Goal: Transaction & Acquisition: Purchase product/service

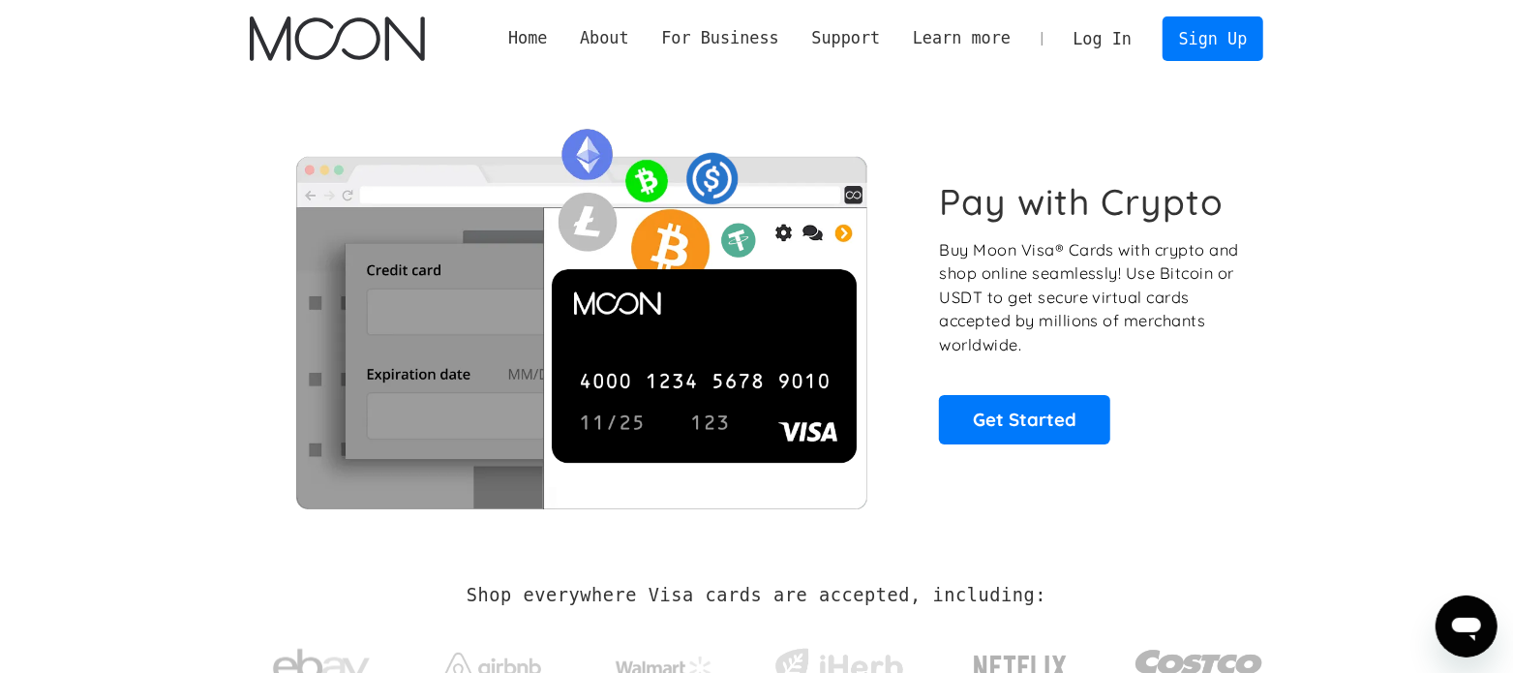
click at [1108, 48] on link "Log In" at bounding box center [1102, 38] width 91 height 43
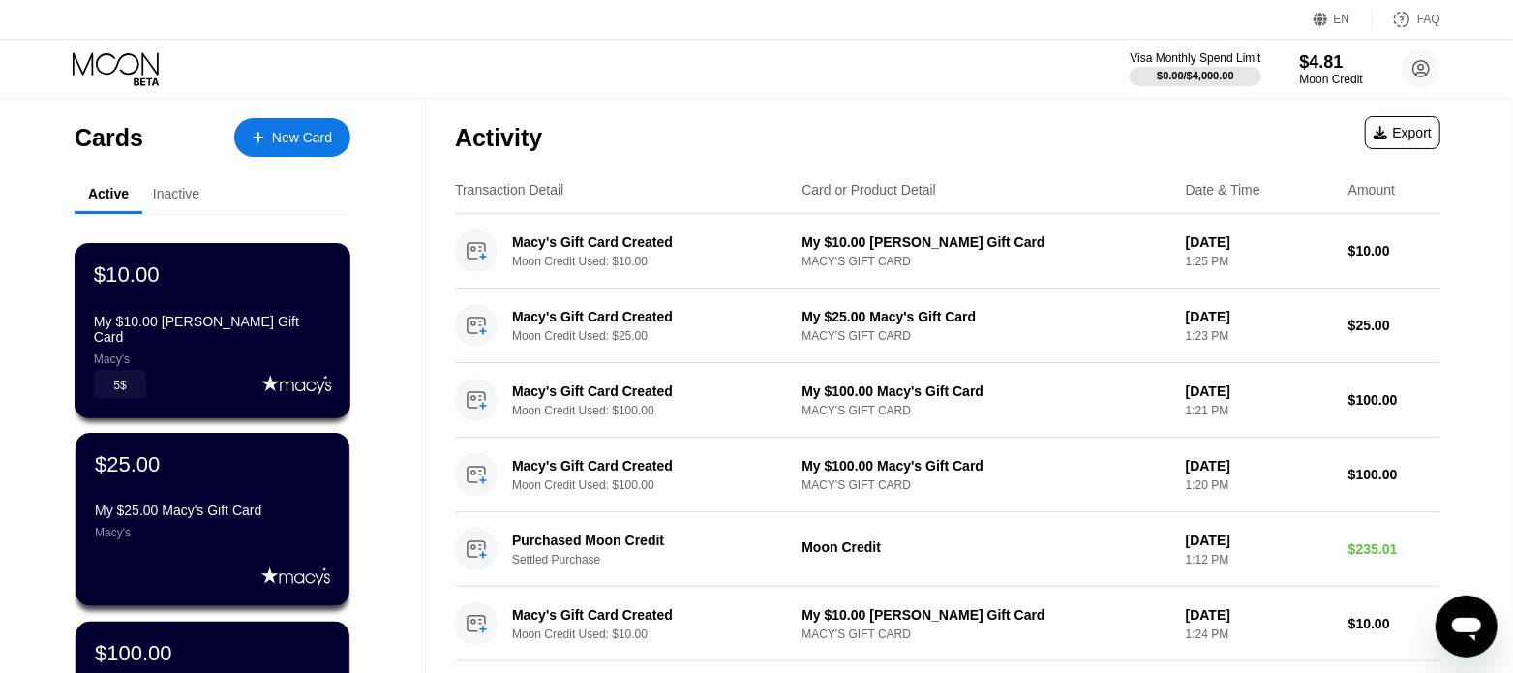
click at [252, 340] on div "My $10.00 Macy's Gift Card Macy's" at bounding box center [212, 340] width 237 height 53
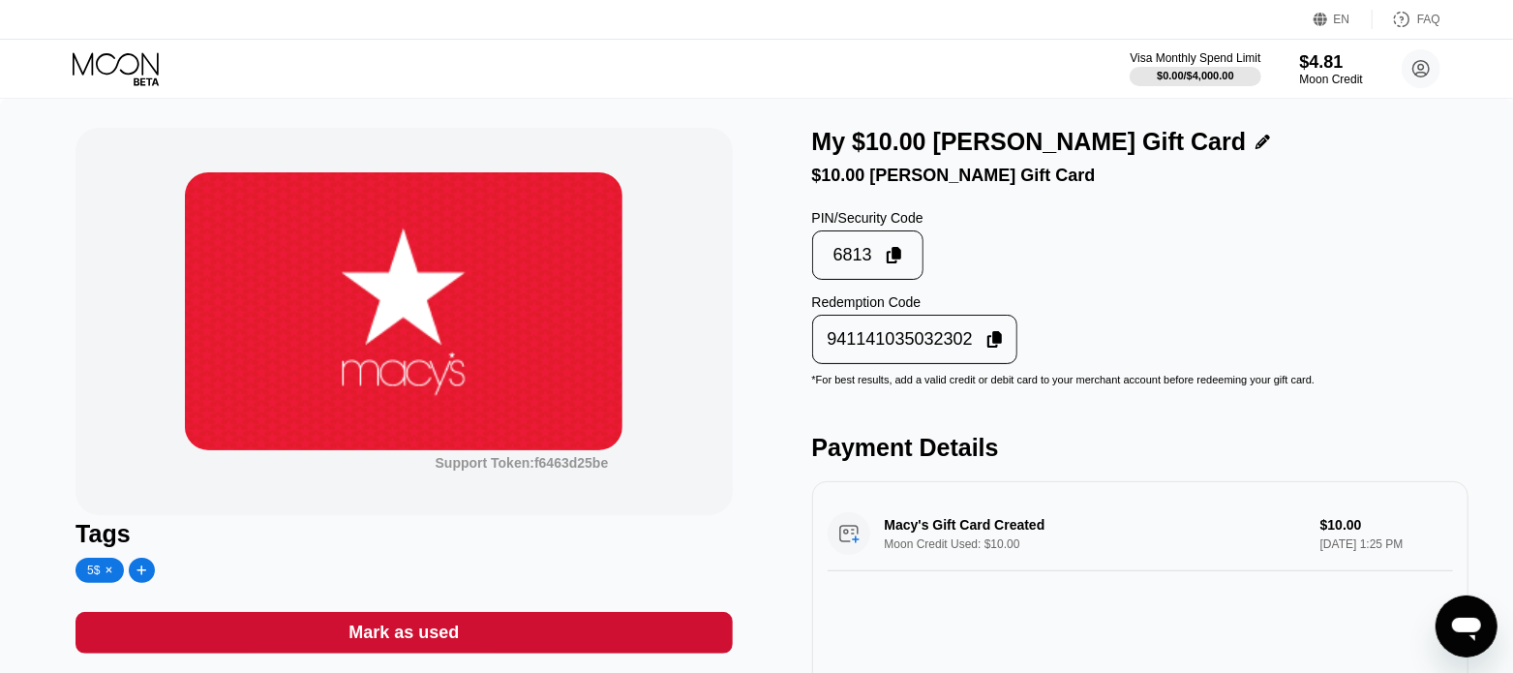
click at [34, 216] on div "Support Token: f6463d25be Tags 5$ Mark as used Description 󰅀 Macy’s, establishe…" at bounding box center [756, 532] width 1513 height 866
click at [1307, 73] on div "Moon Credit" at bounding box center [1331, 80] width 63 height 14
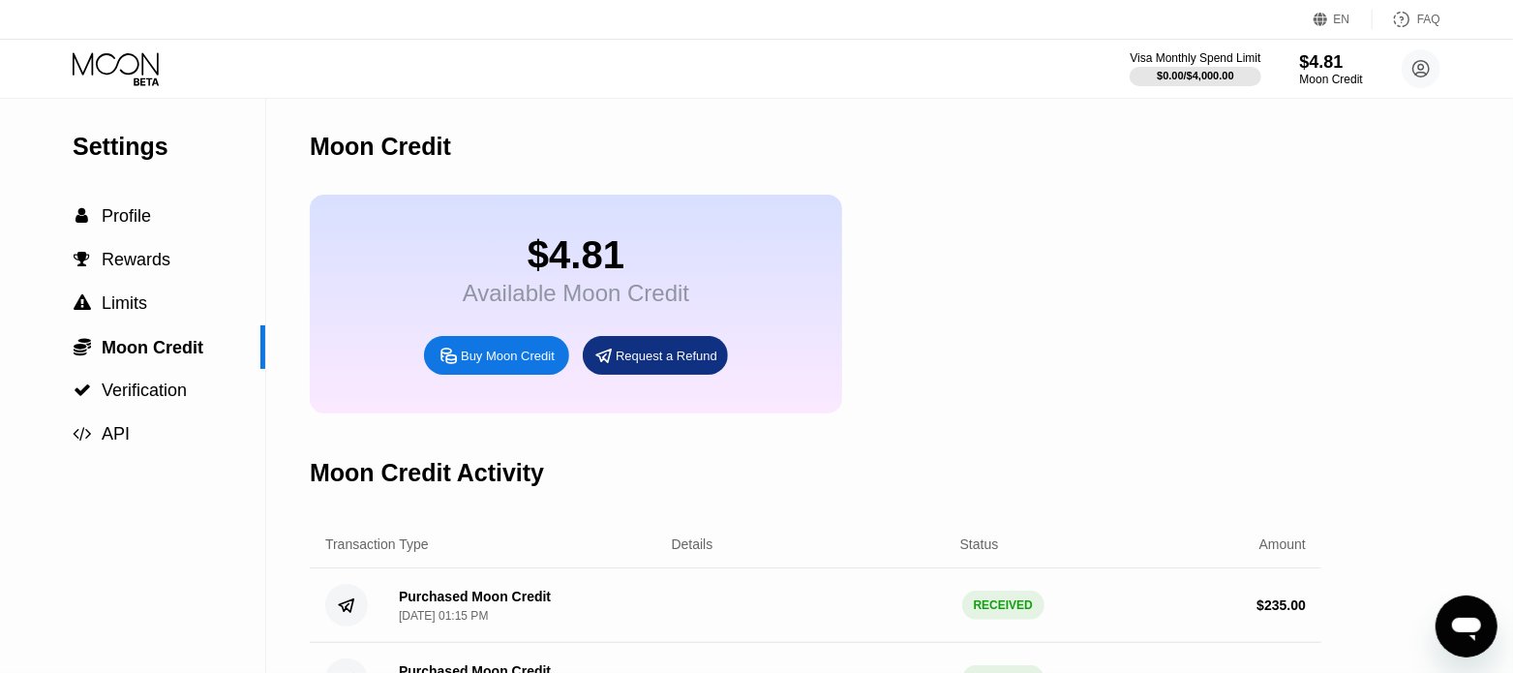
click at [531, 364] on div "Buy Moon Credit" at bounding box center [508, 356] width 94 height 16
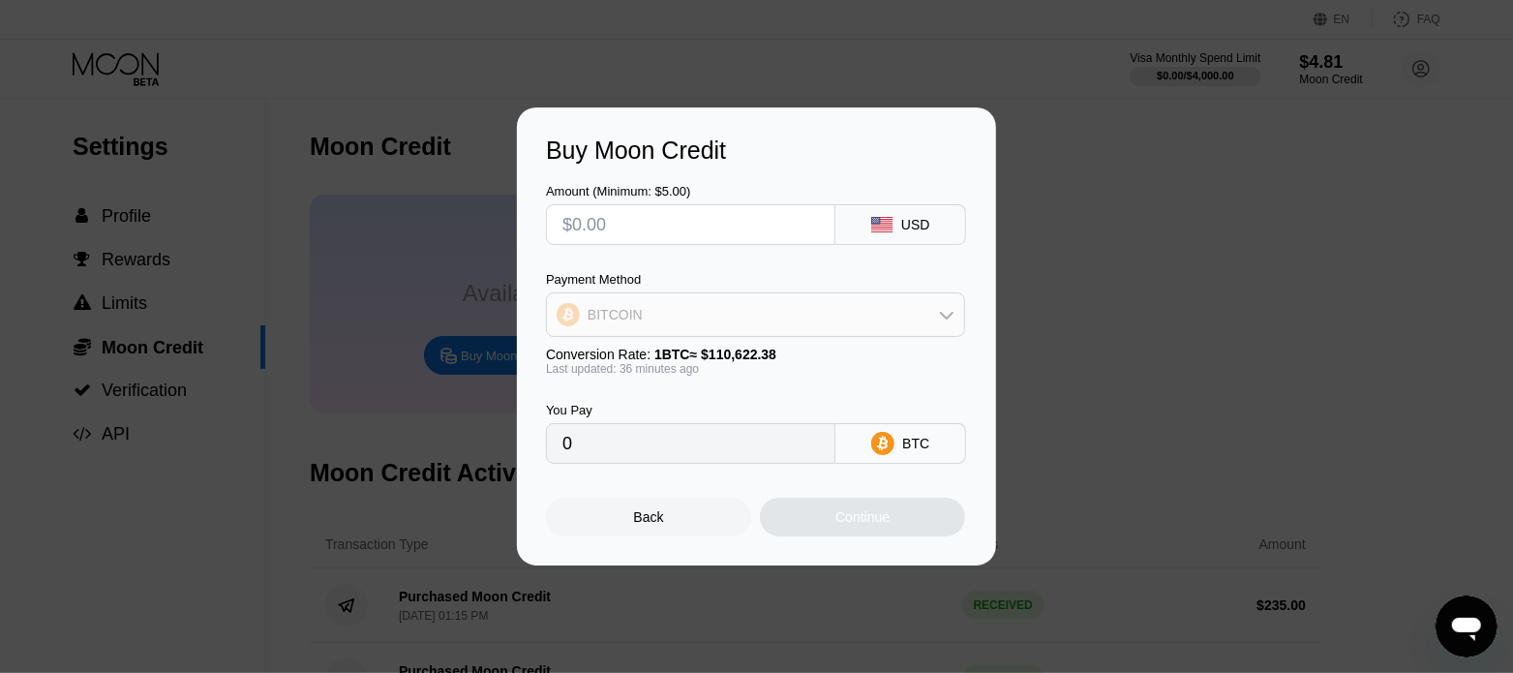
click at [762, 296] on div "BITCOIN" at bounding box center [755, 314] width 417 height 39
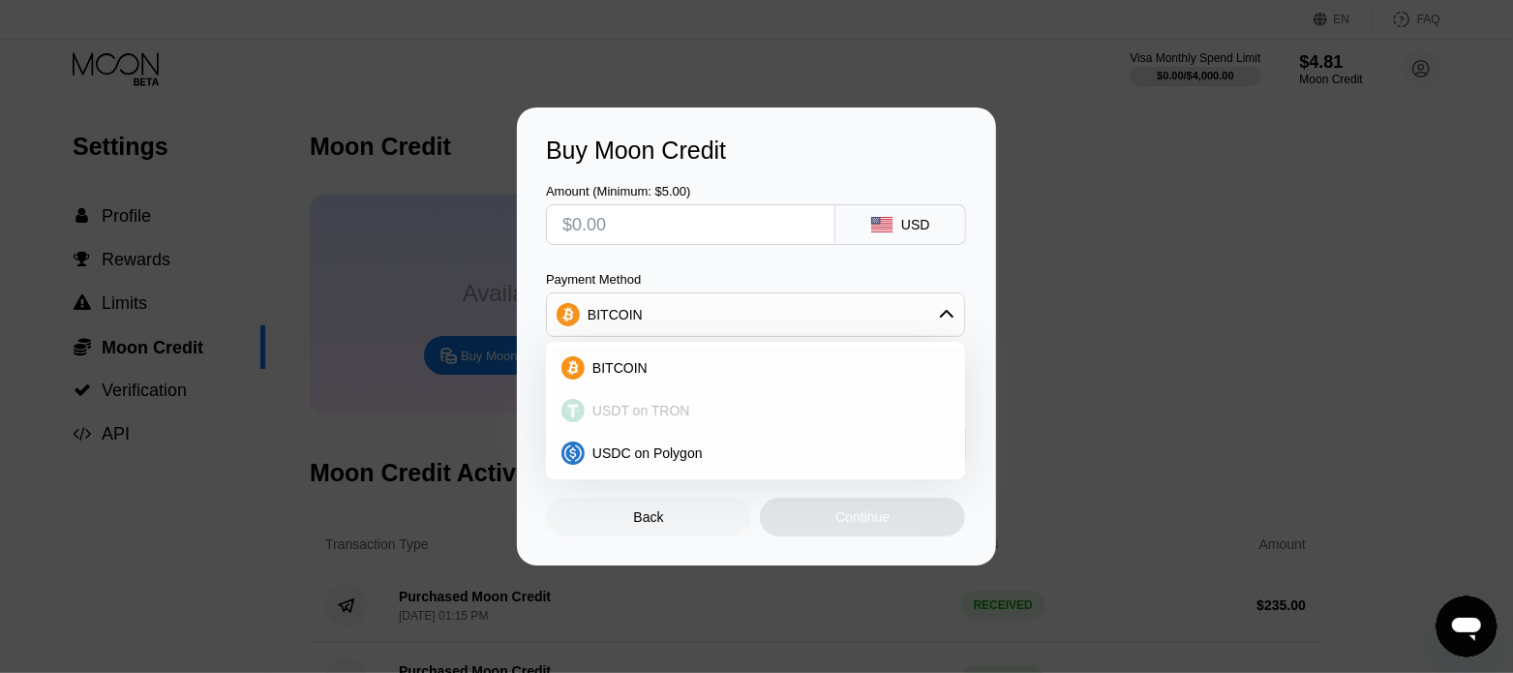
click at [663, 404] on span "USDT on TRON" at bounding box center [642, 410] width 98 height 15
type input "0.00"
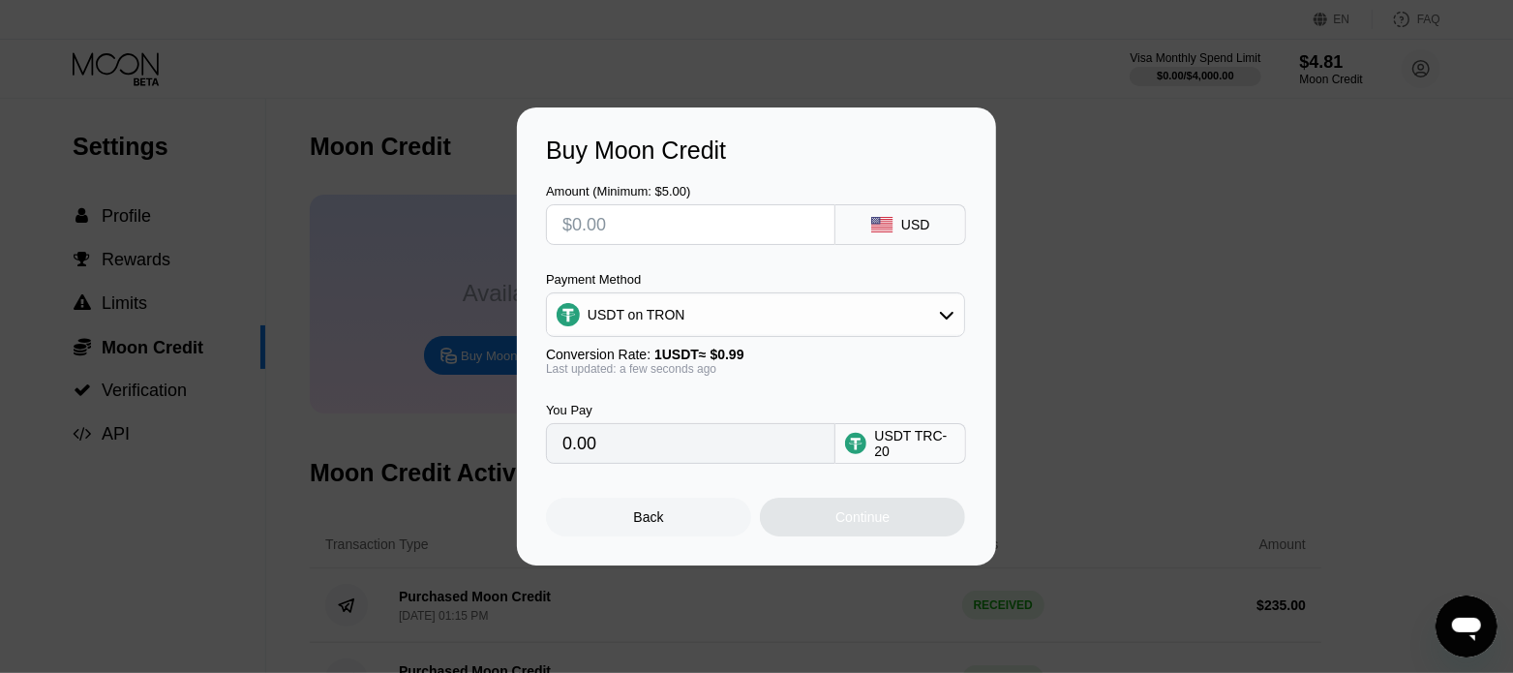
click at [630, 457] on input "0.00" at bounding box center [691, 443] width 257 height 39
click at [613, 219] on input "text" at bounding box center [691, 224] width 257 height 39
type input "$3"
type input "3.03"
type input "$39"
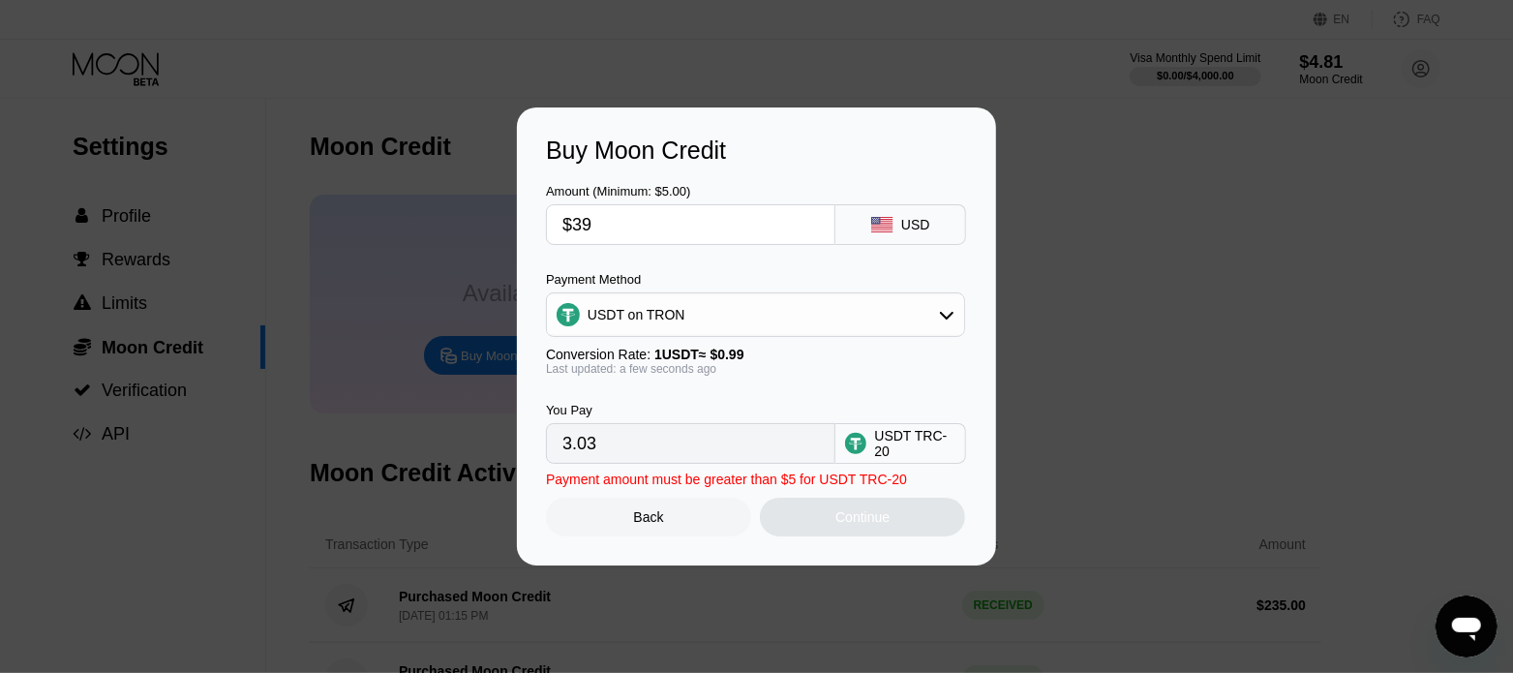
type input "39.39"
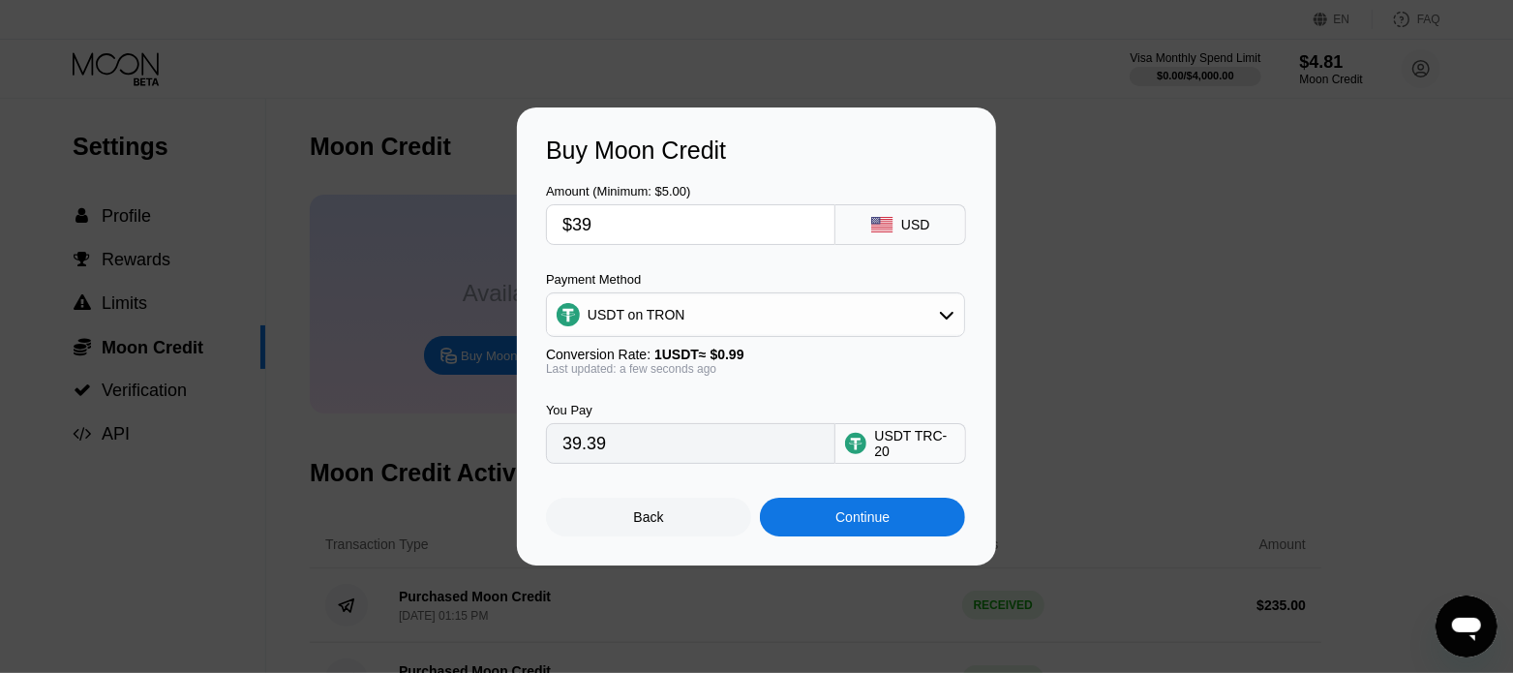
type input "$390"
type input "393.94"
type input "$39"
type input "39.39"
type input "$395"
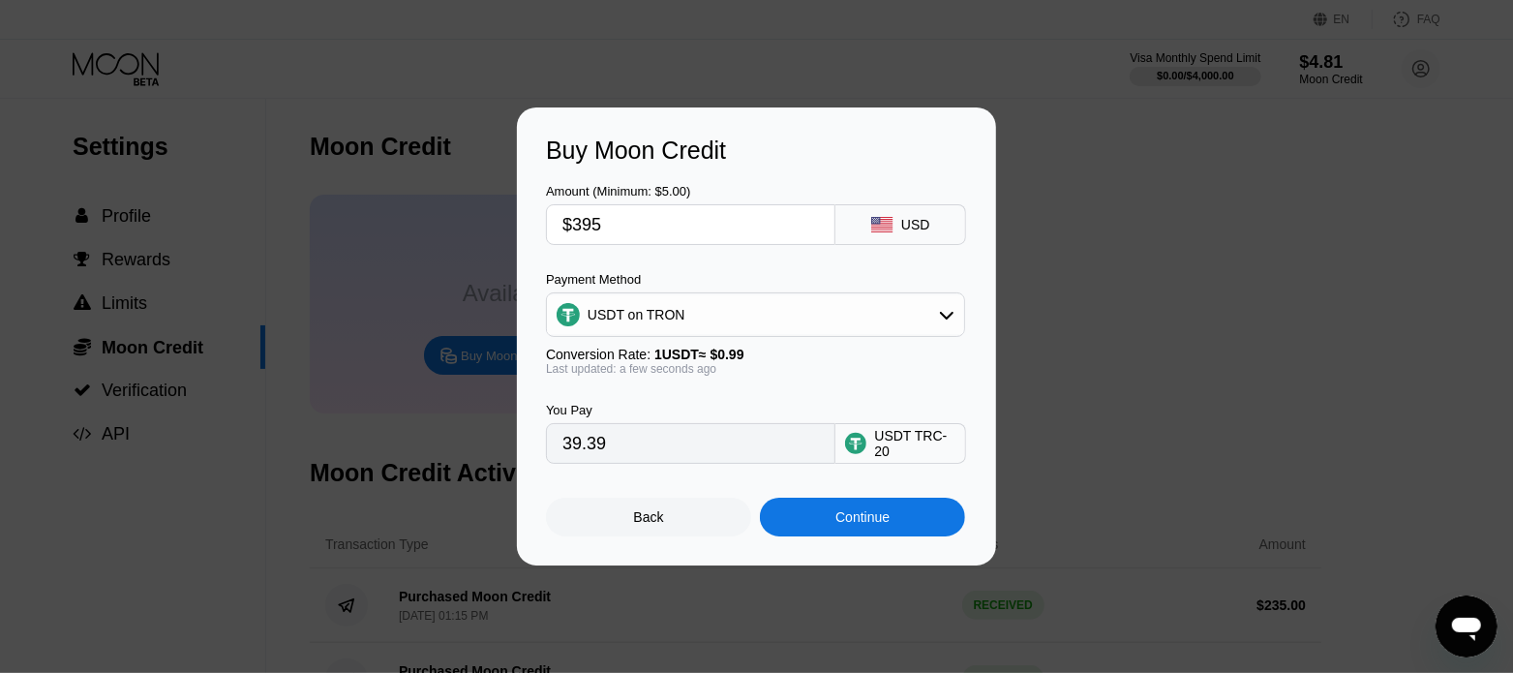
type input "398.99"
type input "$39"
type input "39.39"
type input "$396"
type input "400.00"
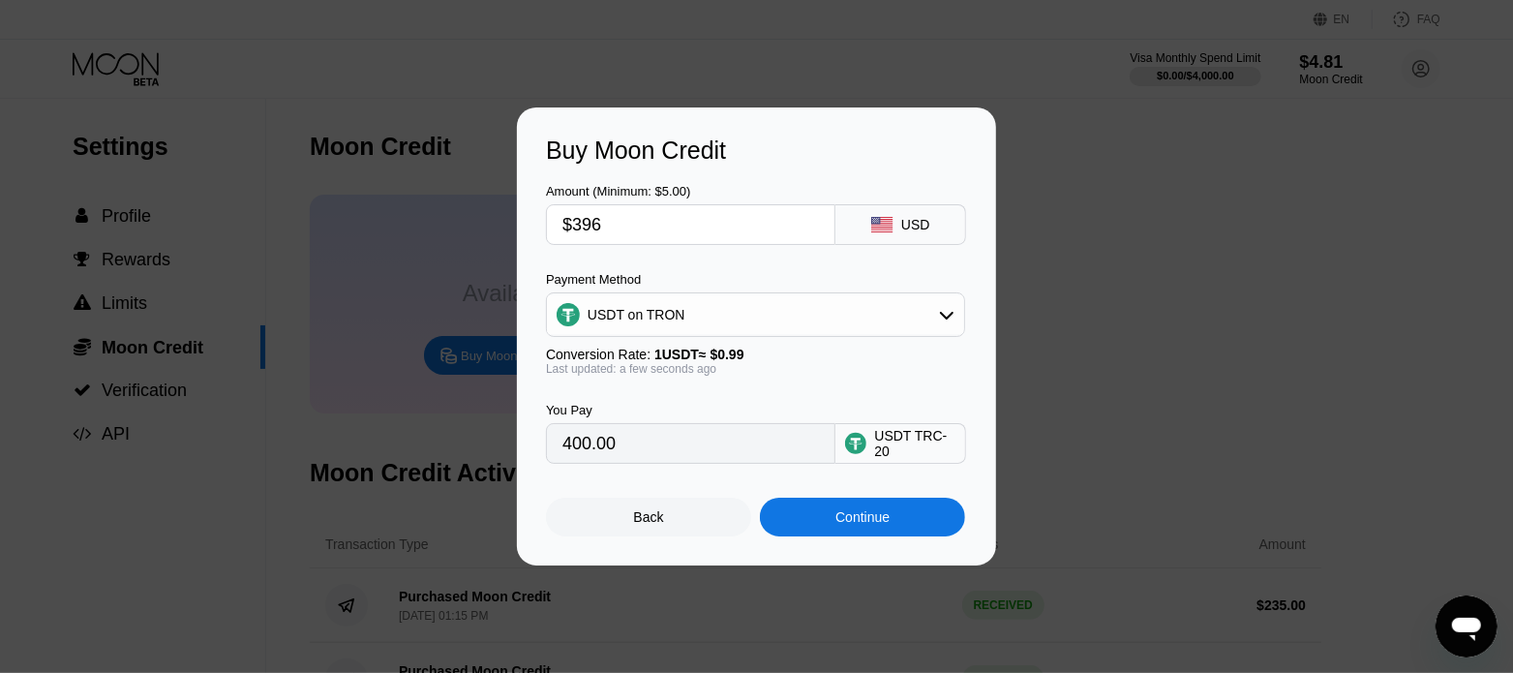
type input "$396"
click at [844, 525] on div "Continue" at bounding box center [863, 516] width 54 height 15
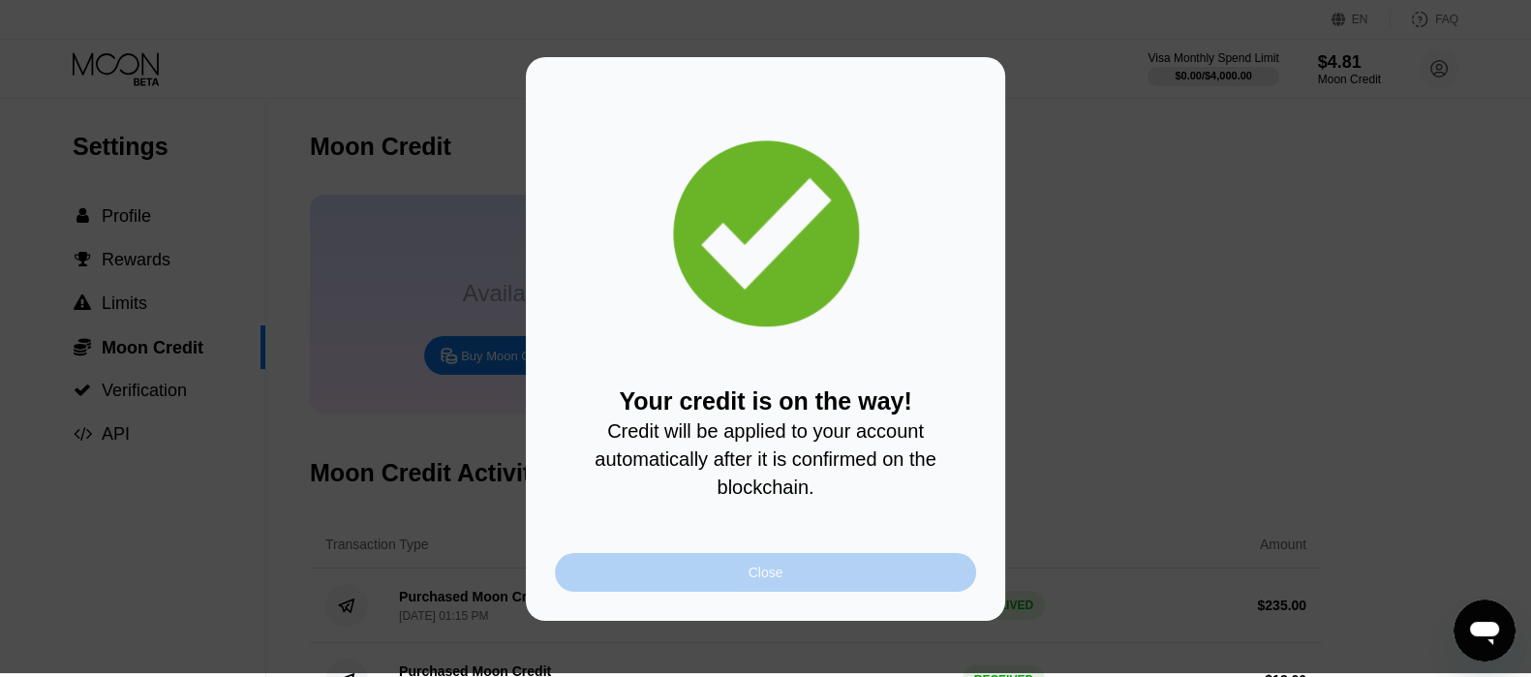
click at [755, 580] on div "Close" at bounding box center [766, 572] width 35 height 15
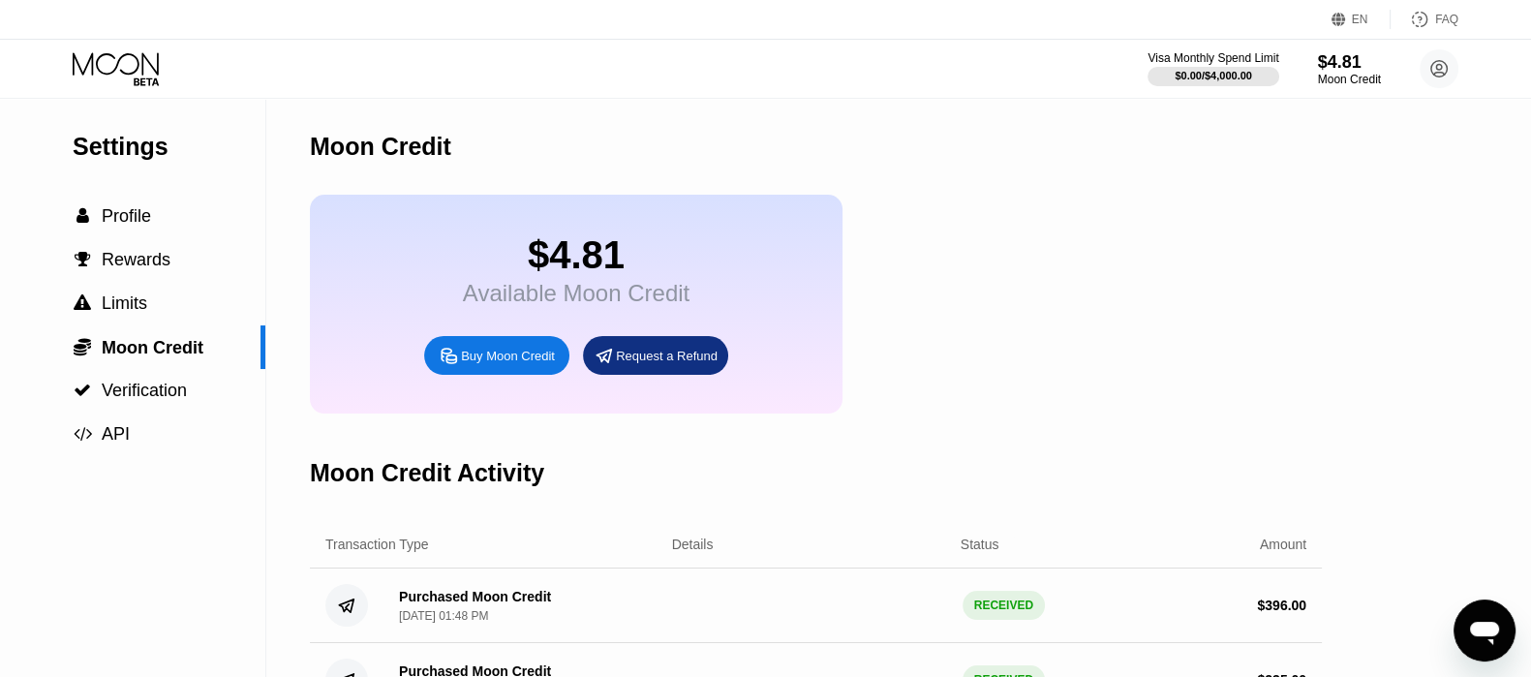
click at [145, 82] on icon at bounding box center [118, 69] width 90 height 34
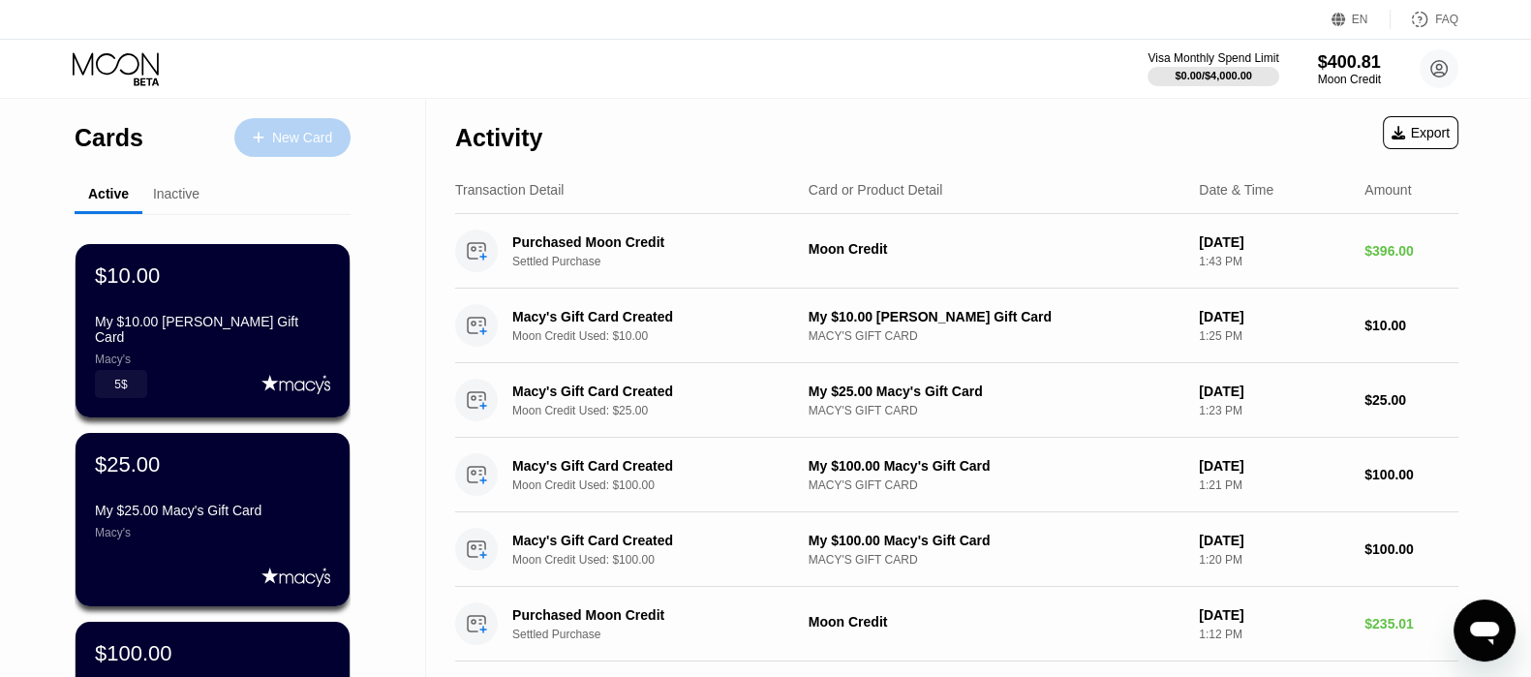
click at [300, 140] on div "New Card" at bounding box center [302, 138] width 60 height 16
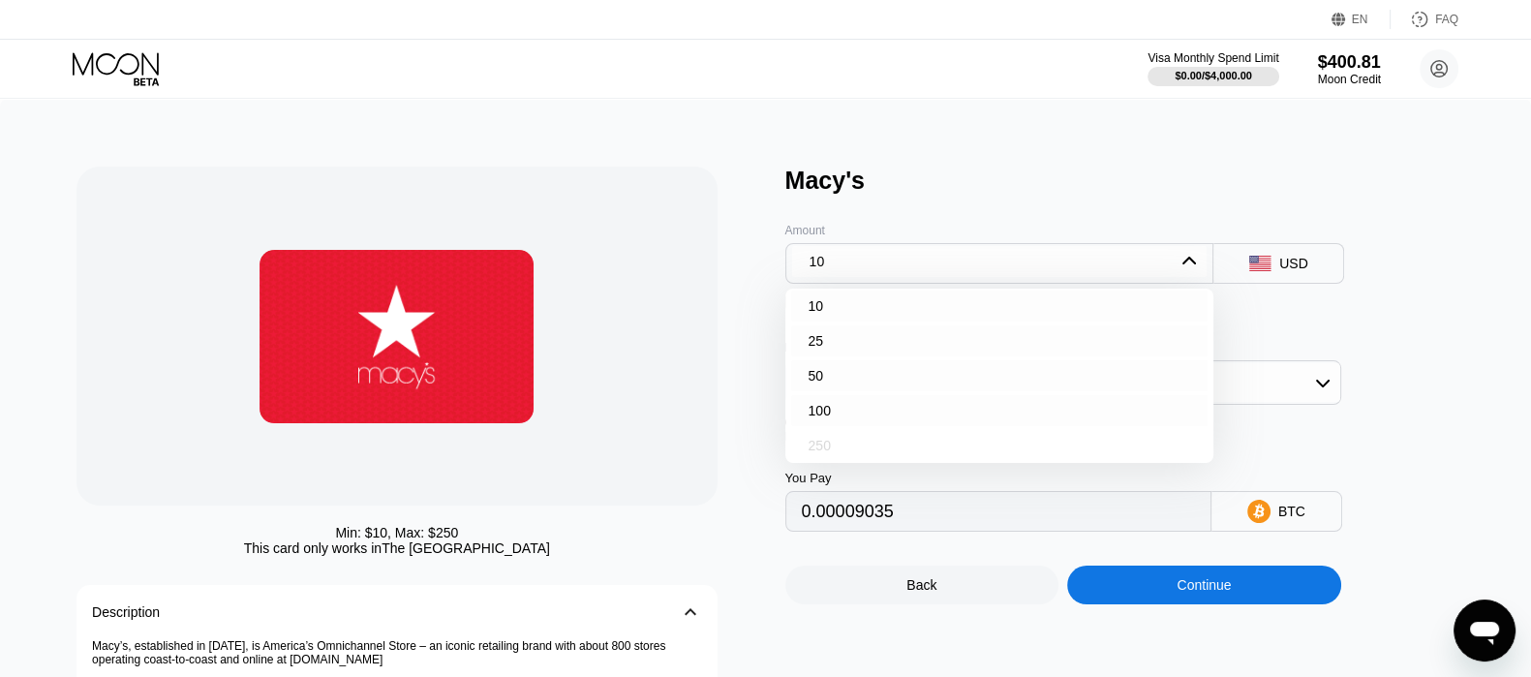
click at [864, 459] on div "250" at bounding box center [999, 445] width 417 height 31
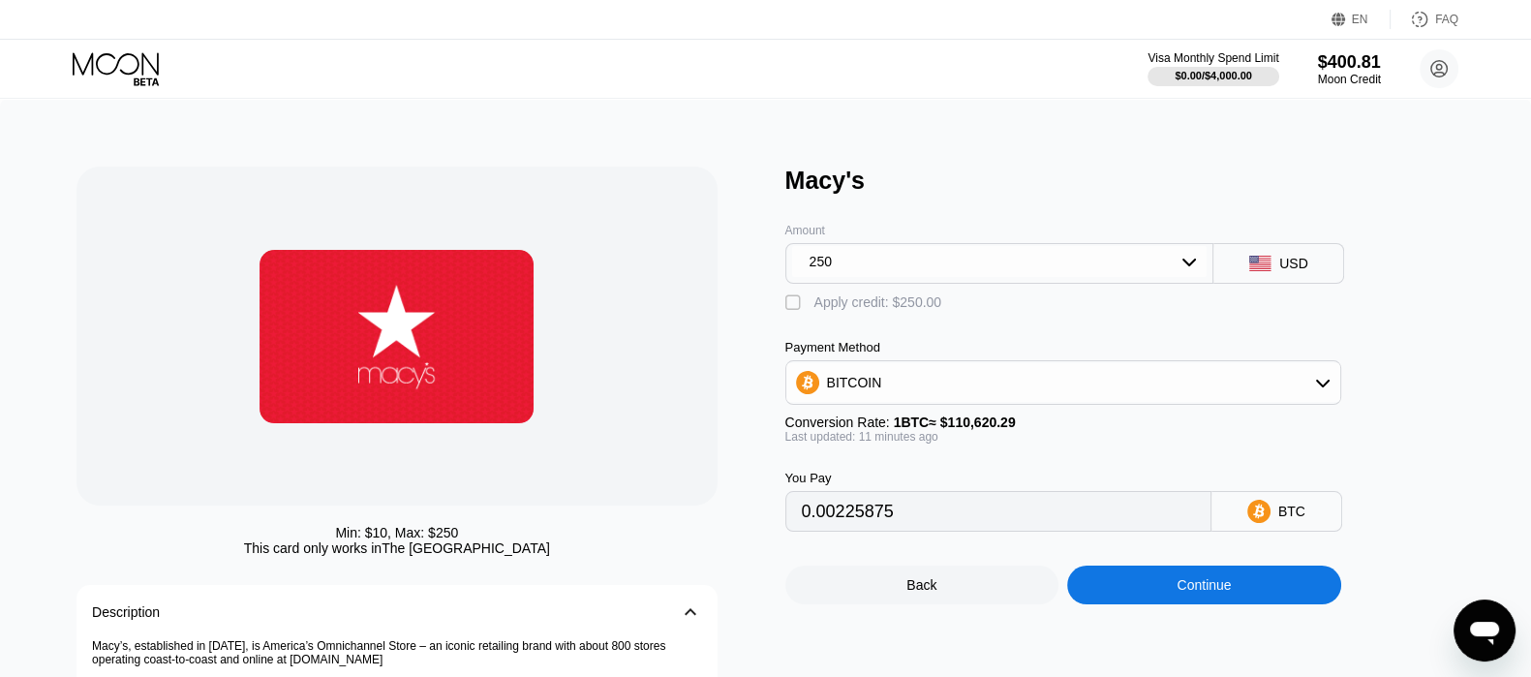
click at [793, 313] on div "" at bounding box center [794, 302] width 19 height 19
click at [1147, 396] on div "BITCOIN" at bounding box center [1063, 382] width 554 height 39
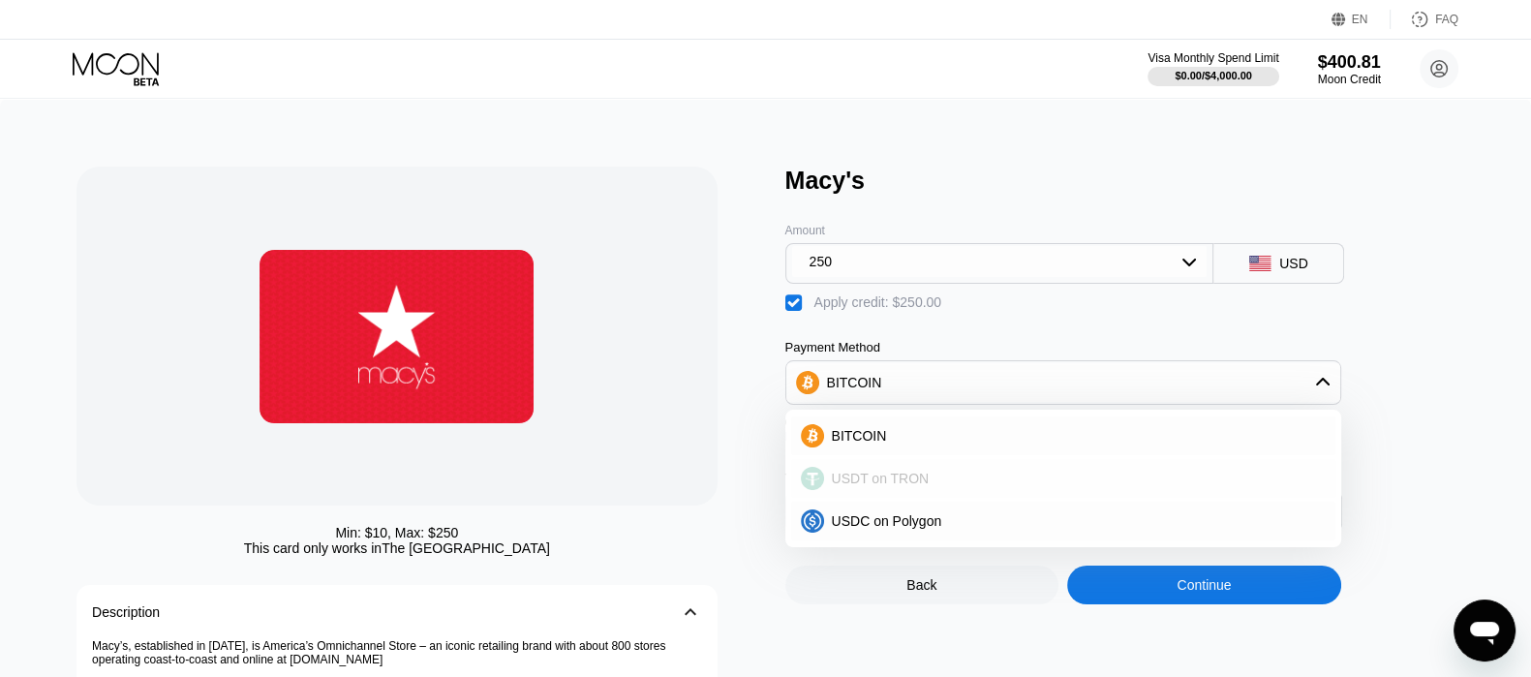
click at [893, 486] on span "USDT on TRON" at bounding box center [881, 478] width 98 height 15
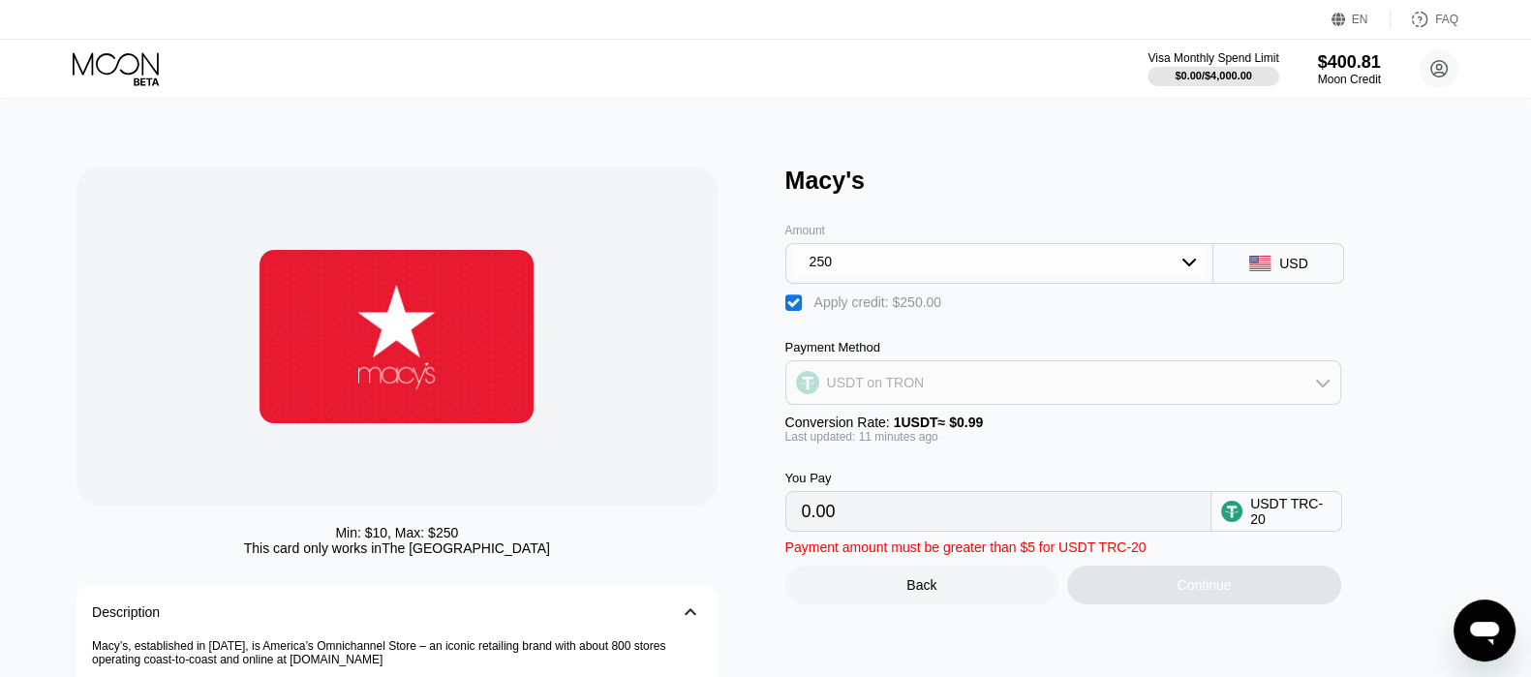
click at [920, 392] on div "USDT on TRON" at bounding box center [1063, 382] width 554 height 39
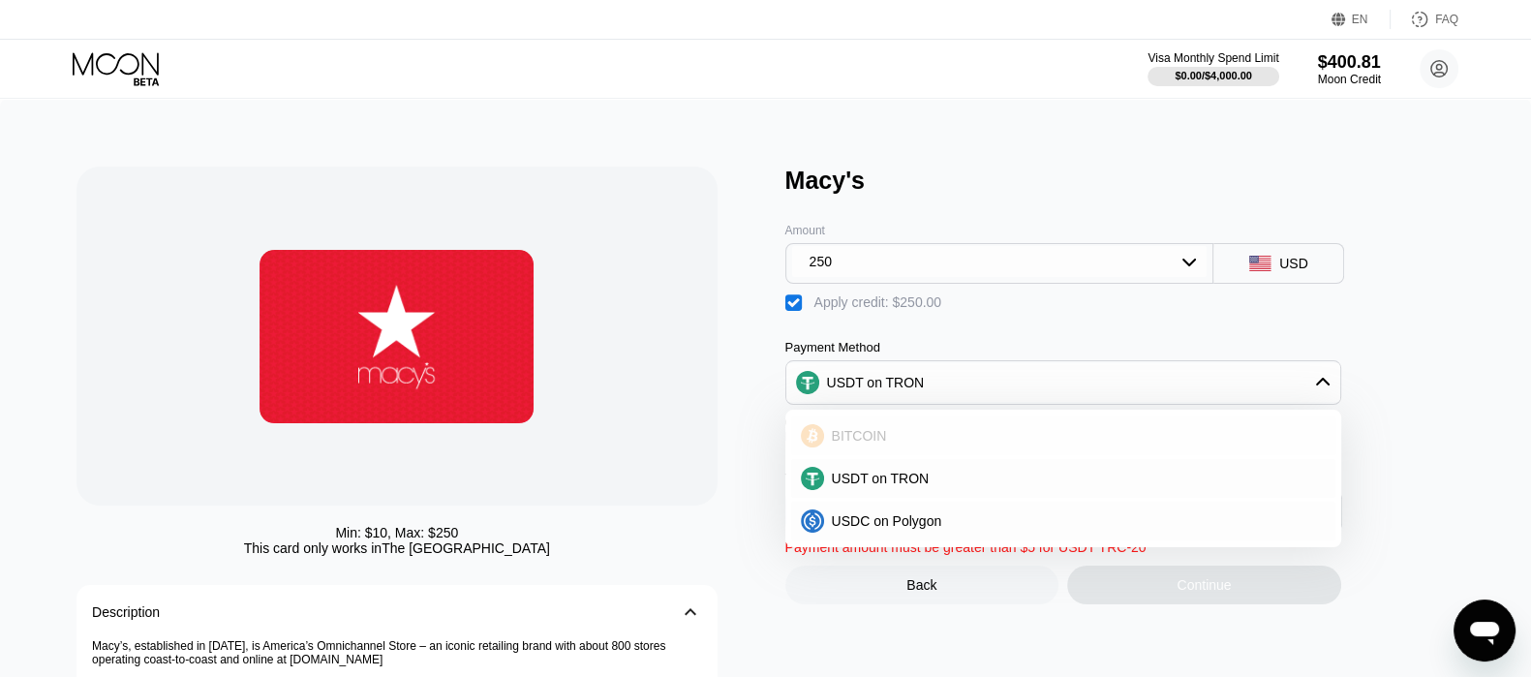
click at [871, 443] on span "BITCOIN" at bounding box center [859, 435] width 55 height 15
type input "0"
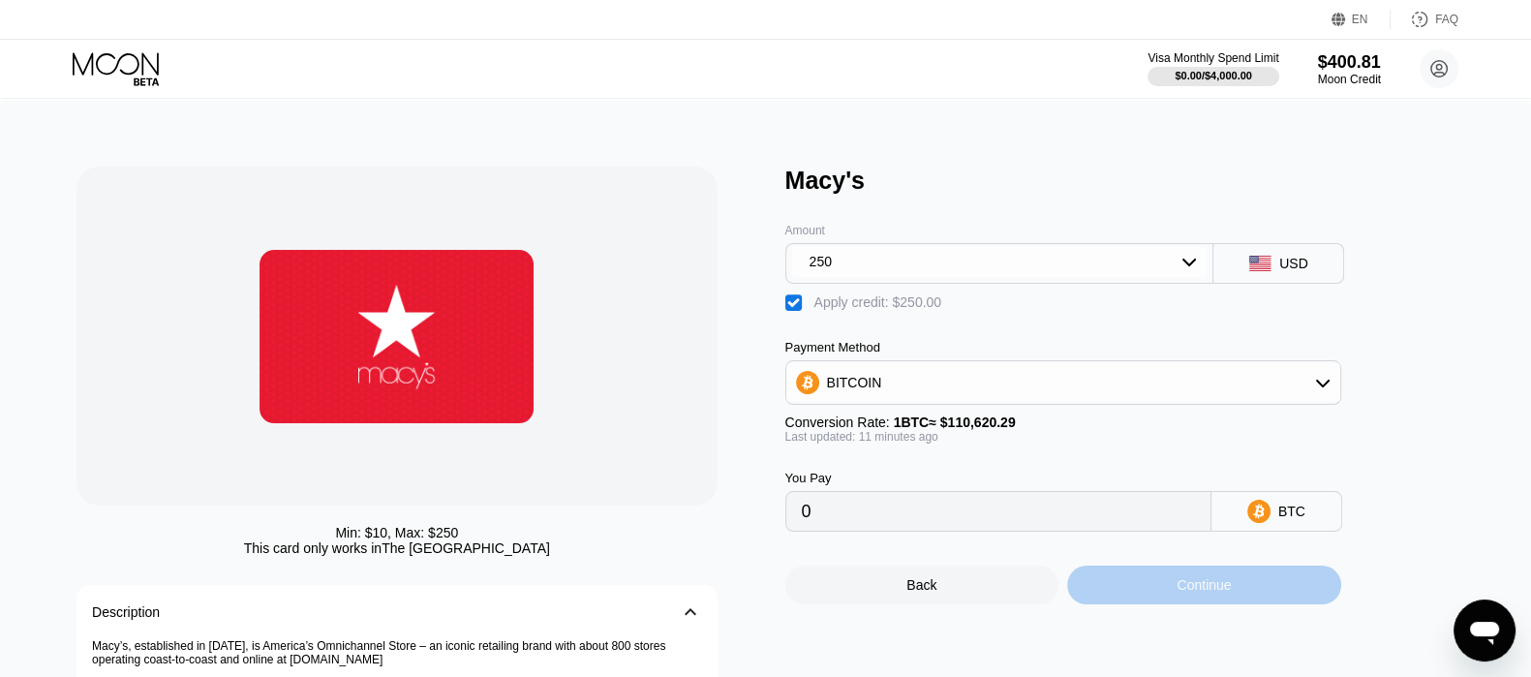
click at [1159, 595] on div "Continue" at bounding box center [1204, 585] width 274 height 39
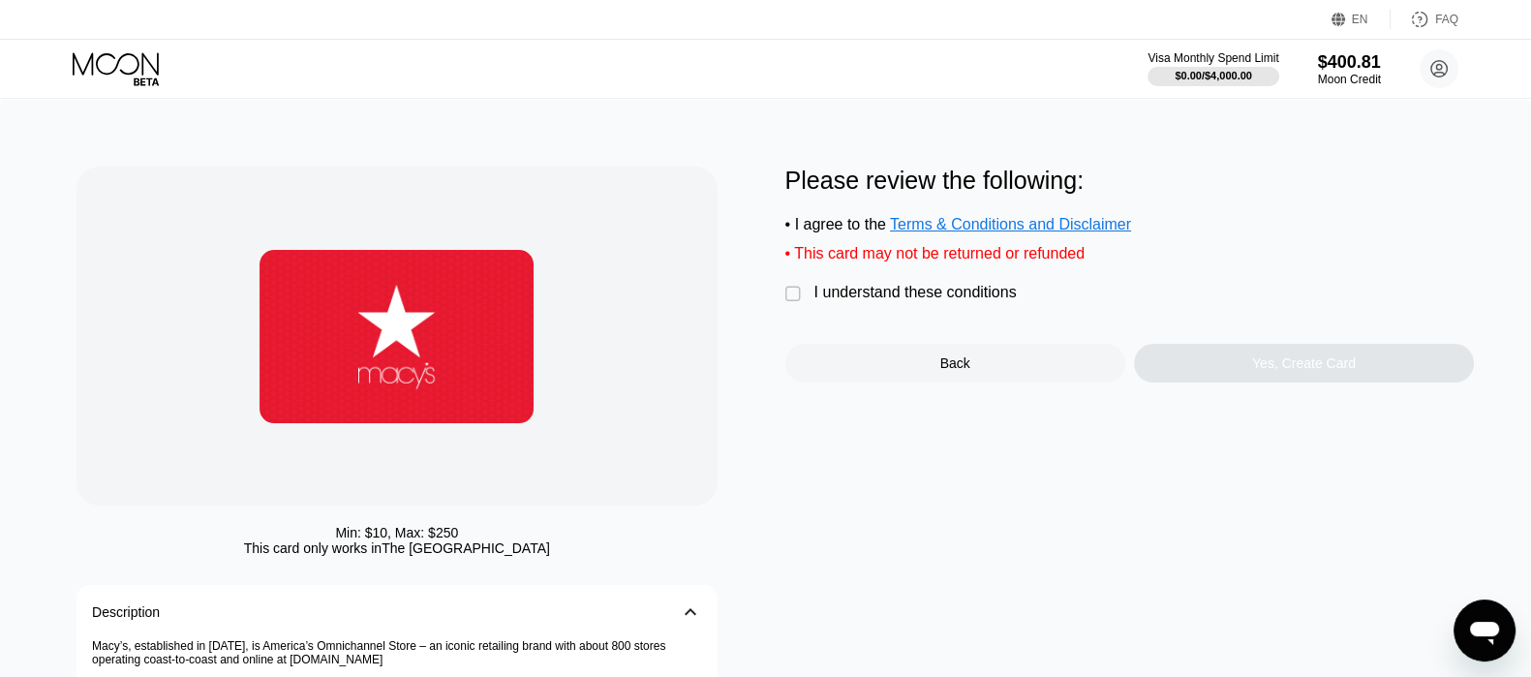
click at [921, 295] on div "I understand these conditions" at bounding box center [915, 292] width 202 height 17
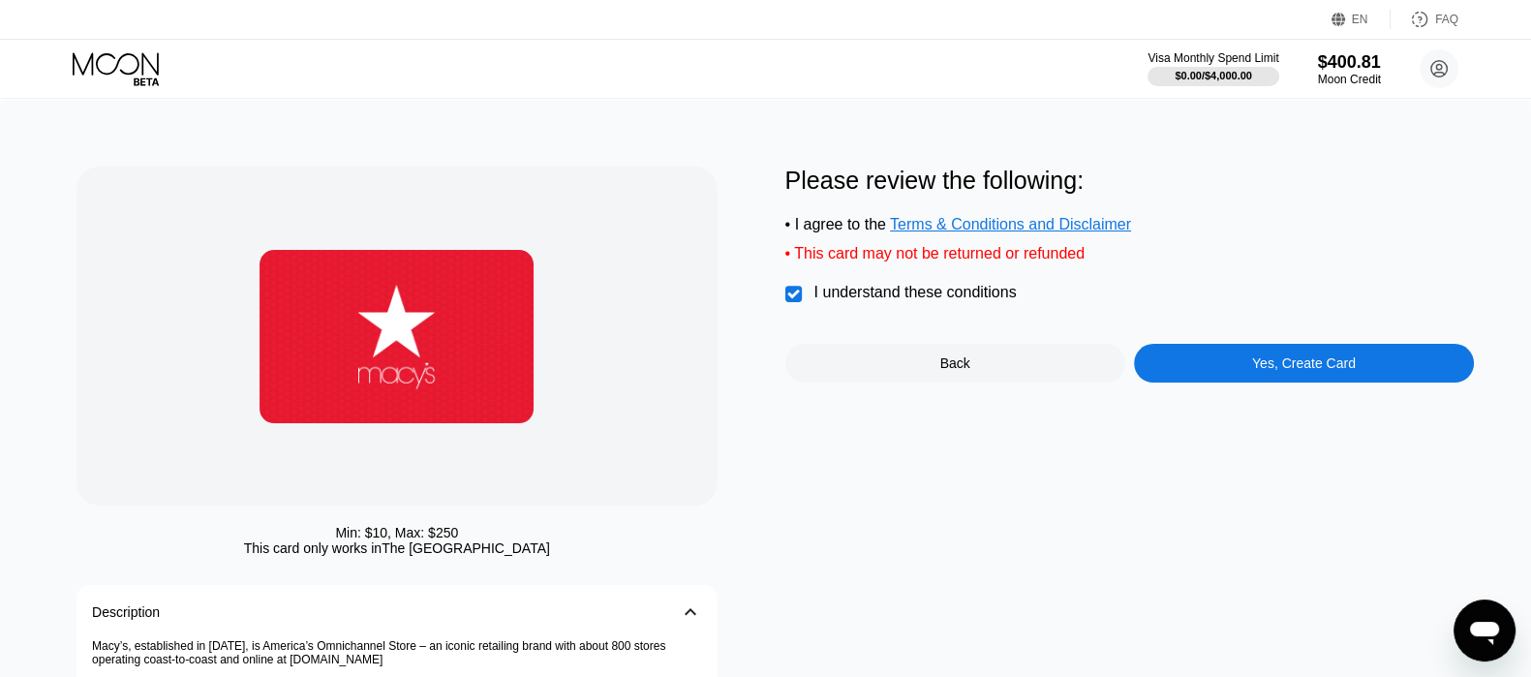
click at [1222, 372] on div "Yes, Create Card" at bounding box center [1304, 363] width 340 height 39
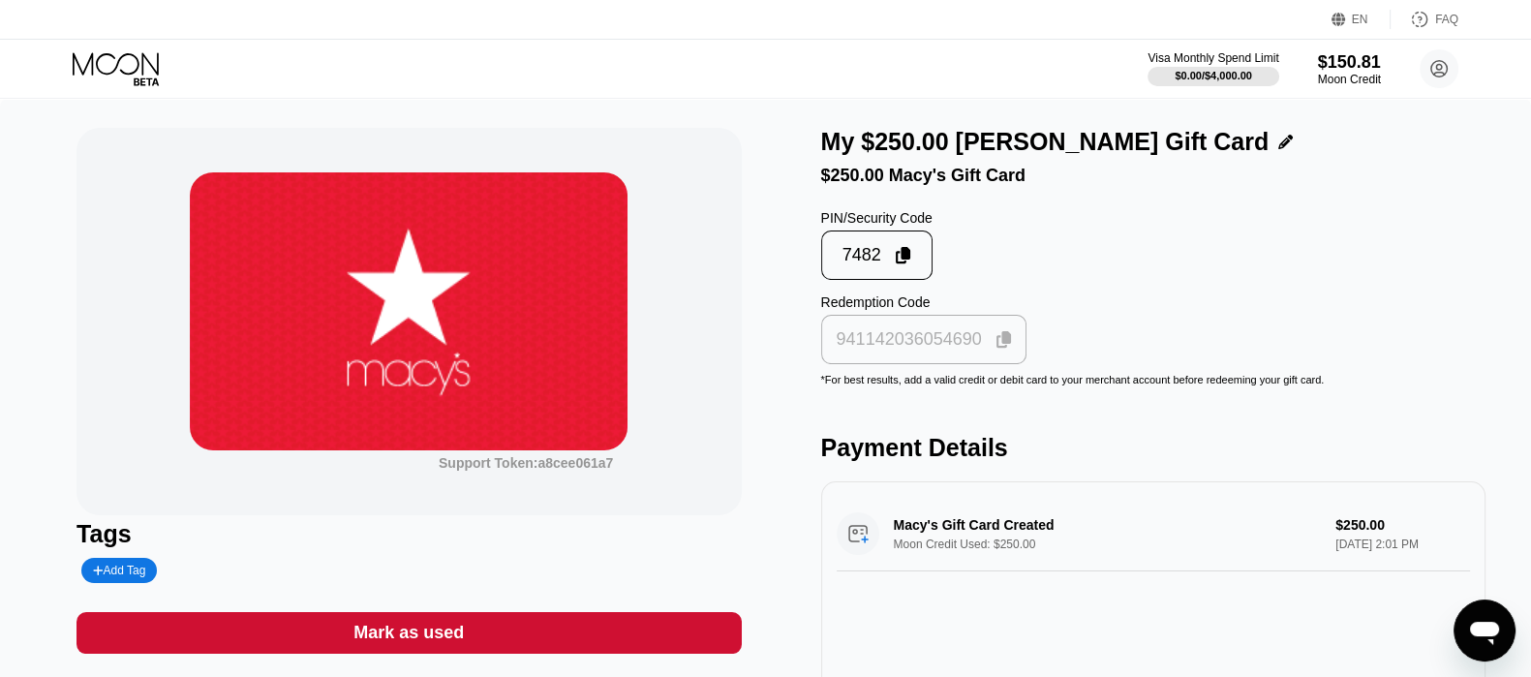
click at [996, 346] on icon at bounding box center [1003, 339] width 15 height 17
click at [138, 55] on icon at bounding box center [118, 69] width 90 height 34
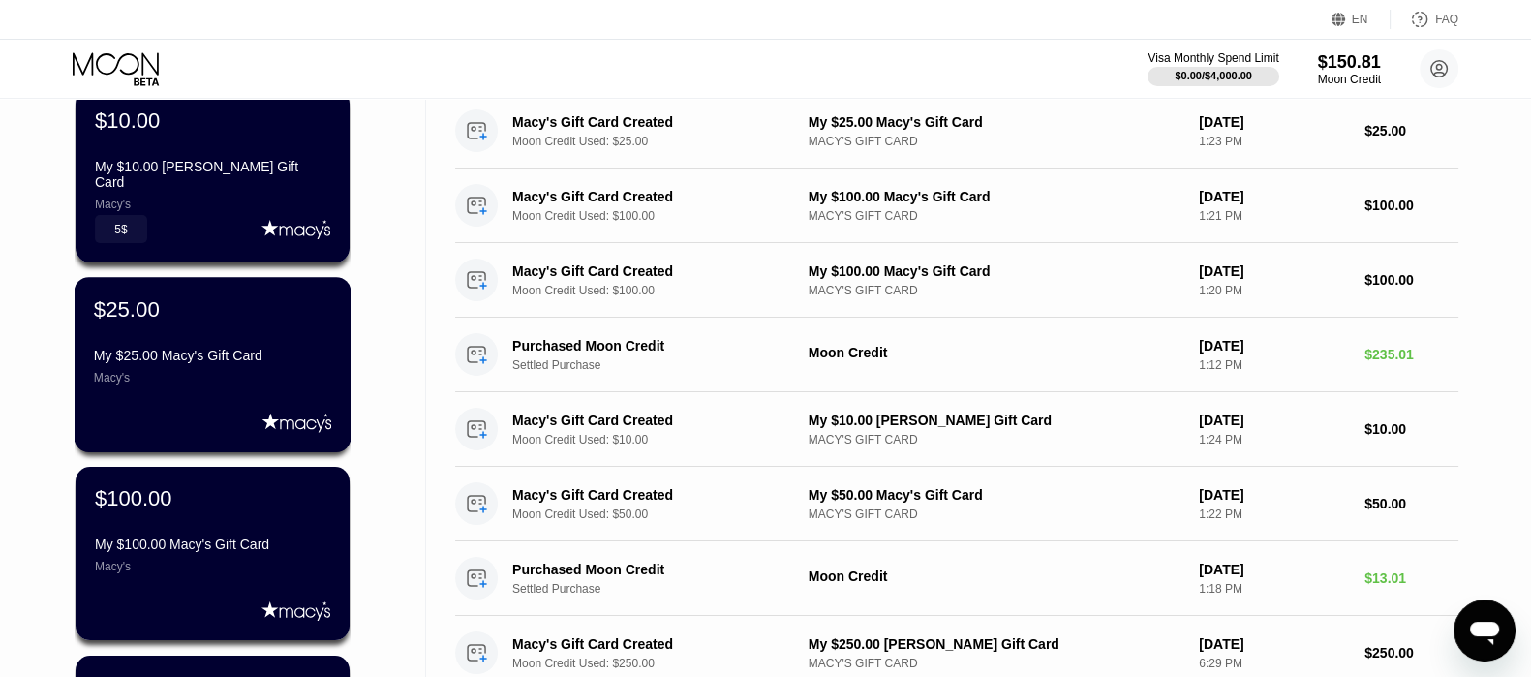
scroll to position [483, 0]
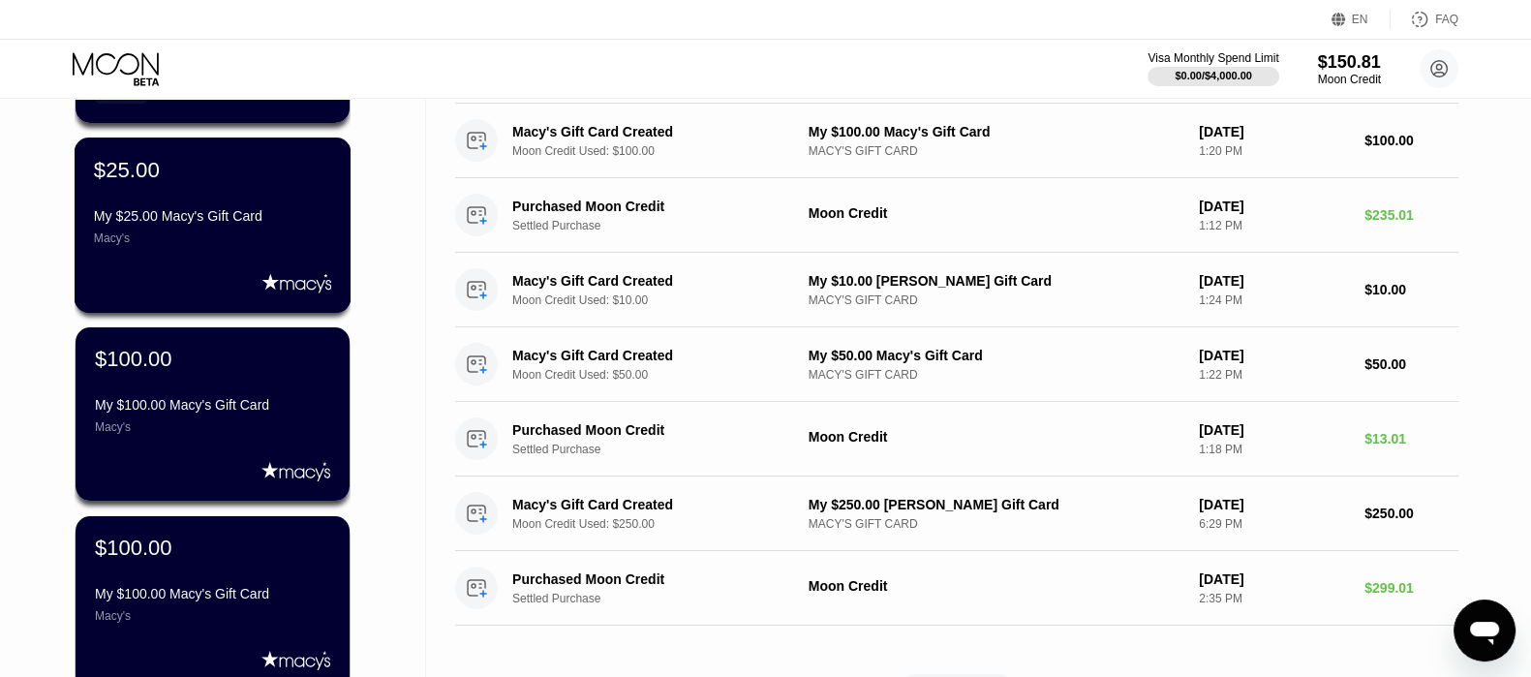
click at [259, 240] on div "Macy's" at bounding box center [212, 238] width 237 height 14
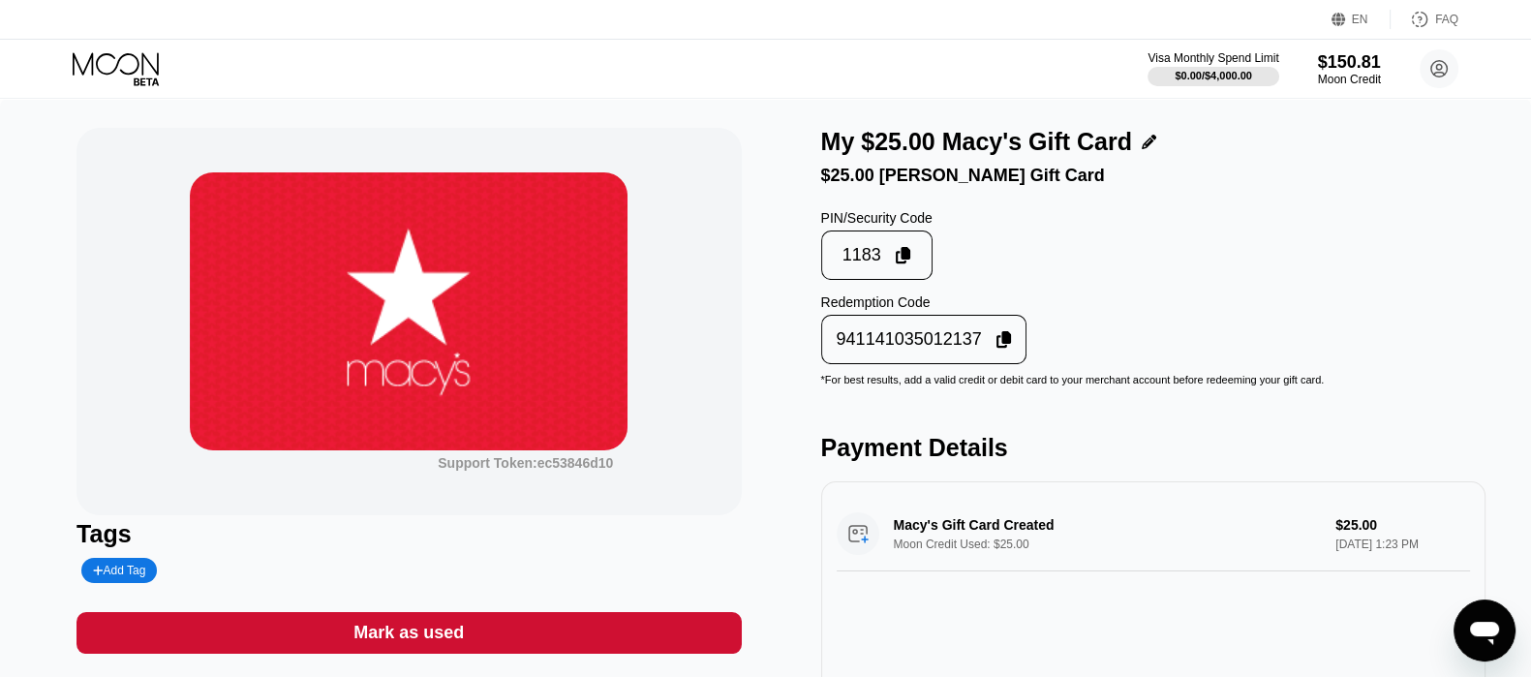
click at [1002, 345] on icon at bounding box center [1003, 339] width 15 height 17
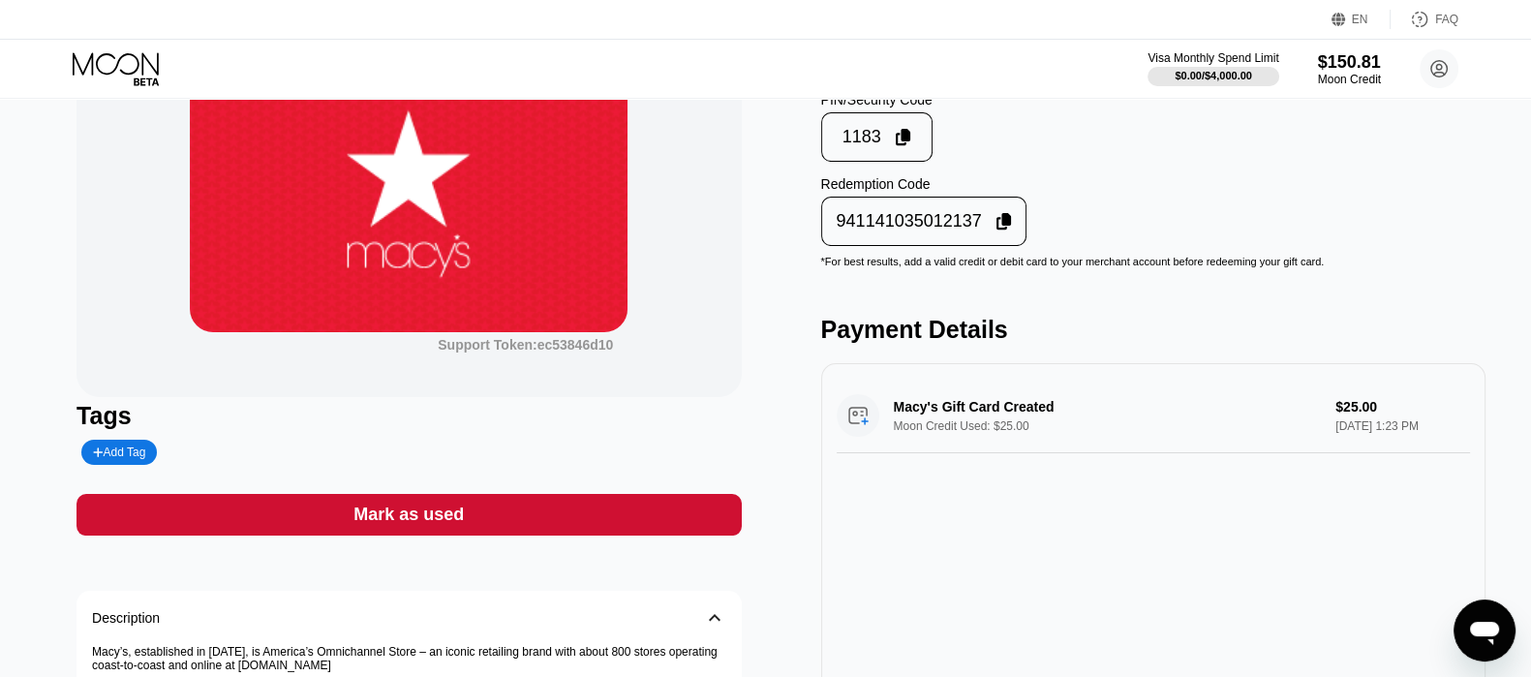
scroll to position [120, 0]
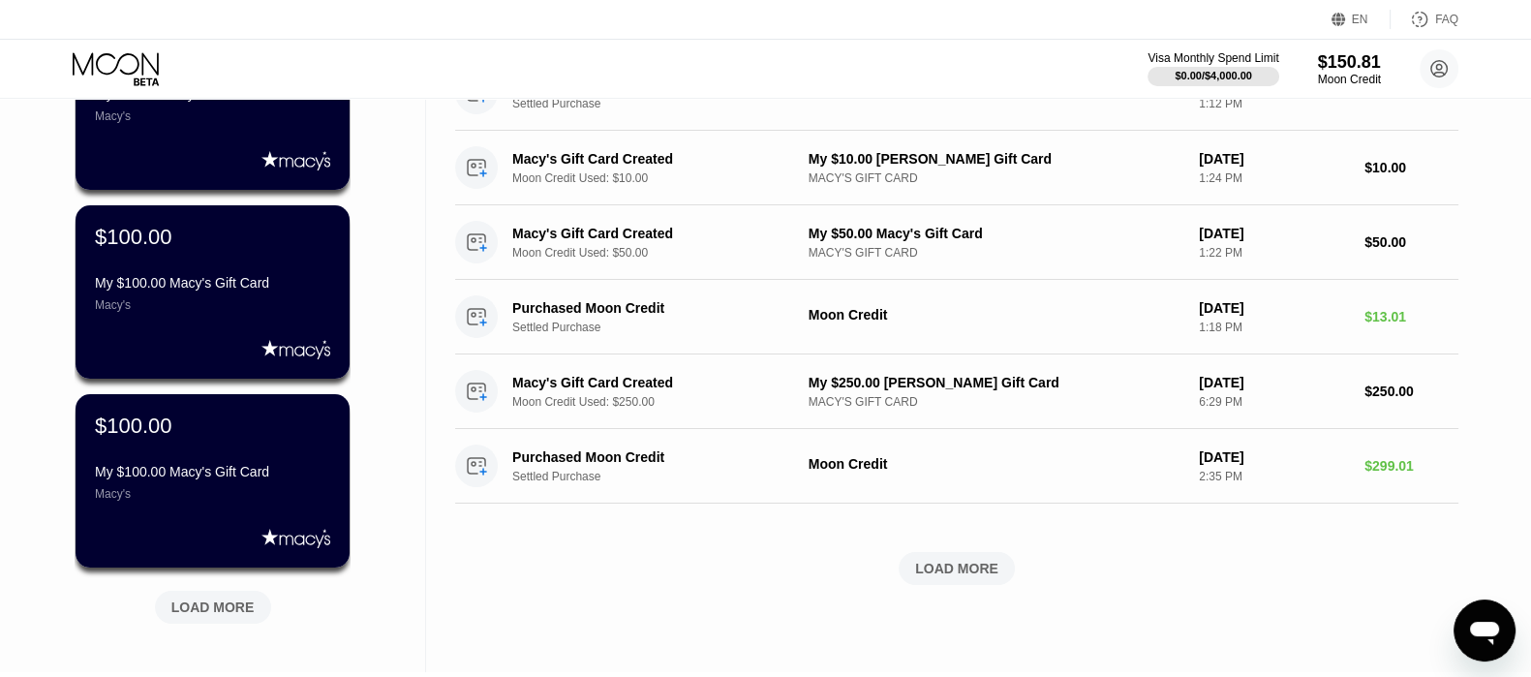
scroll to position [726, 0]
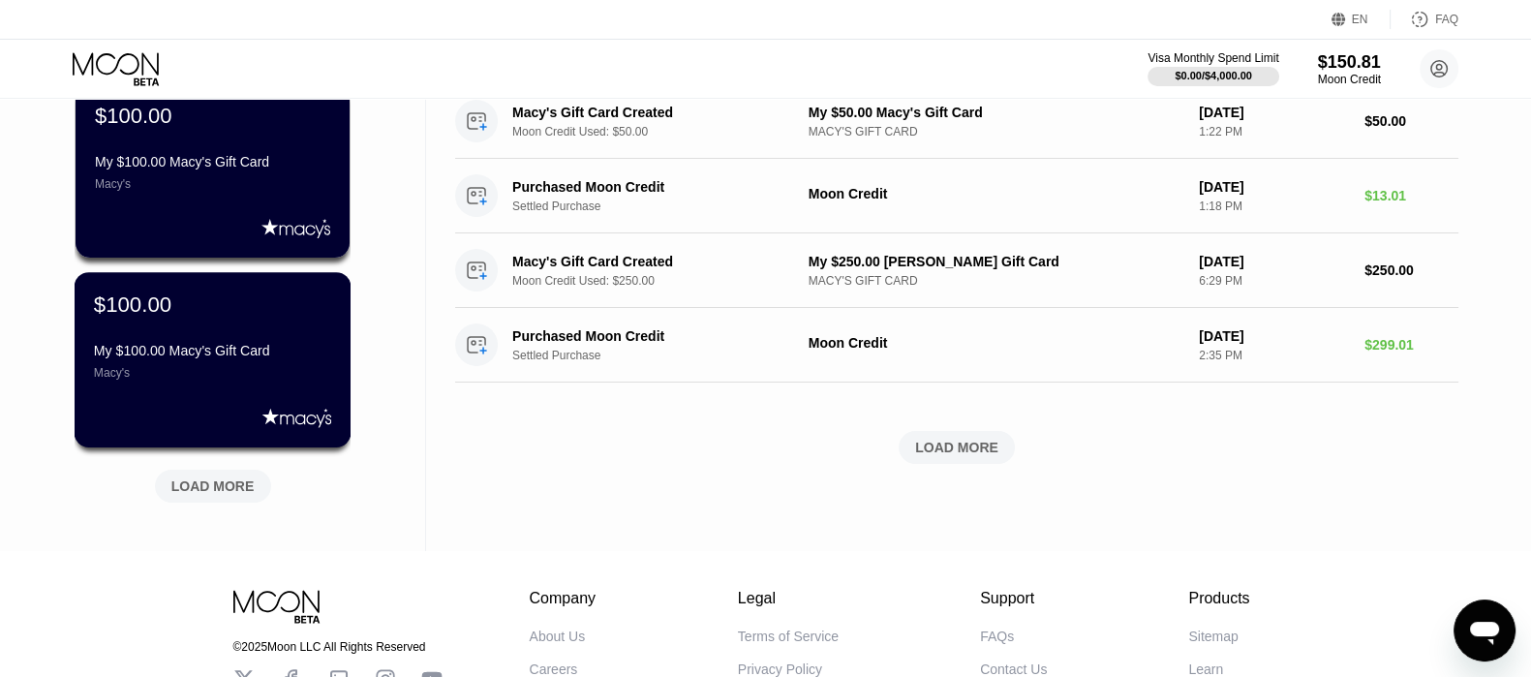
click at [285, 358] on div "My $100.00 Macy's Gift Card" at bounding box center [212, 350] width 237 height 15
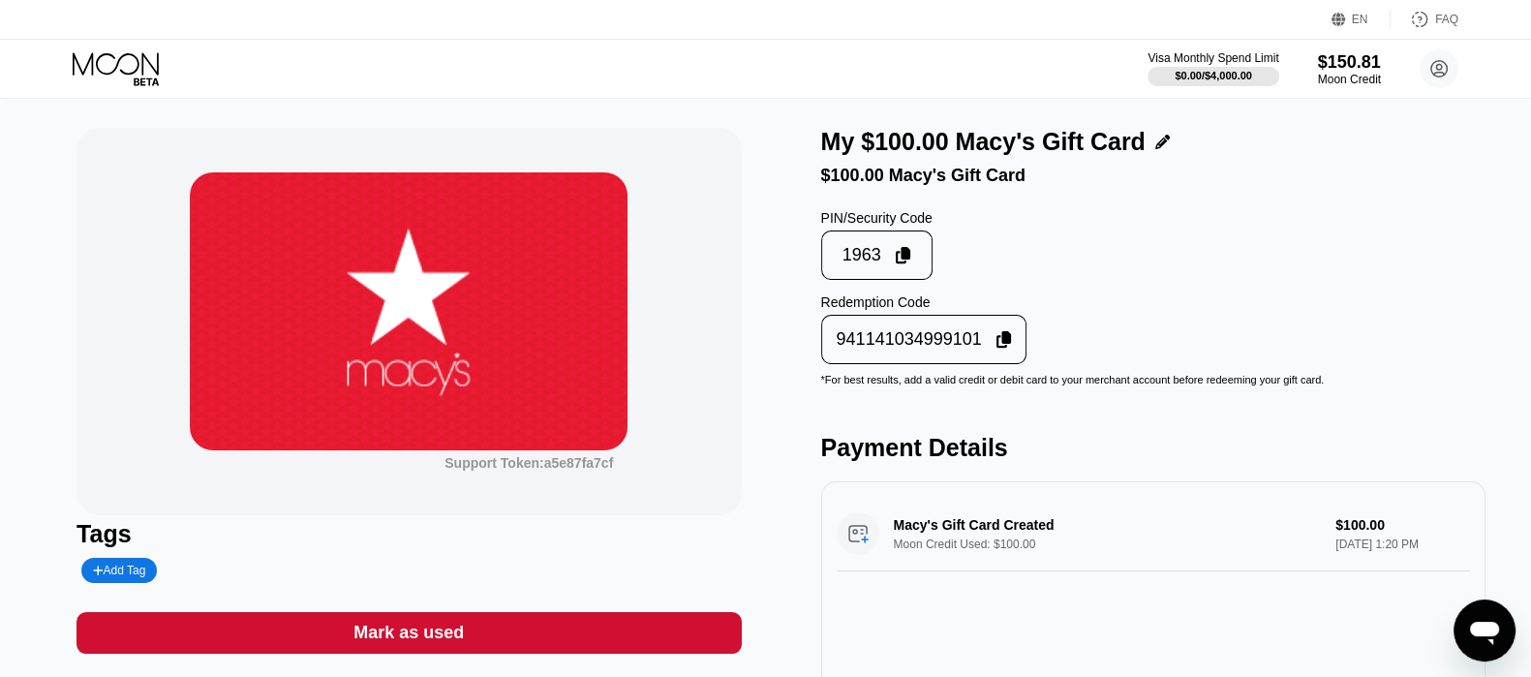
click at [996, 349] on icon at bounding box center [1003, 339] width 15 height 17
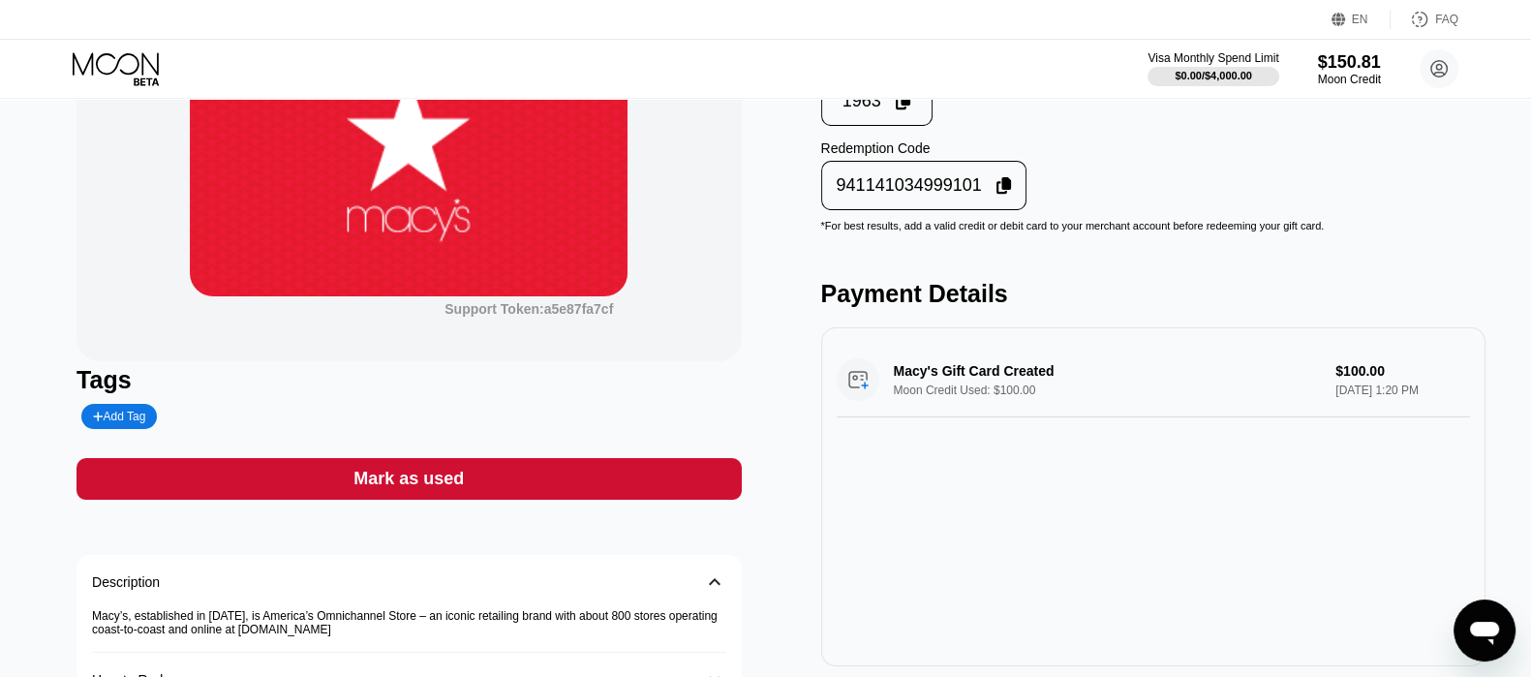
scroll to position [241, 0]
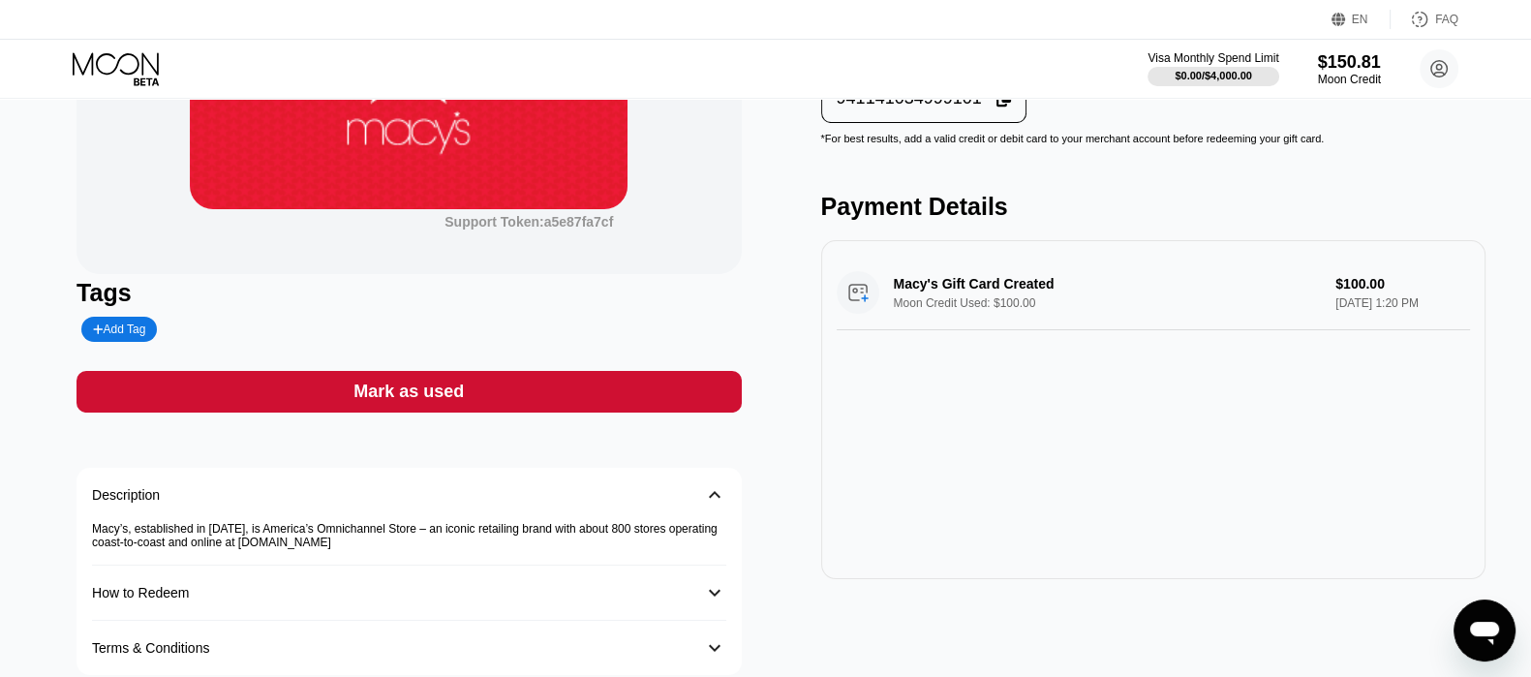
click at [106, 336] on div "Add Tag" at bounding box center [119, 329] width 52 height 14
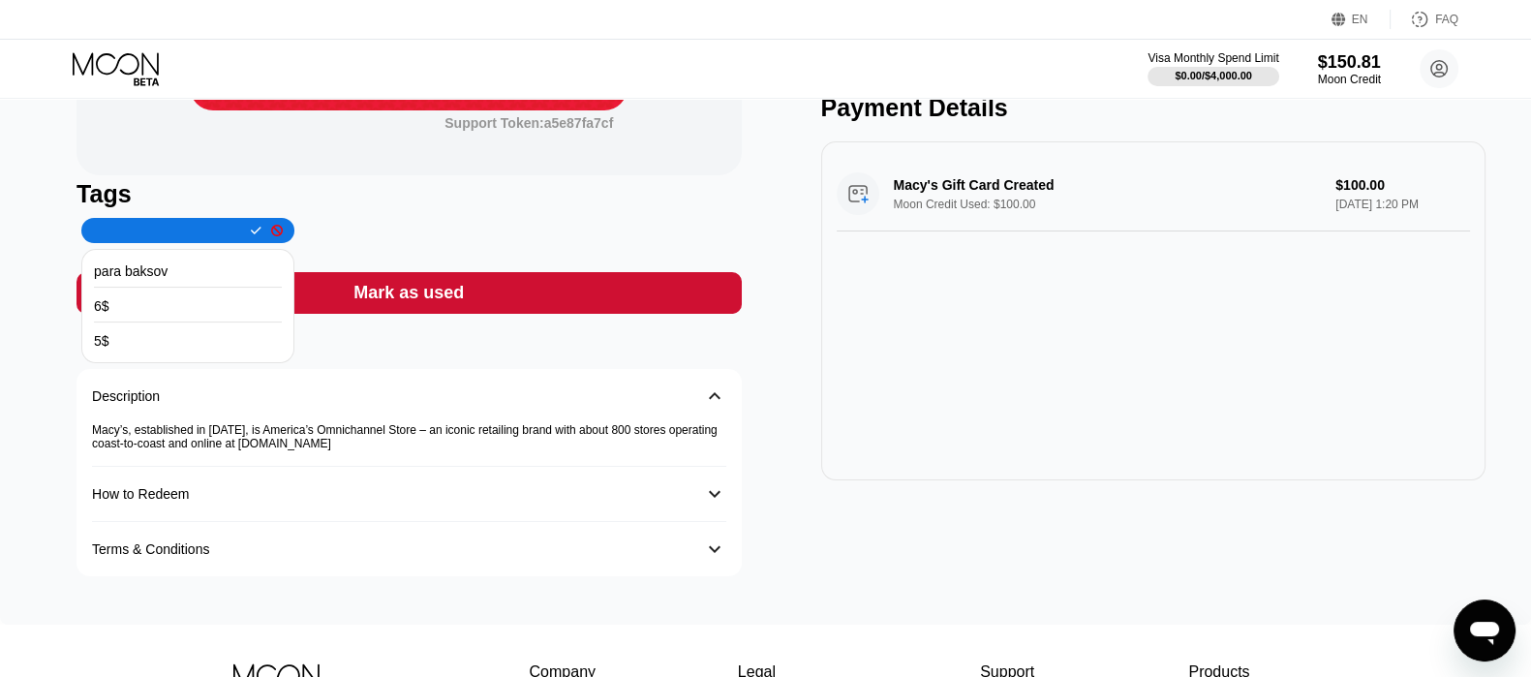
scroll to position [363, 0]
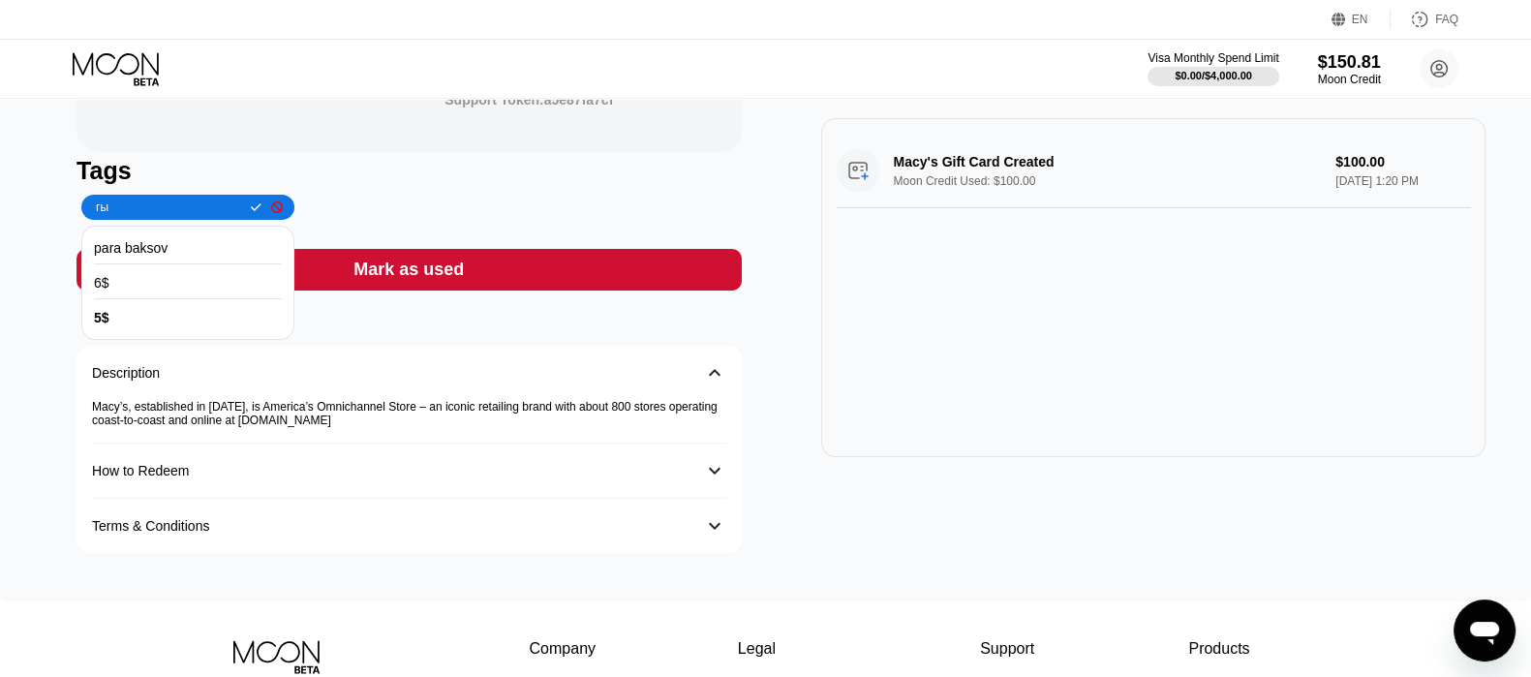
type input "г"
type input "юзед"
click at [261, 208] on div at bounding box center [271, 207] width 21 height 12
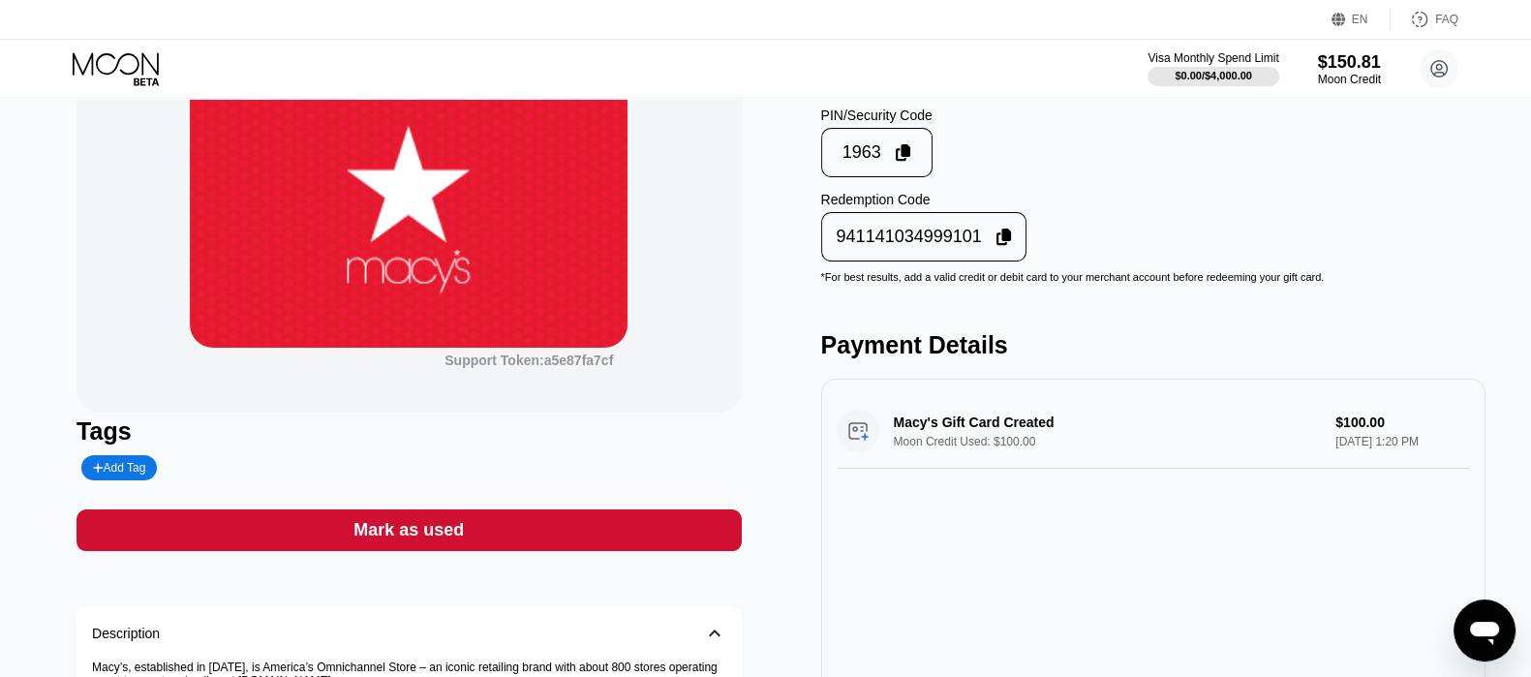
scroll to position [0, 0]
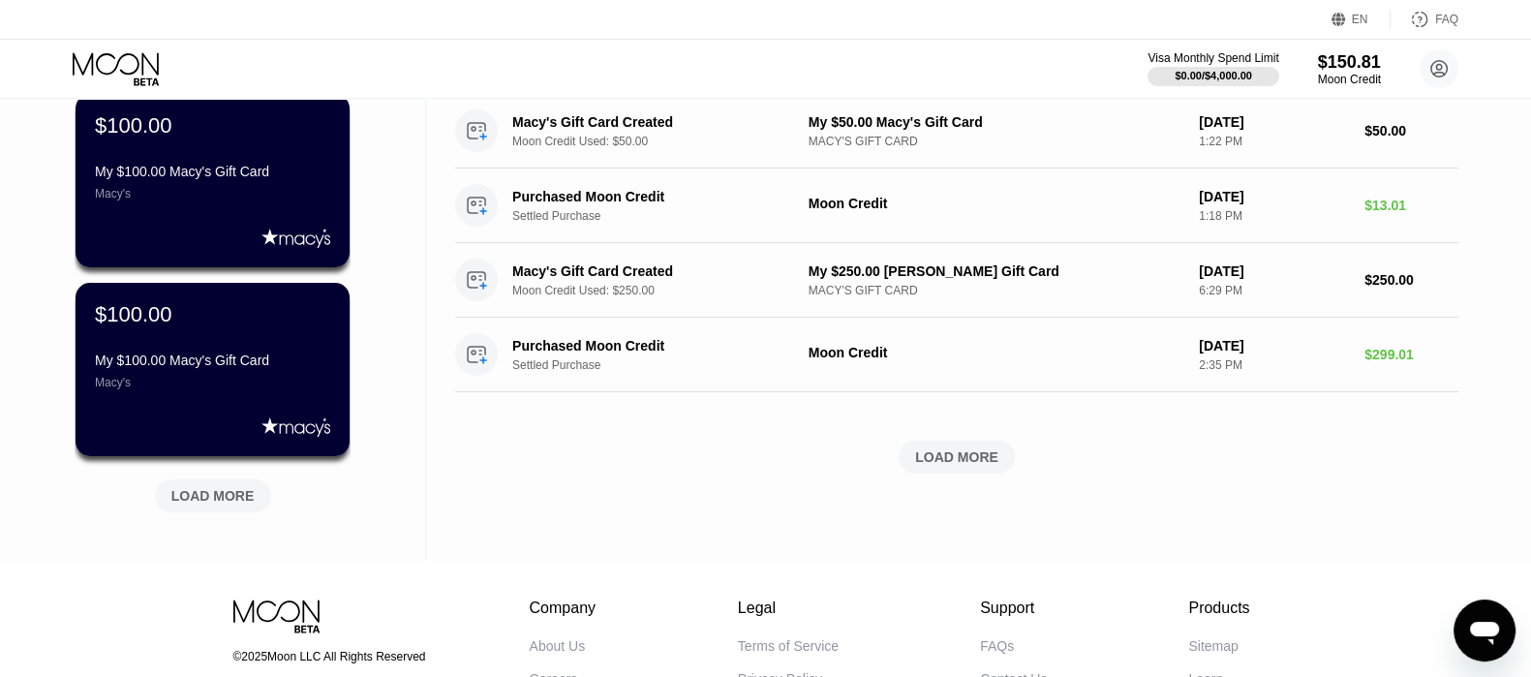
scroll to position [605, 0]
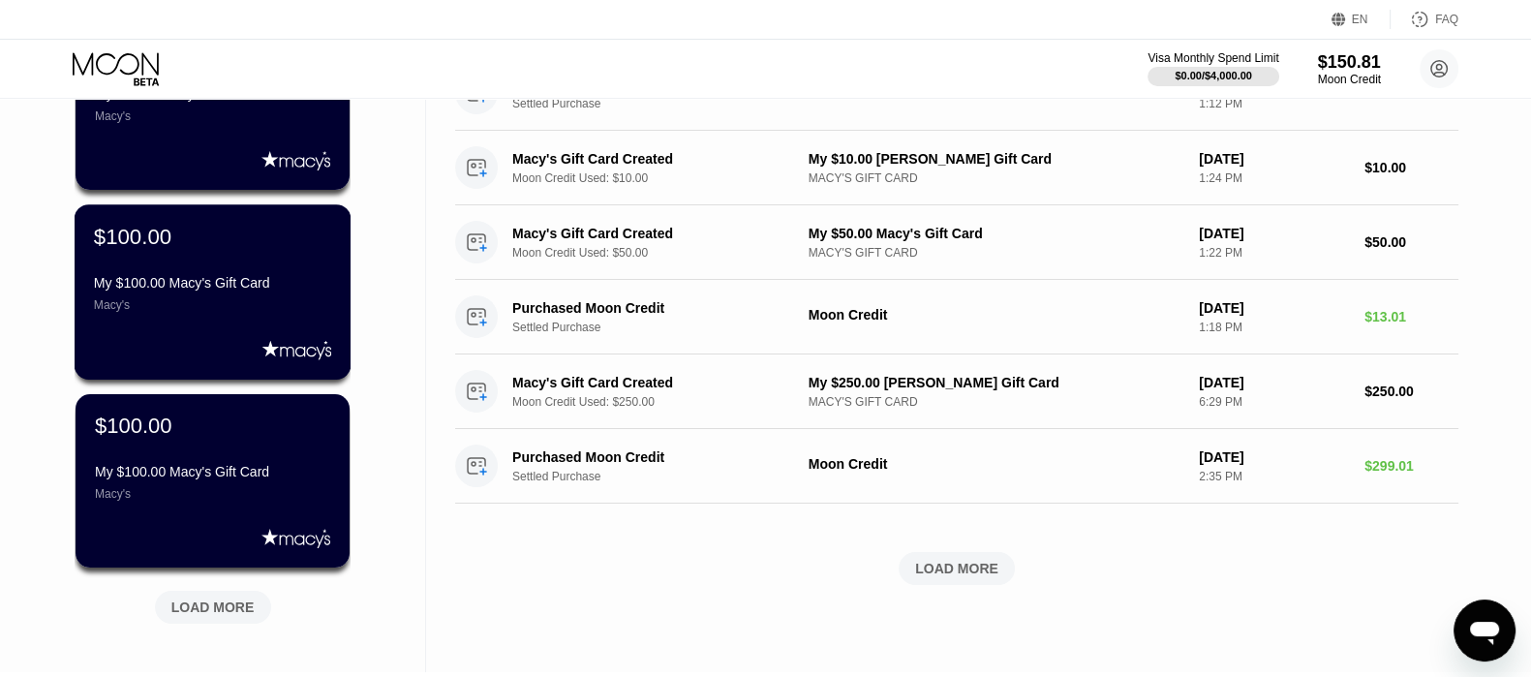
click at [296, 288] on div "My $100.00 Macy's Gift Card" at bounding box center [212, 282] width 237 height 15
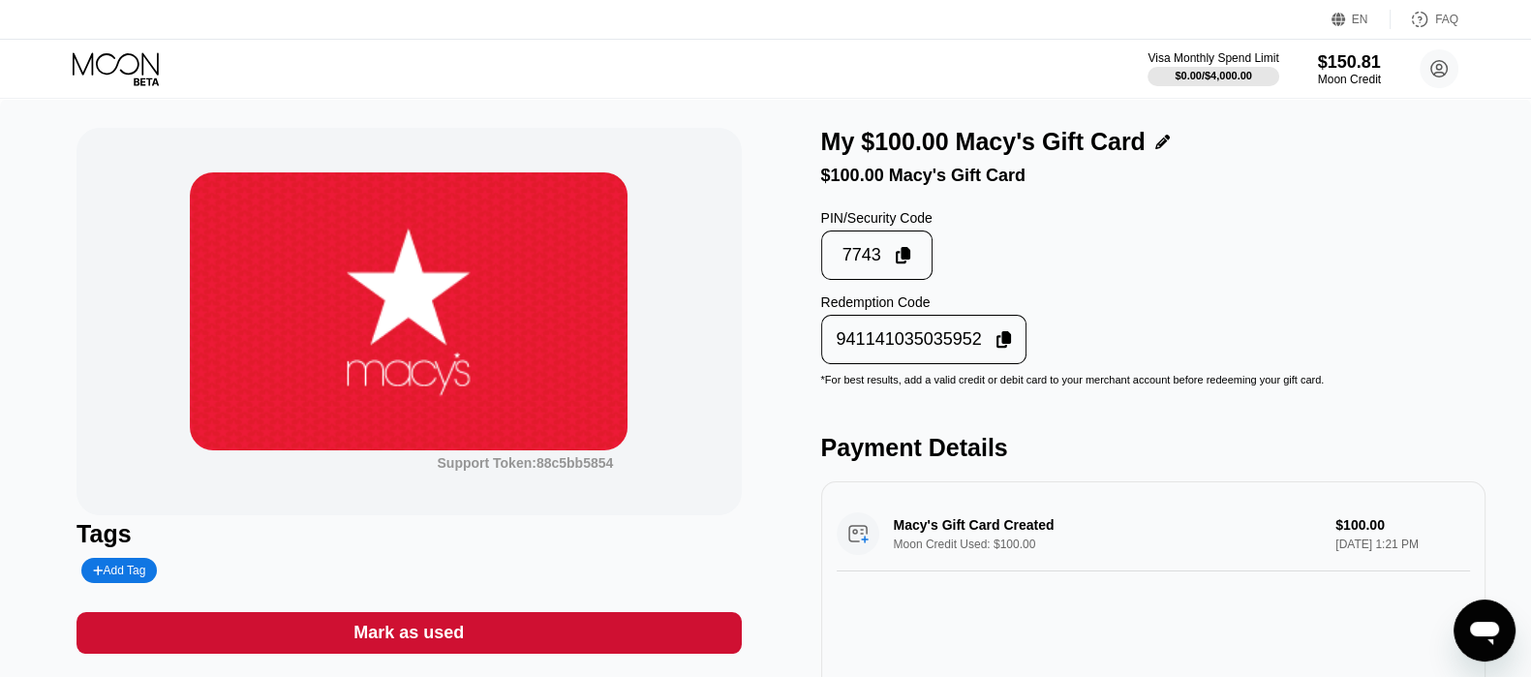
click at [1002, 349] on icon at bounding box center [1003, 339] width 15 height 17
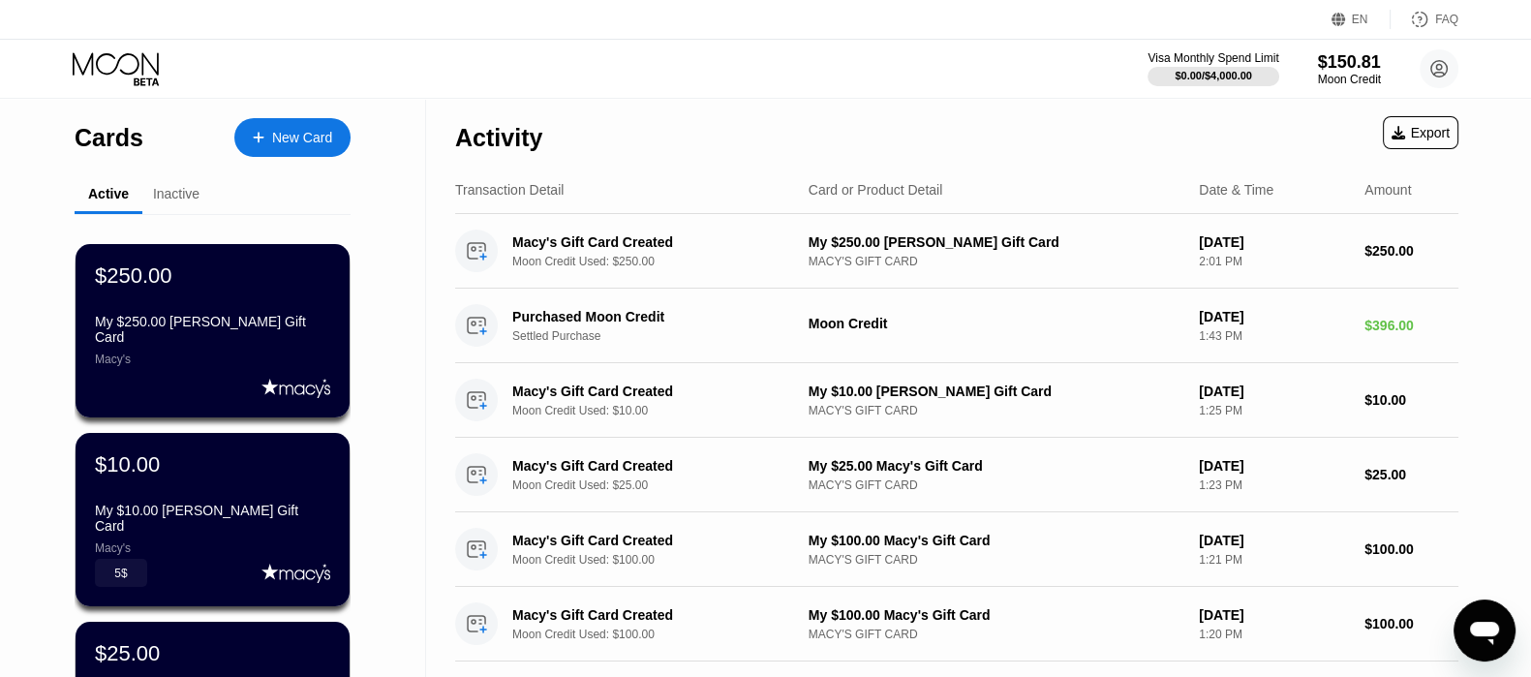
click at [307, 140] on div "New Card" at bounding box center [302, 138] width 60 height 16
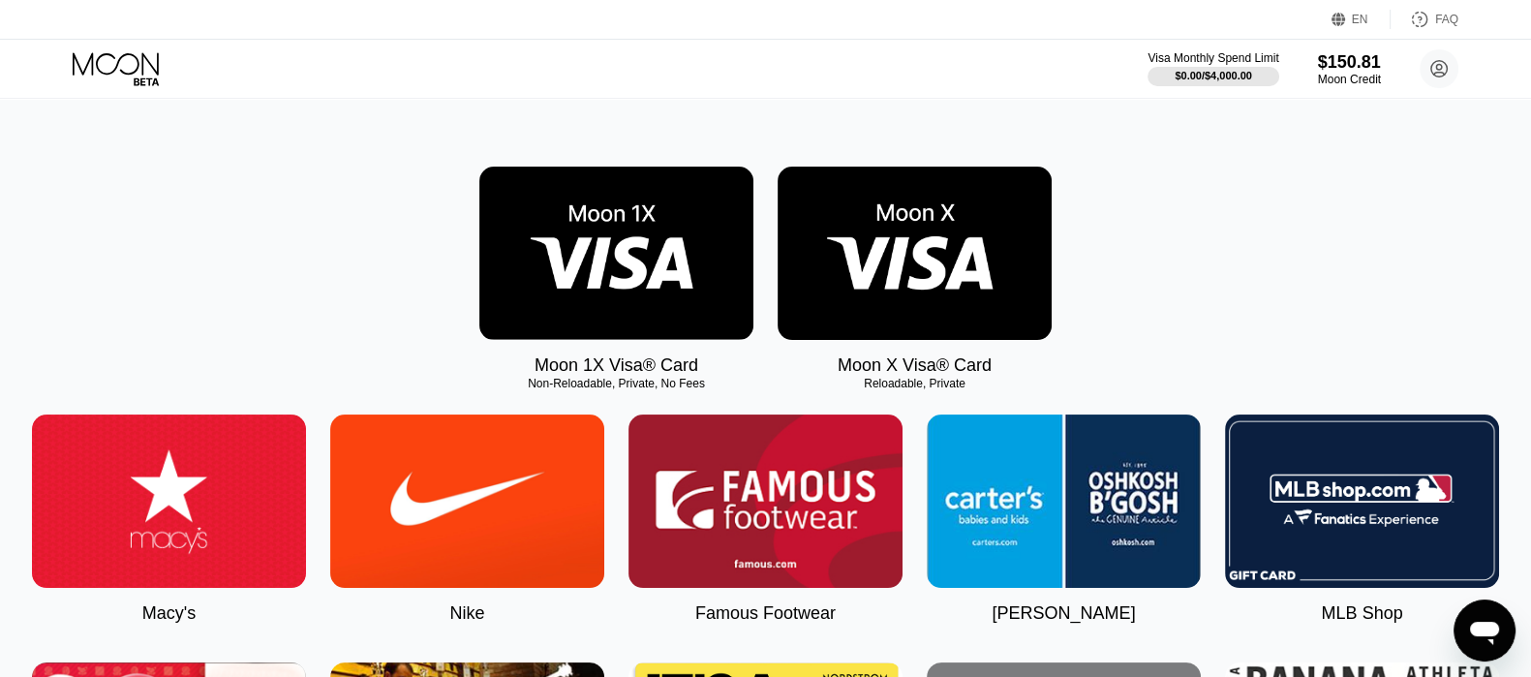
click at [232, 502] on img at bounding box center [169, 500] width 274 height 173
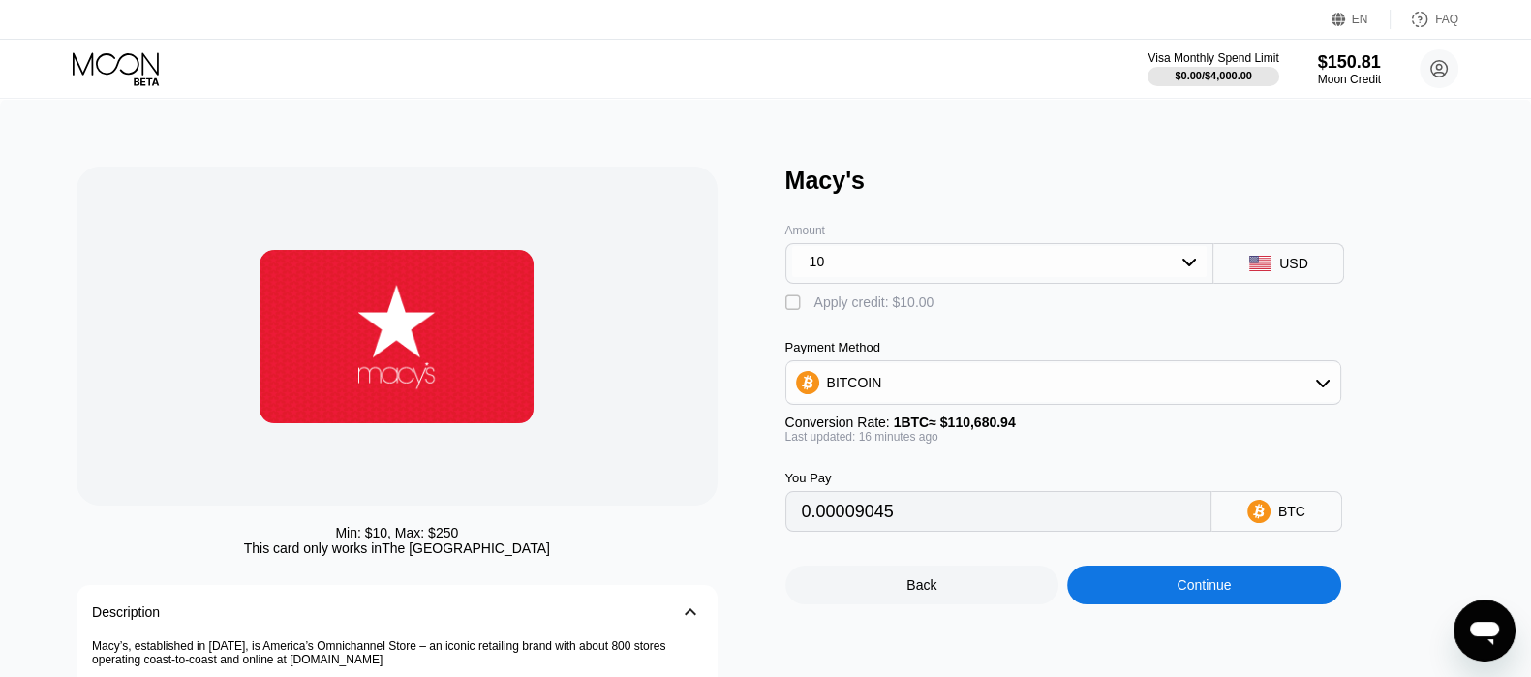
click at [1011, 262] on div "10" at bounding box center [999, 261] width 415 height 31
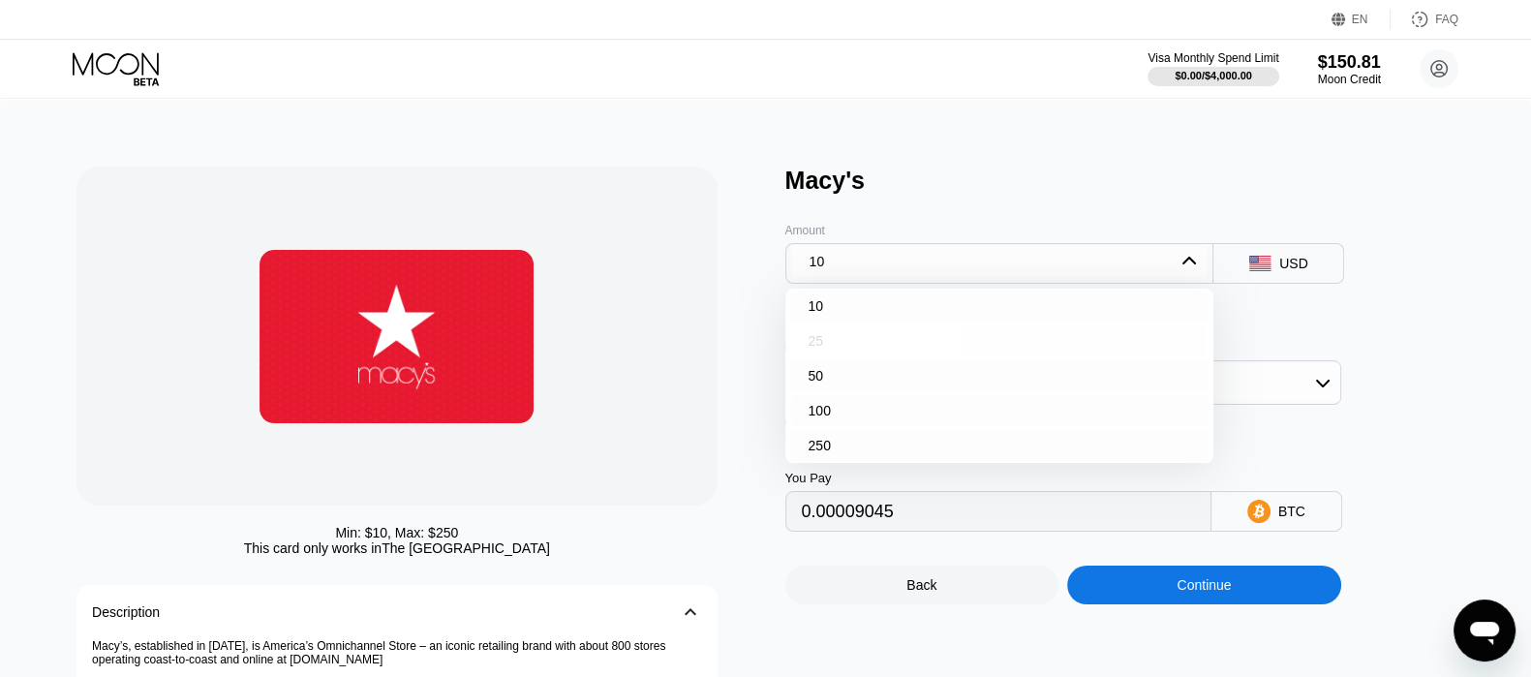
click at [846, 353] on div "25" at bounding box center [999, 340] width 417 height 31
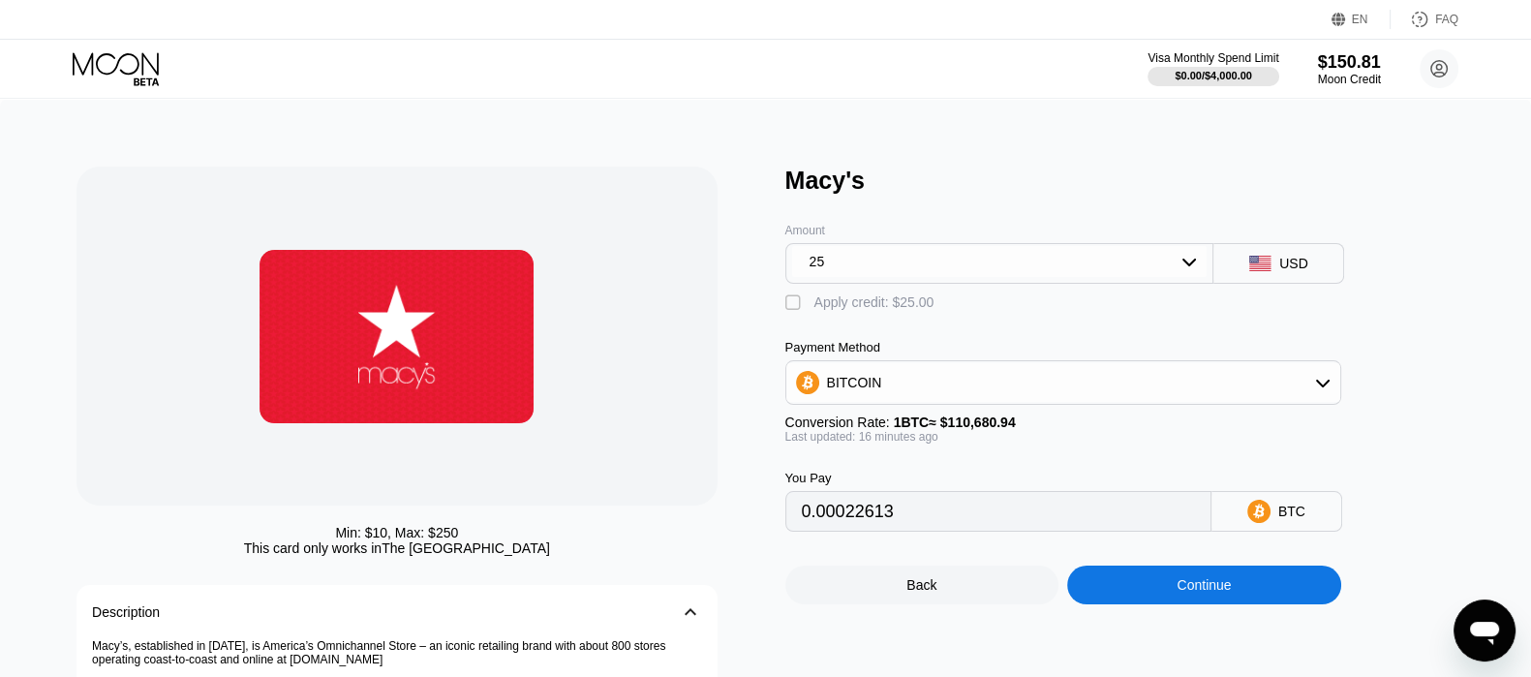
click at [825, 305] on div "Apply credit: $25.00" at bounding box center [874, 301] width 120 height 15
type input "0"
click at [1144, 596] on div "Continue" at bounding box center [1204, 585] width 274 height 39
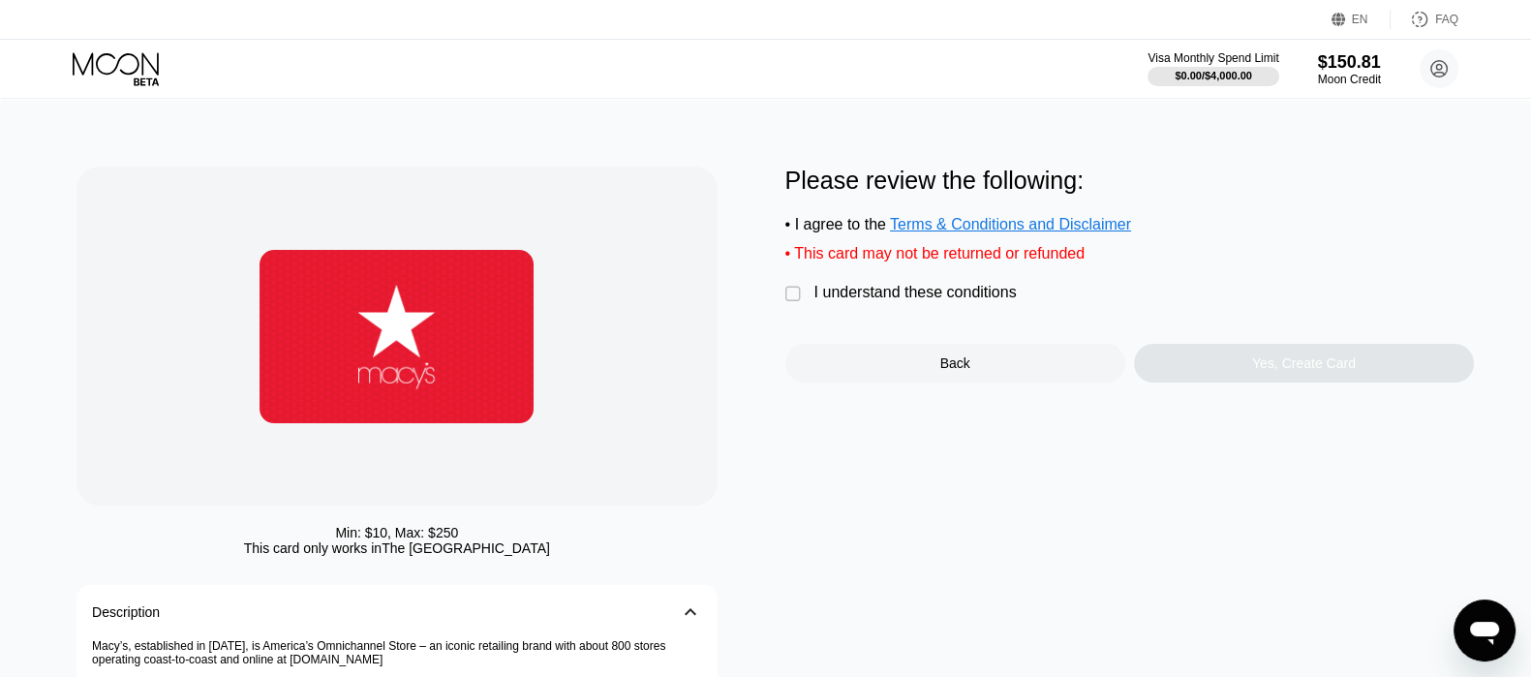
click at [934, 301] on div "I understand these conditions" at bounding box center [915, 292] width 202 height 17
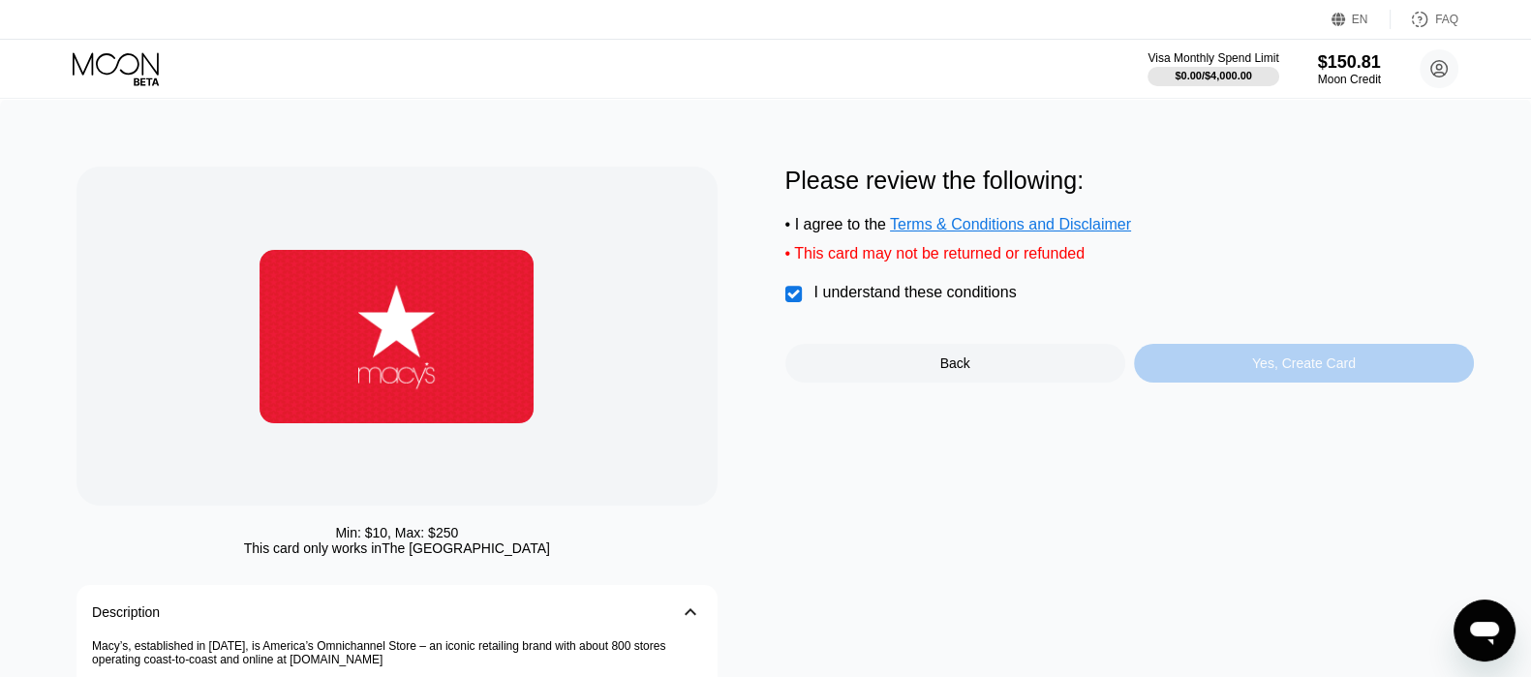
click at [1219, 370] on div "Yes, Create Card" at bounding box center [1304, 363] width 340 height 39
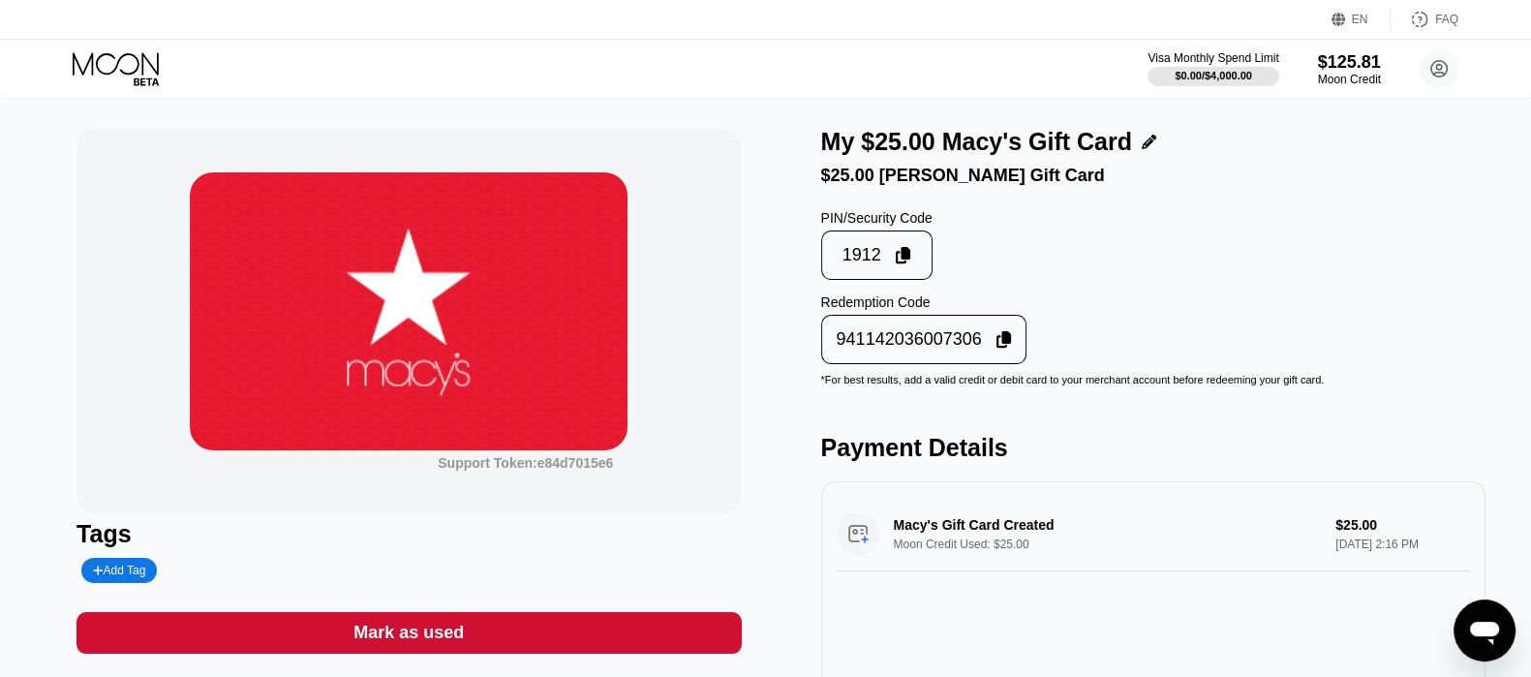
click at [996, 349] on icon at bounding box center [1003, 339] width 15 height 17
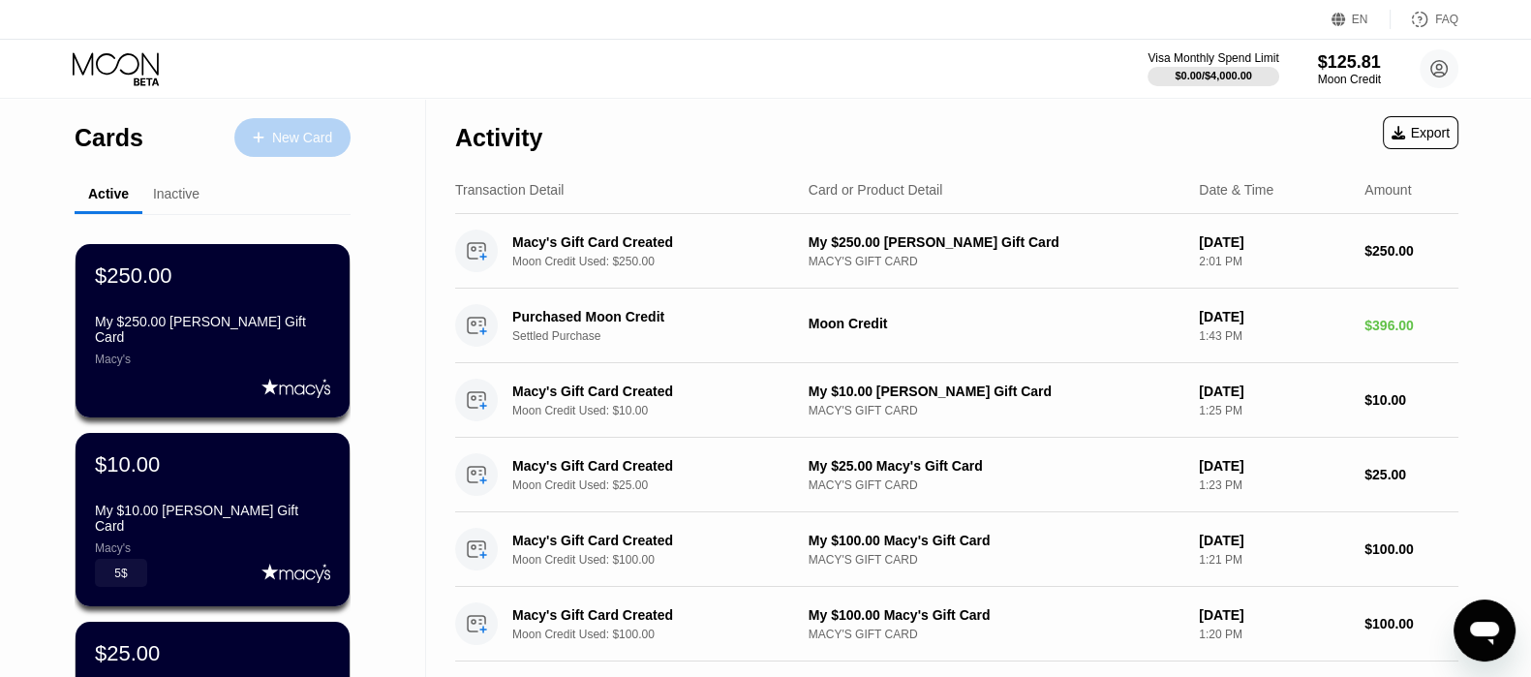
click at [305, 138] on div "New Card" at bounding box center [302, 138] width 60 height 16
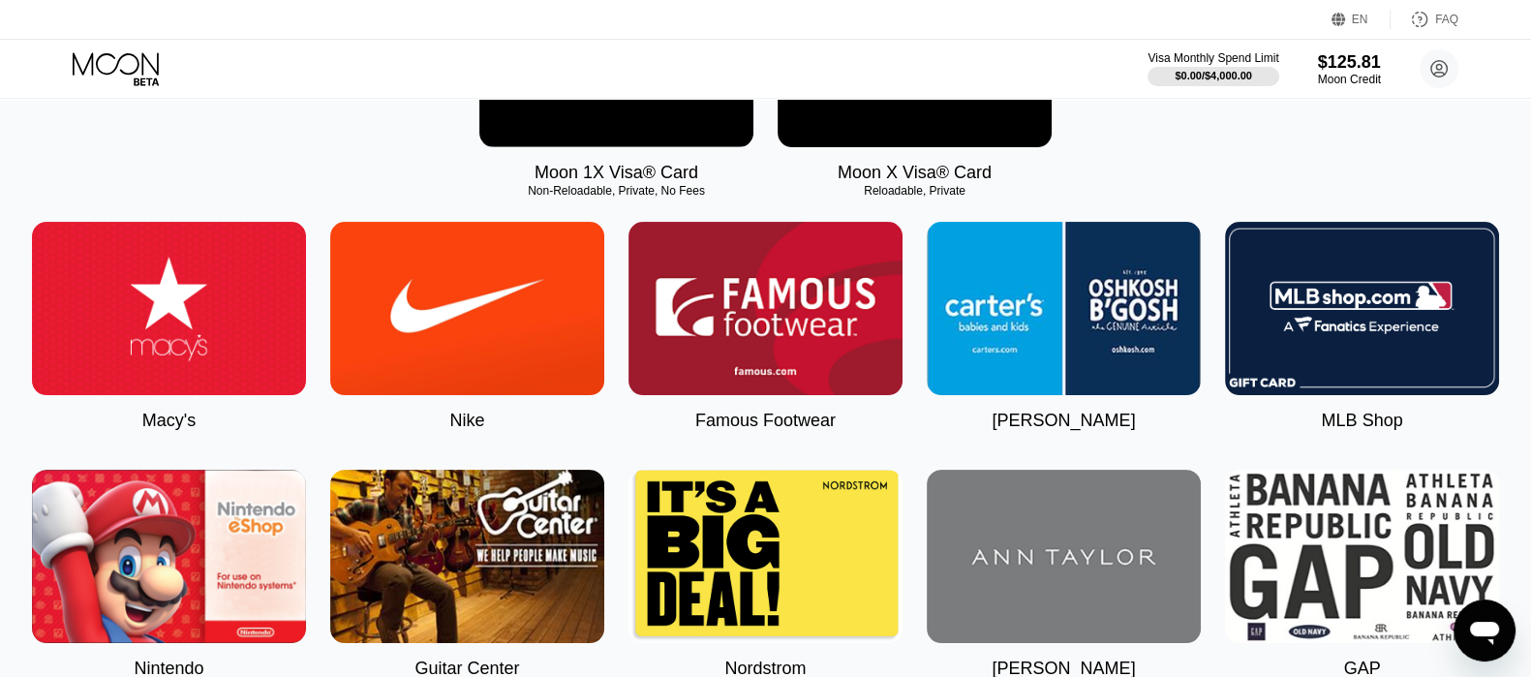
scroll to position [483, 0]
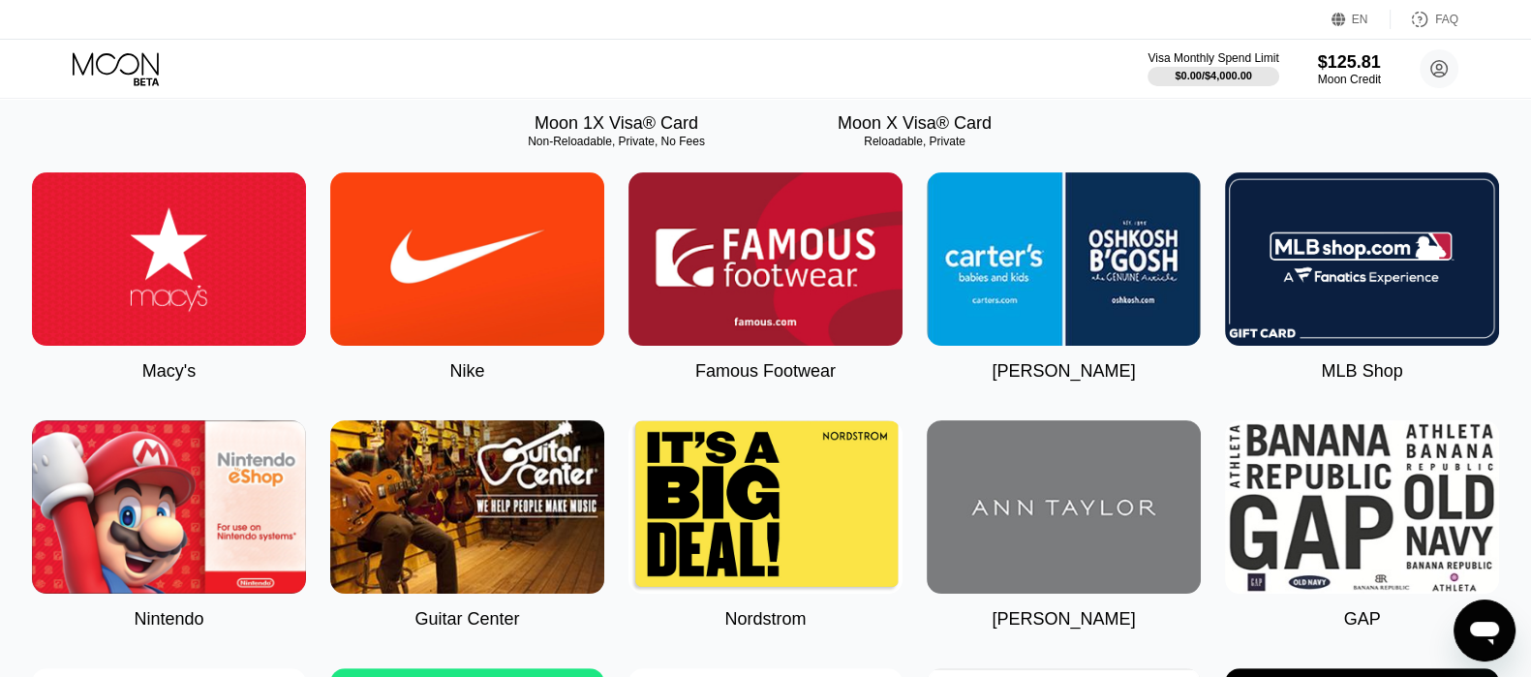
click at [212, 307] on img at bounding box center [169, 258] width 274 height 173
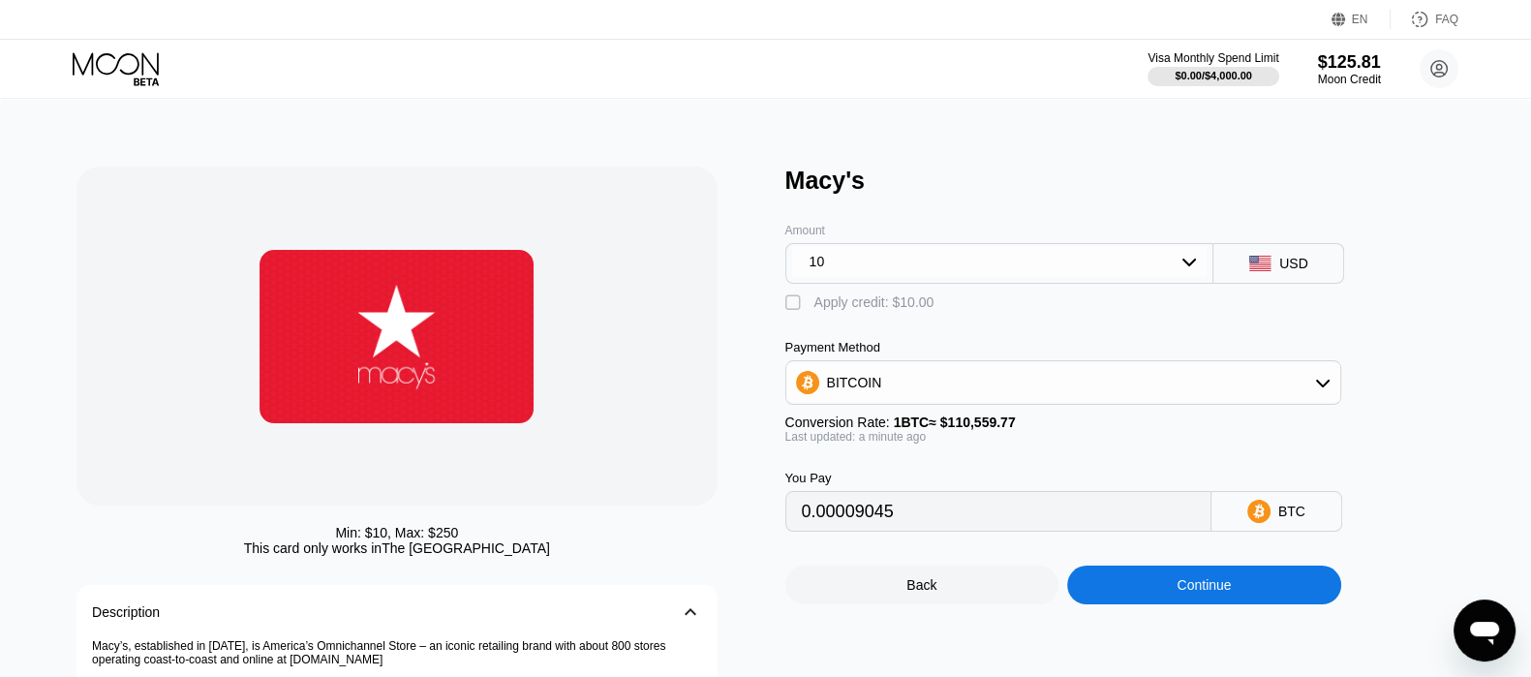
click at [1081, 276] on div "10" at bounding box center [999, 261] width 415 height 31
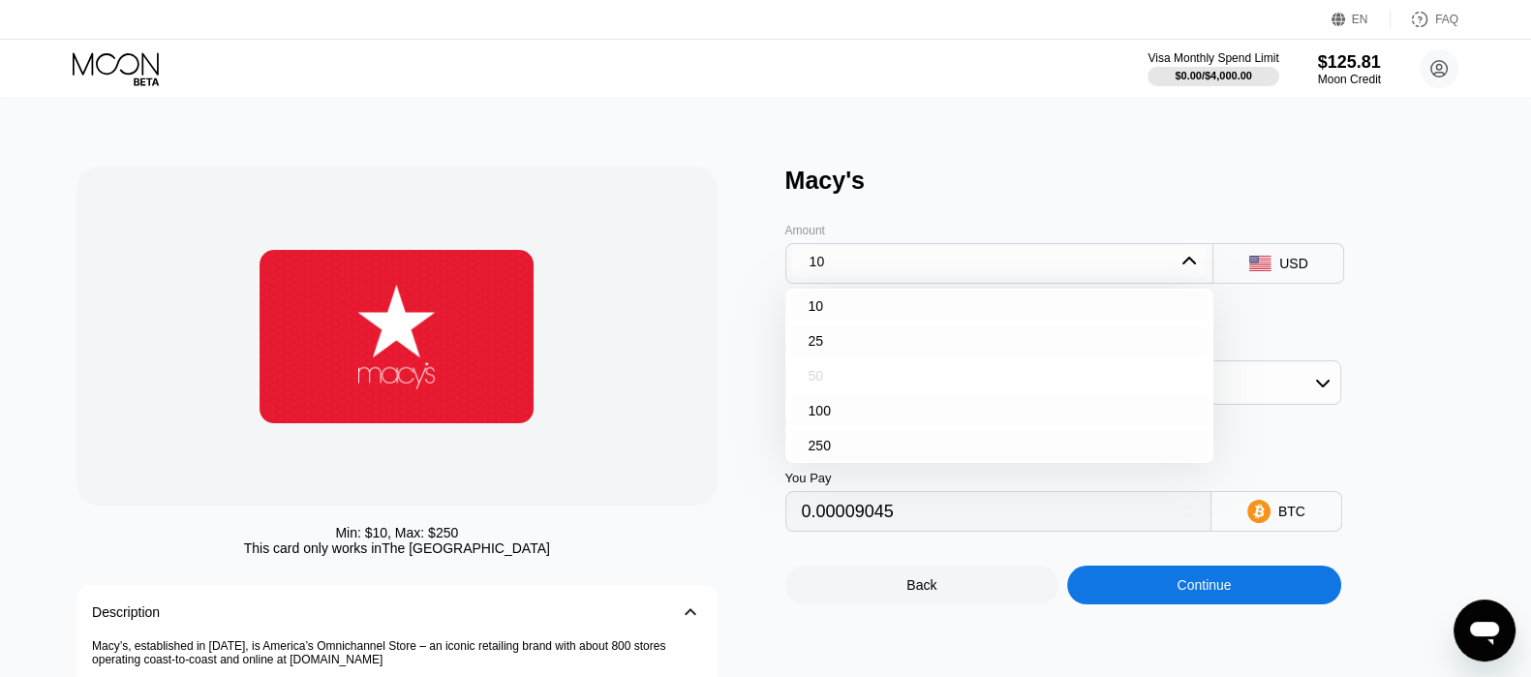
click at [835, 391] on div "50" at bounding box center [999, 375] width 417 height 31
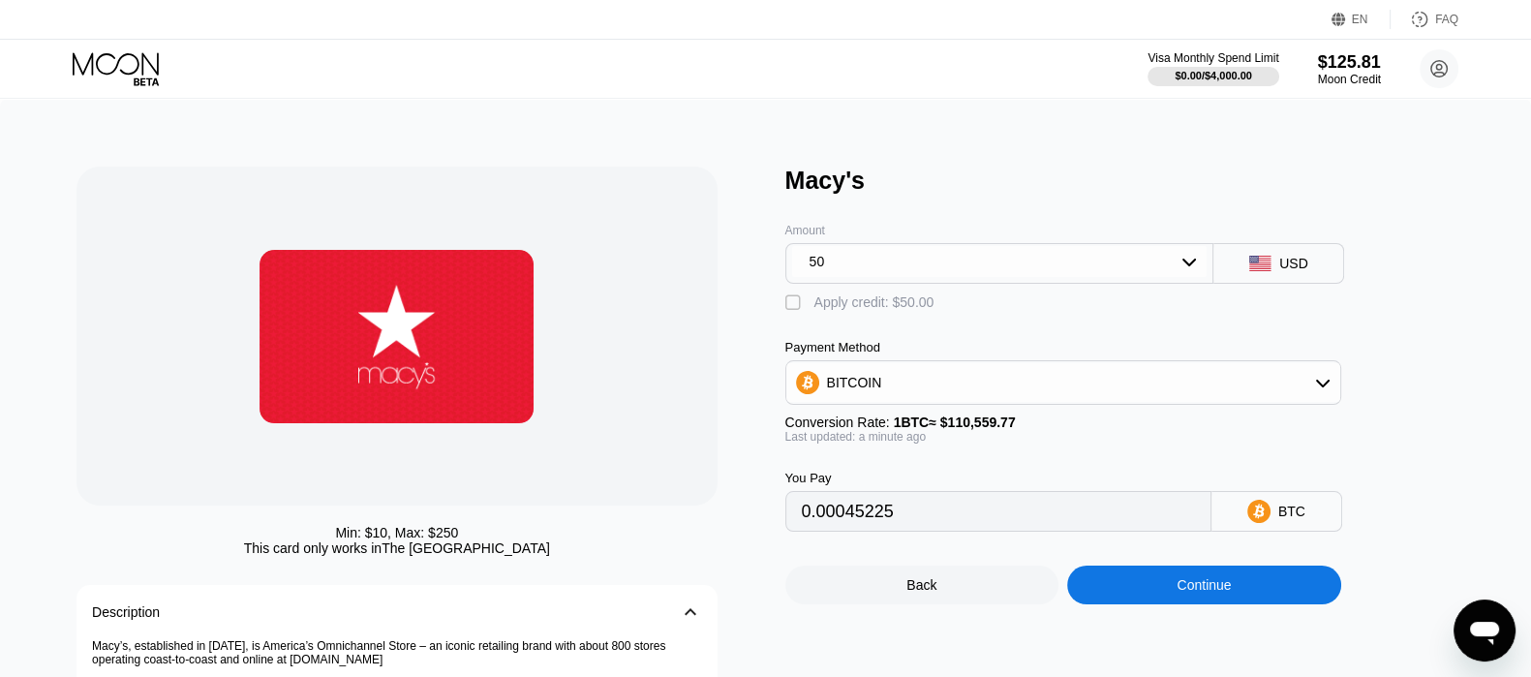
click at [796, 313] on div "" at bounding box center [794, 302] width 19 height 19
type input "0"
click at [1157, 602] on div "Continue" at bounding box center [1204, 585] width 274 height 39
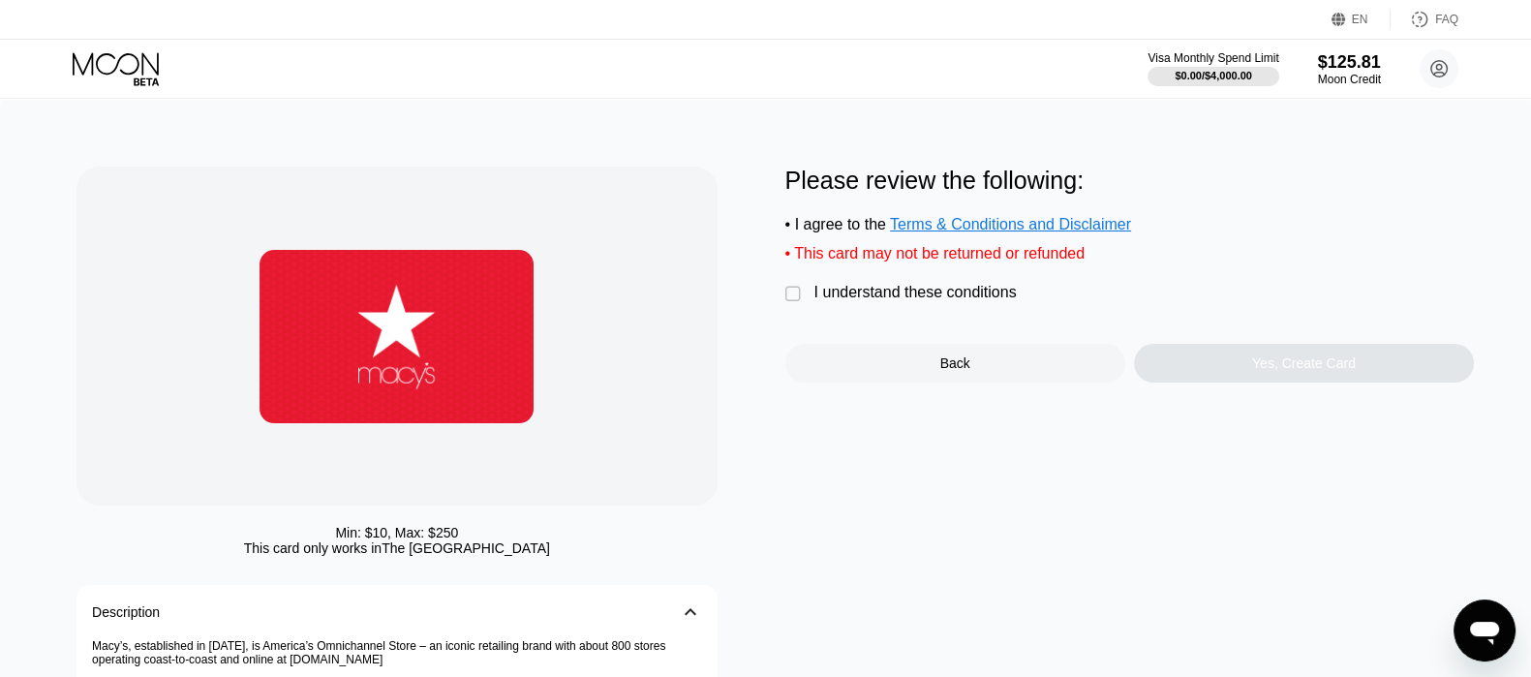
click at [907, 301] on div "I understand these conditions" at bounding box center [915, 292] width 202 height 17
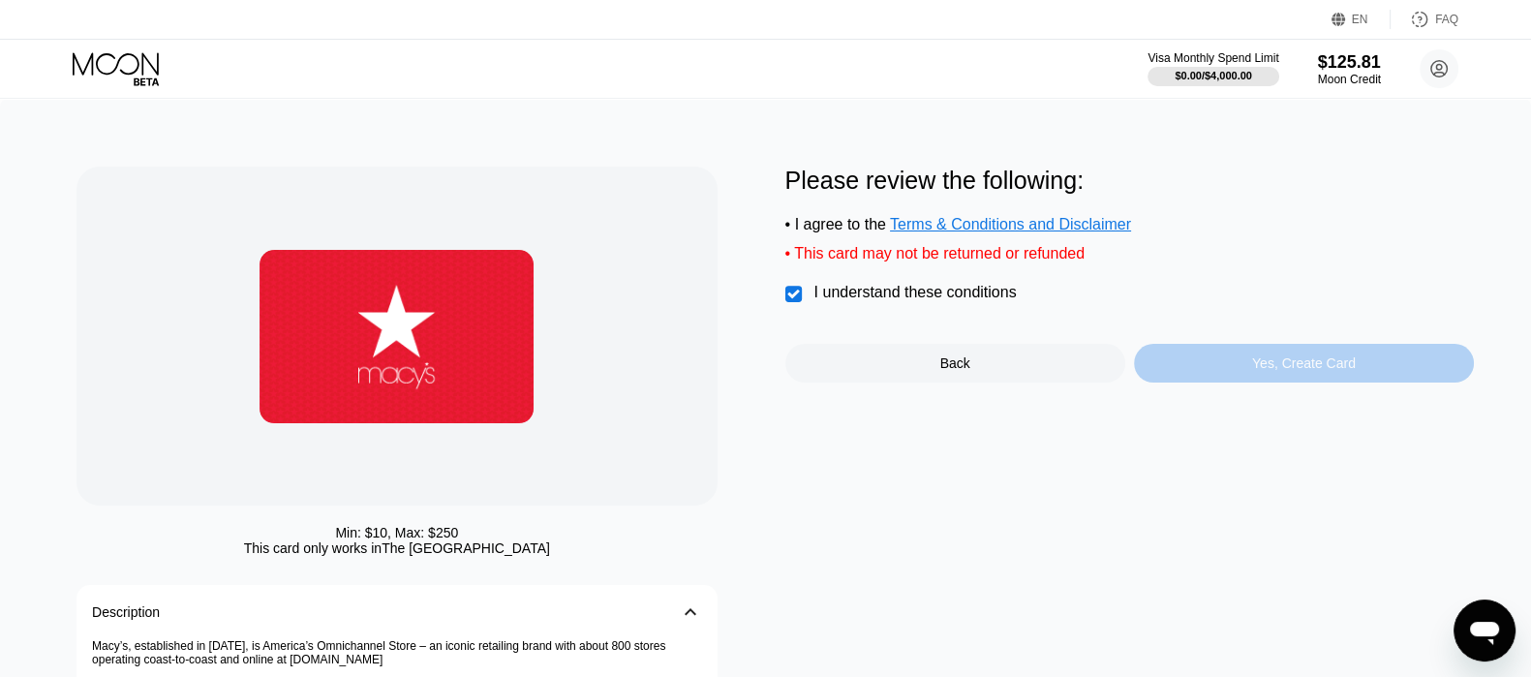
click at [1216, 382] on div "Yes, Create Card" at bounding box center [1304, 363] width 340 height 39
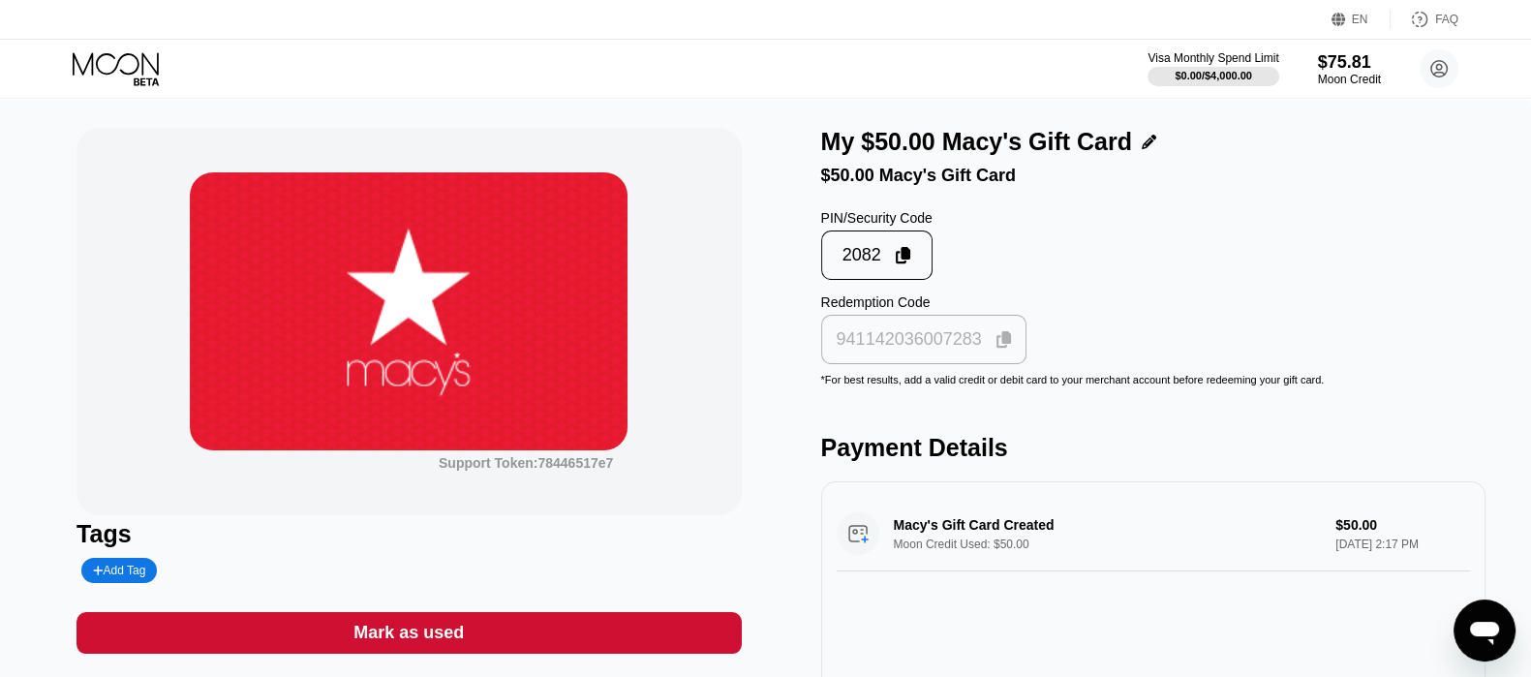
click at [997, 349] on icon at bounding box center [1003, 339] width 15 height 17
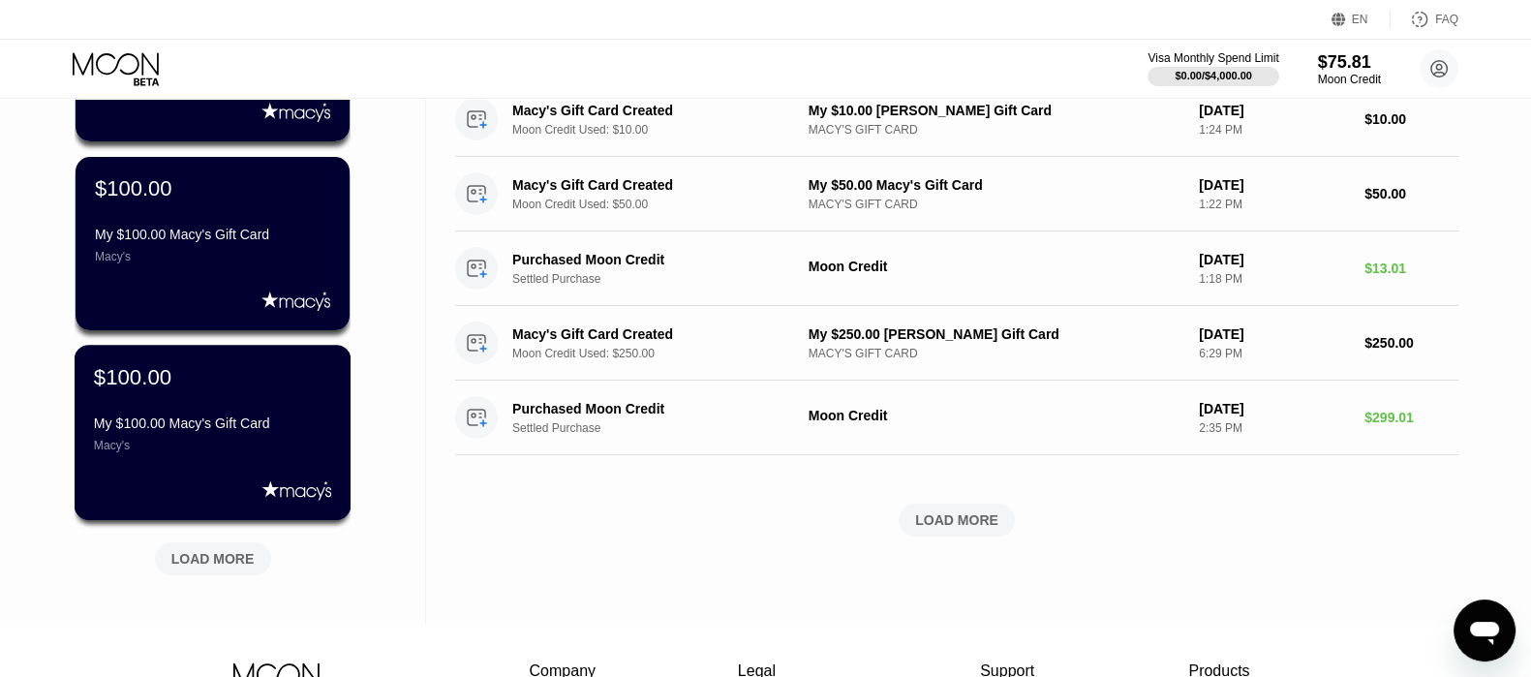
scroll to position [605, 0]
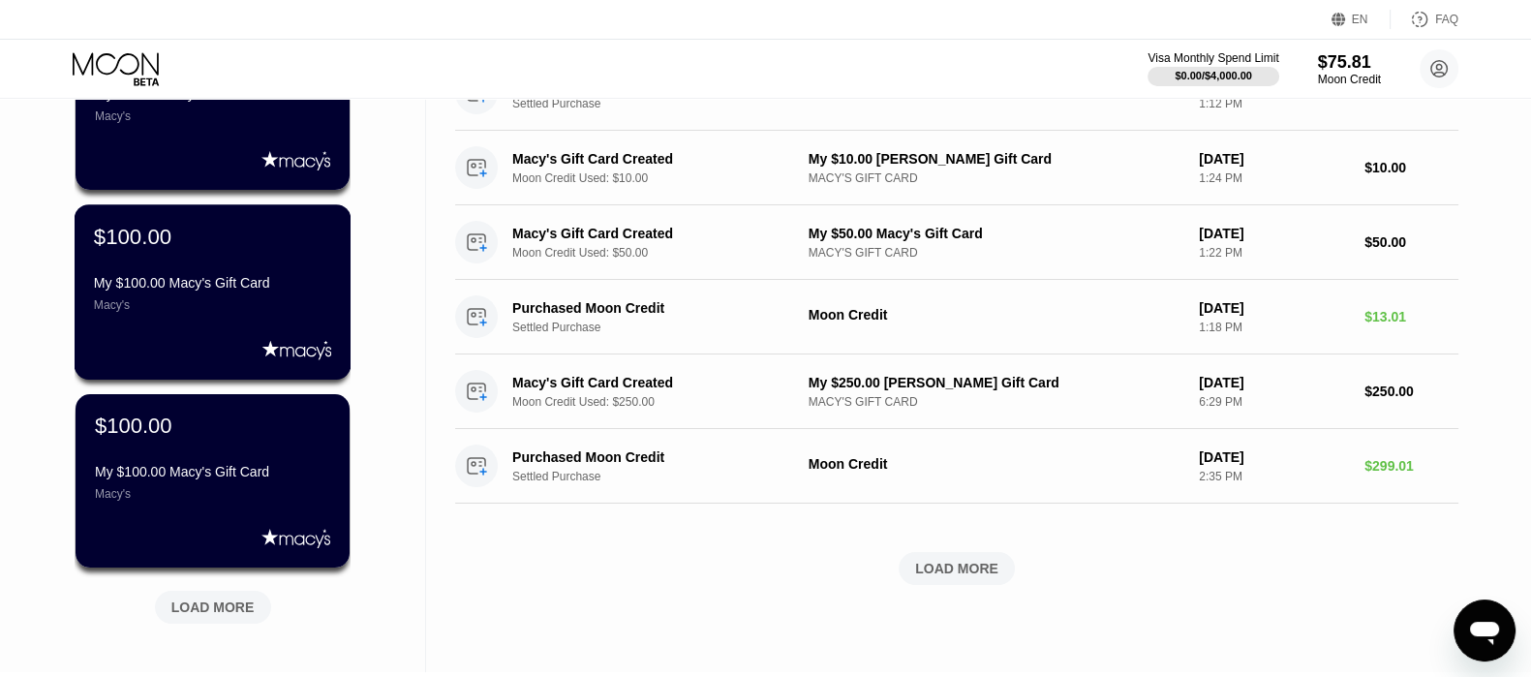
click at [222, 287] on div "My $100.00 Macy's Gift Card" at bounding box center [212, 282] width 237 height 15
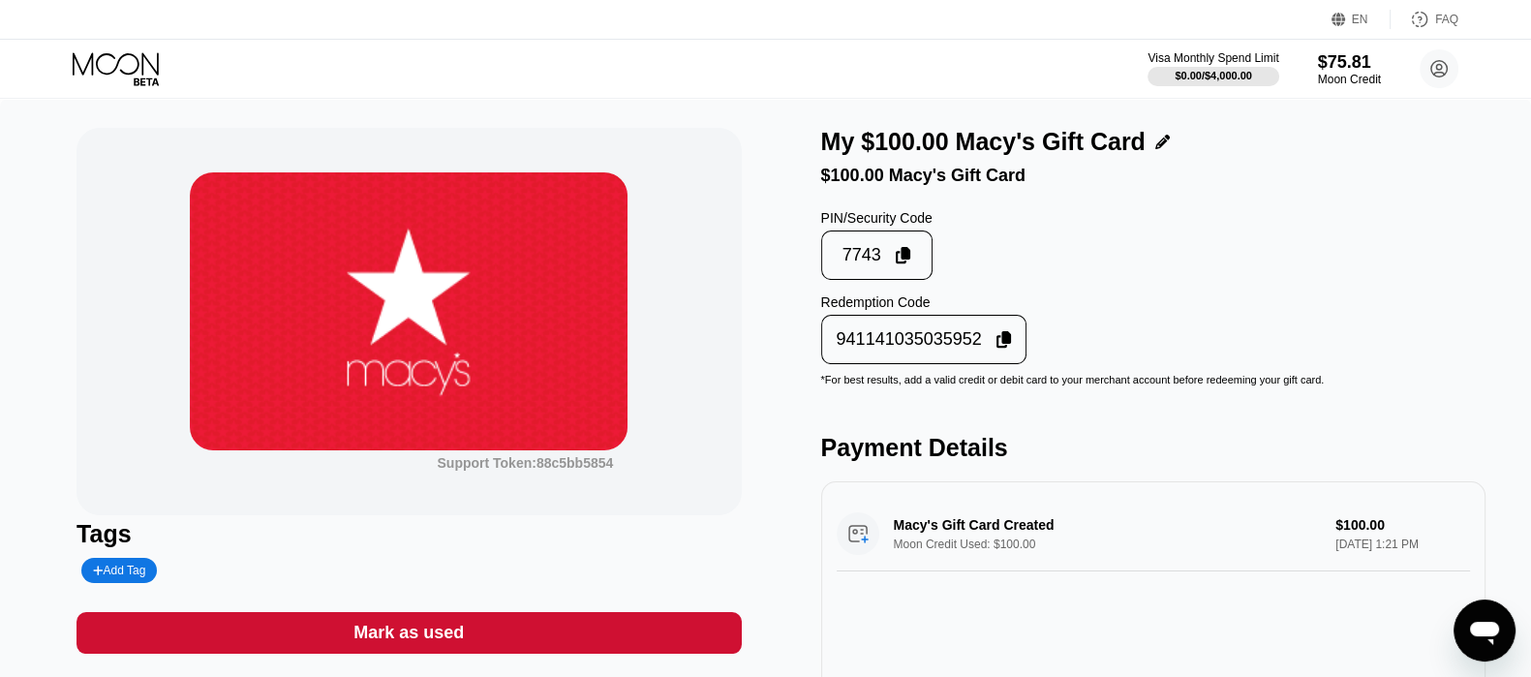
click at [997, 349] on icon at bounding box center [1003, 339] width 15 height 17
click at [126, 60] on icon at bounding box center [118, 69] width 90 height 34
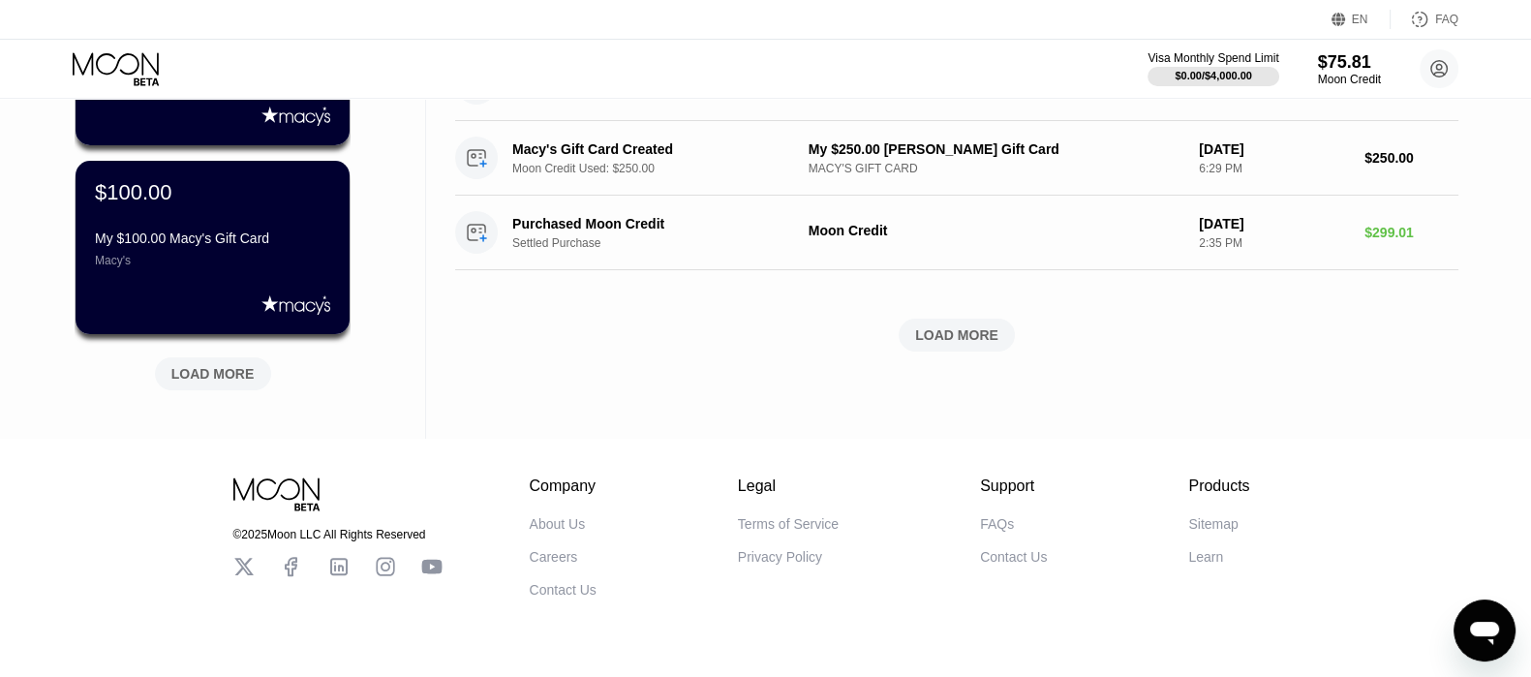
scroll to position [897, 0]
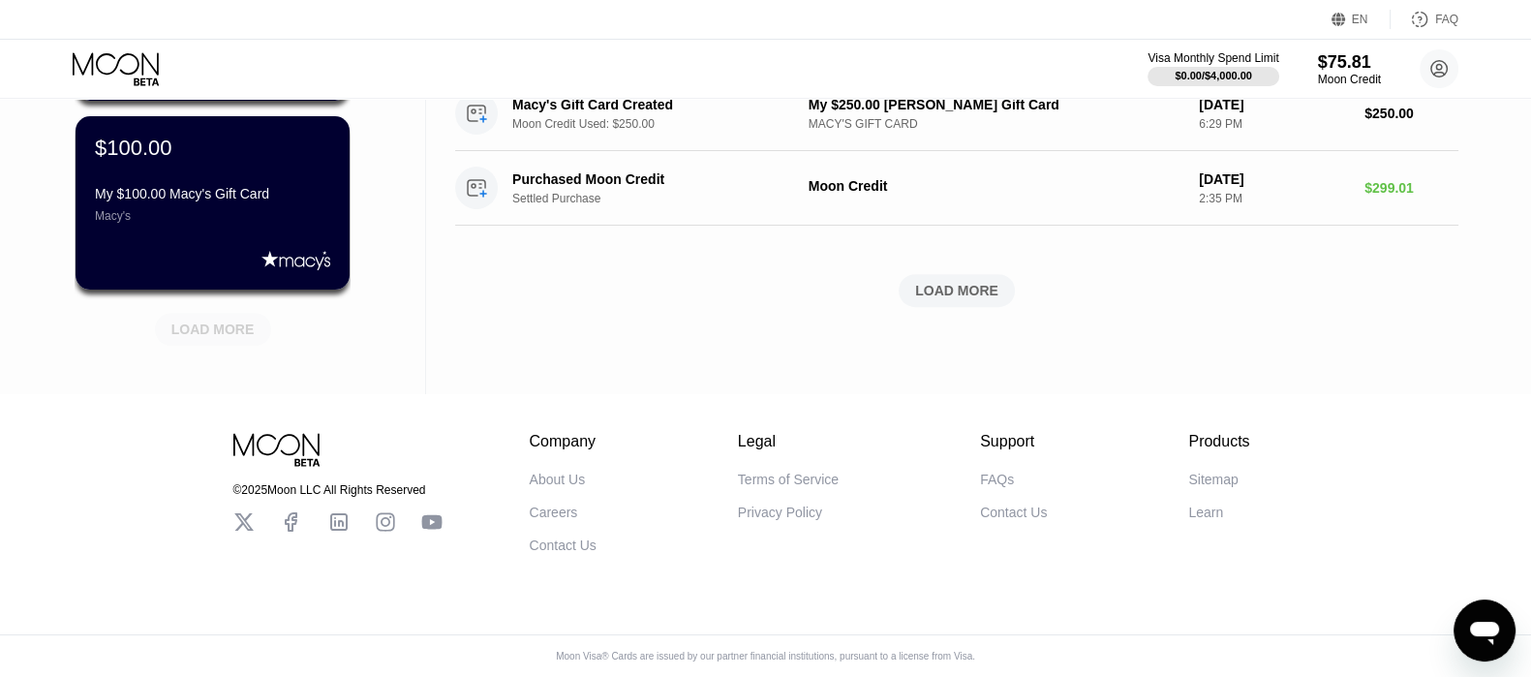
click at [238, 322] on div "LOAD MORE" at bounding box center [212, 329] width 83 height 17
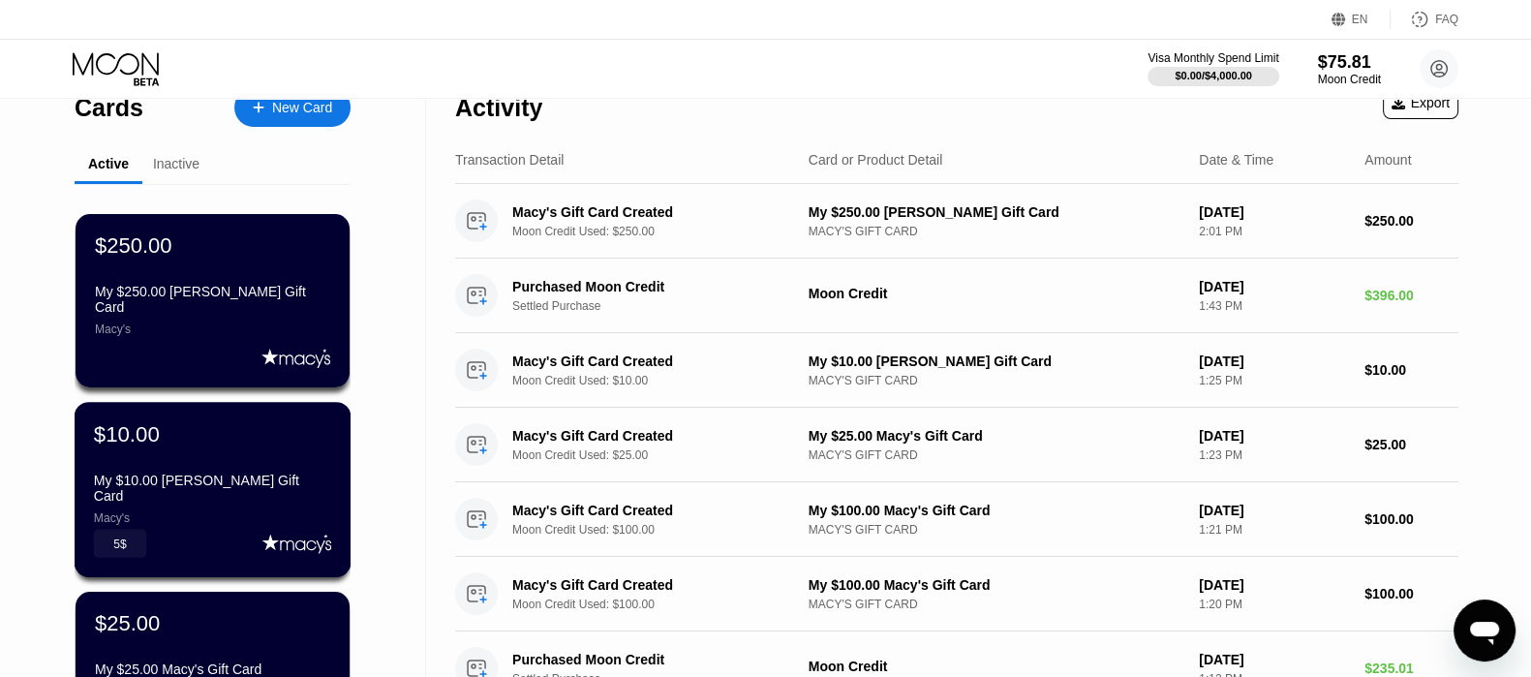
scroll to position [0, 0]
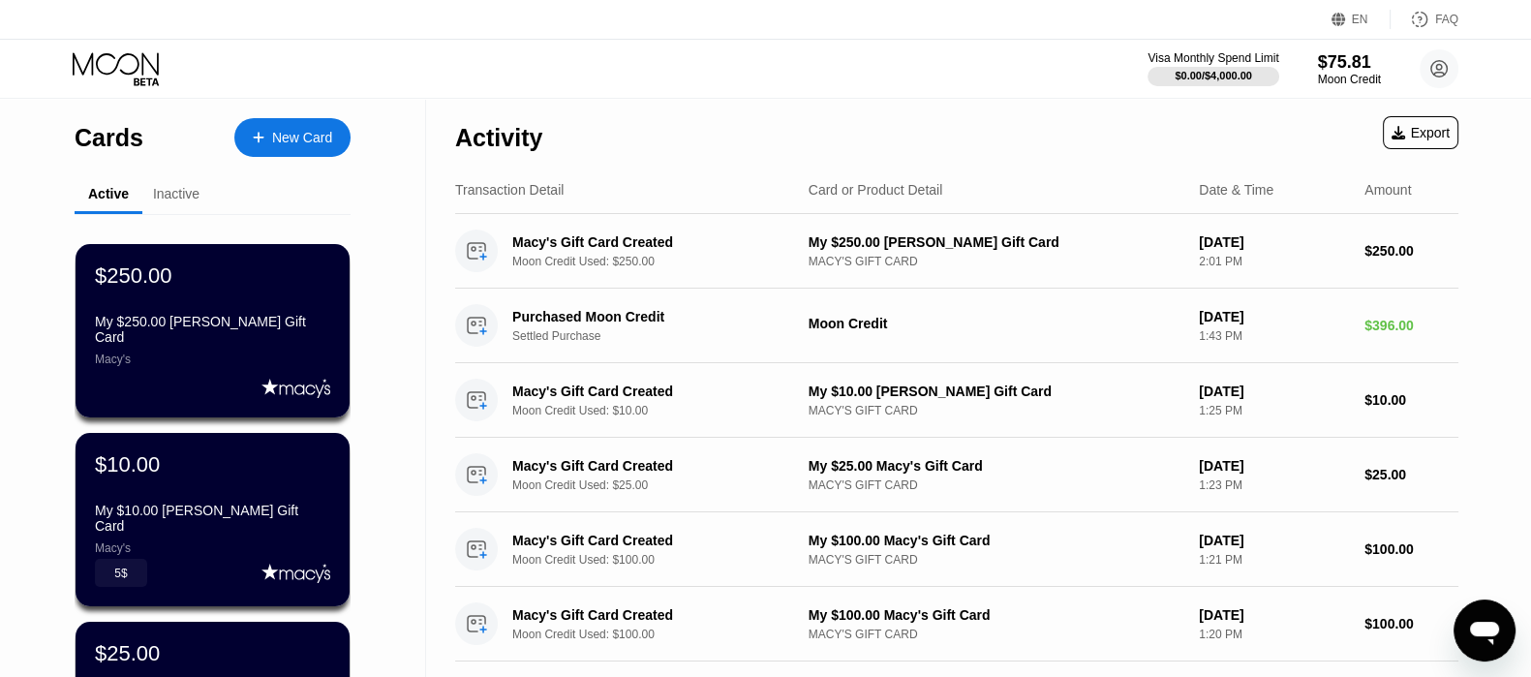
click at [168, 189] on div "Inactive" at bounding box center [176, 193] width 46 height 15
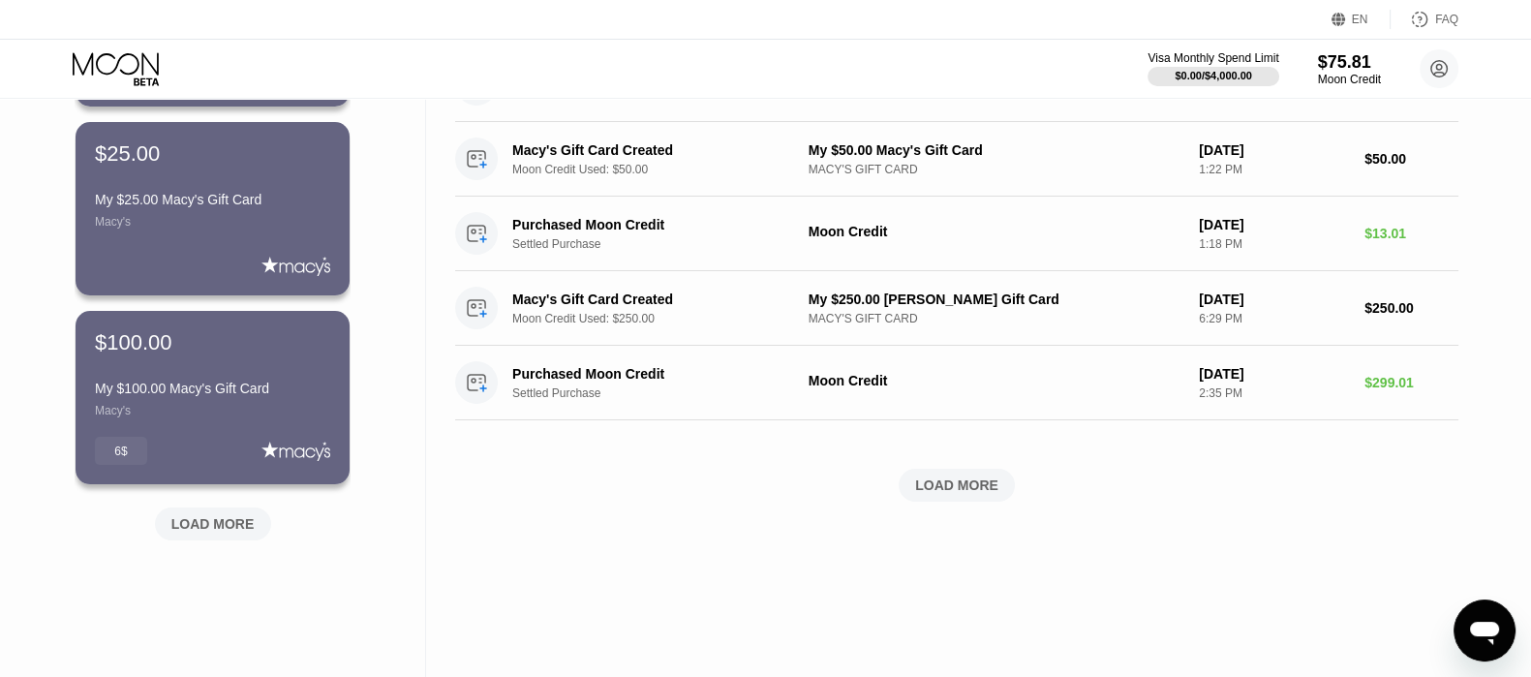
scroll to position [967, 0]
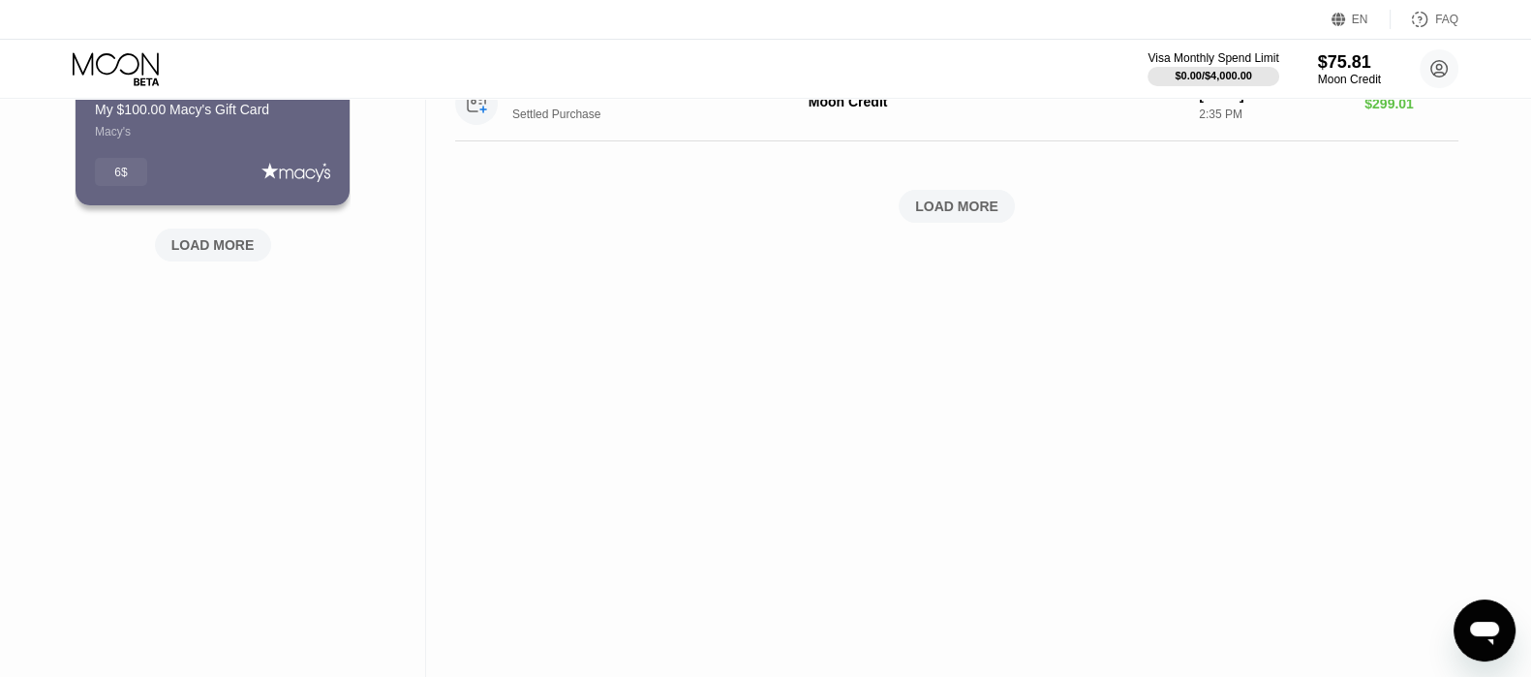
click at [228, 247] on div "LOAD MORE" at bounding box center [212, 244] width 83 height 17
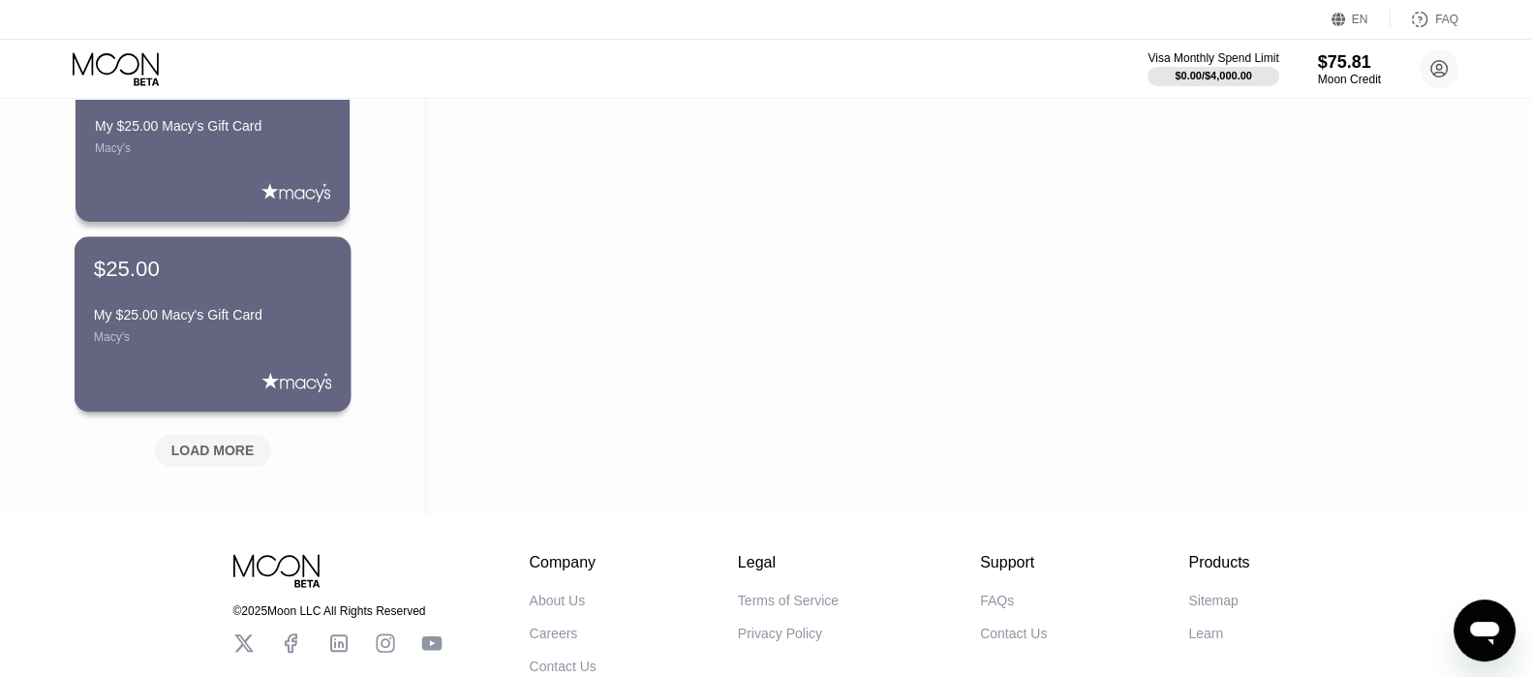
scroll to position [1841, 0]
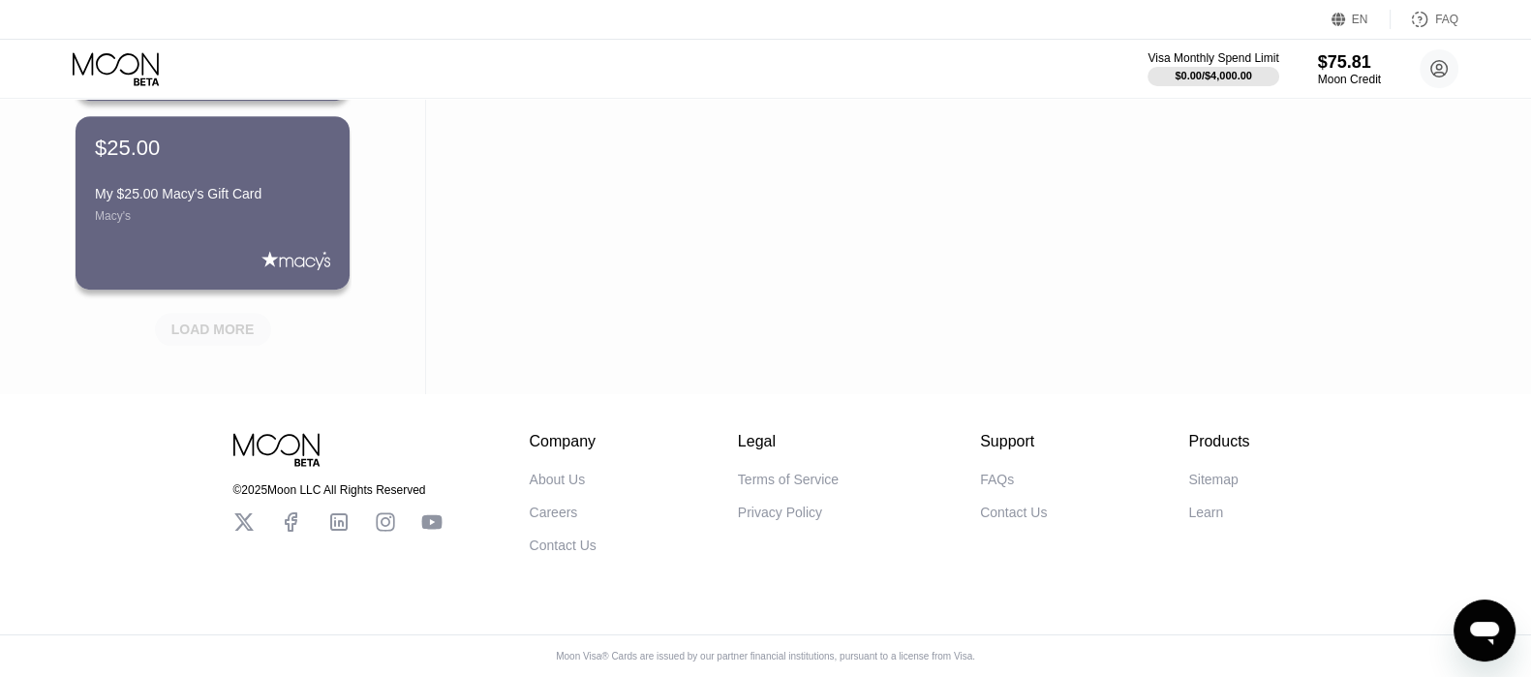
click at [257, 319] on div "LOAD MORE" at bounding box center [213, 329] width 116 height 33
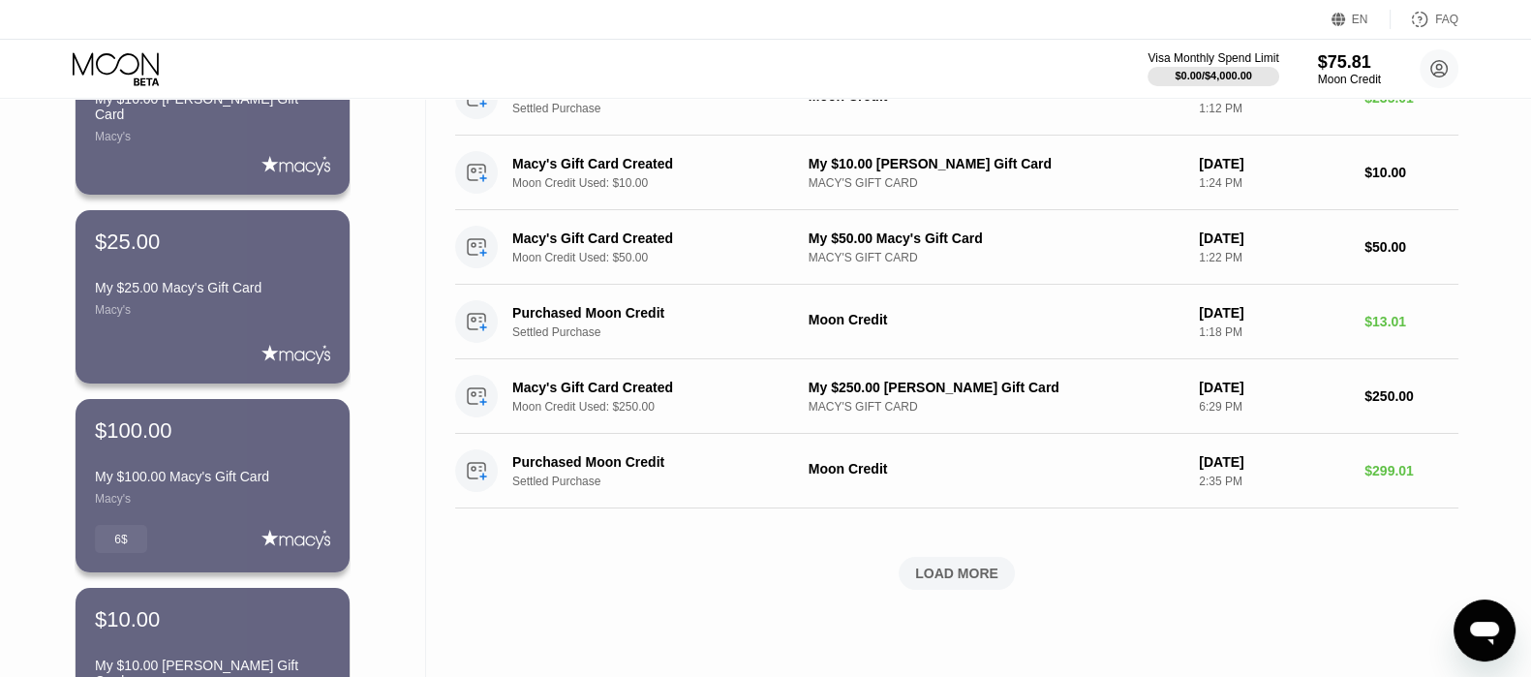
scroll to position [0, 0]
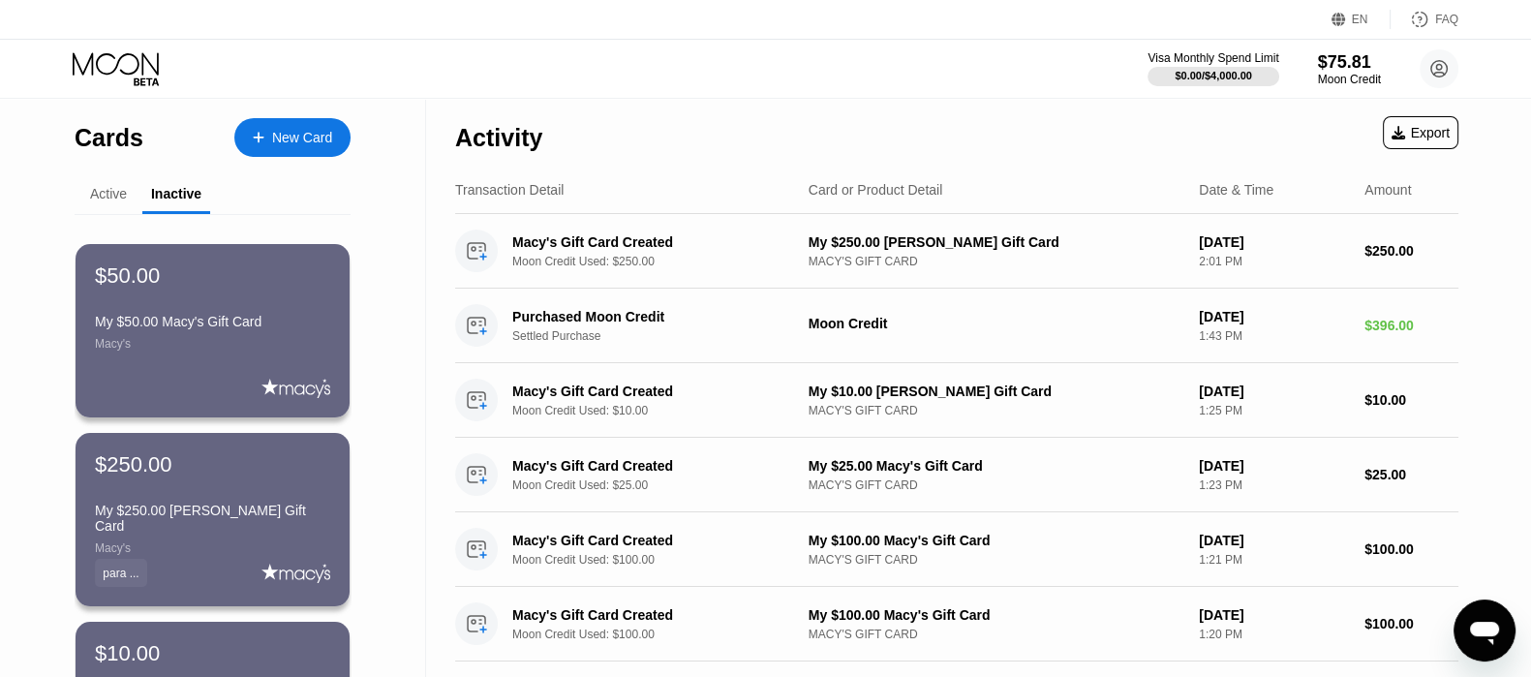
click at [107, 196] on div "Active" at bounding box center [108, 193] width 37 height 15
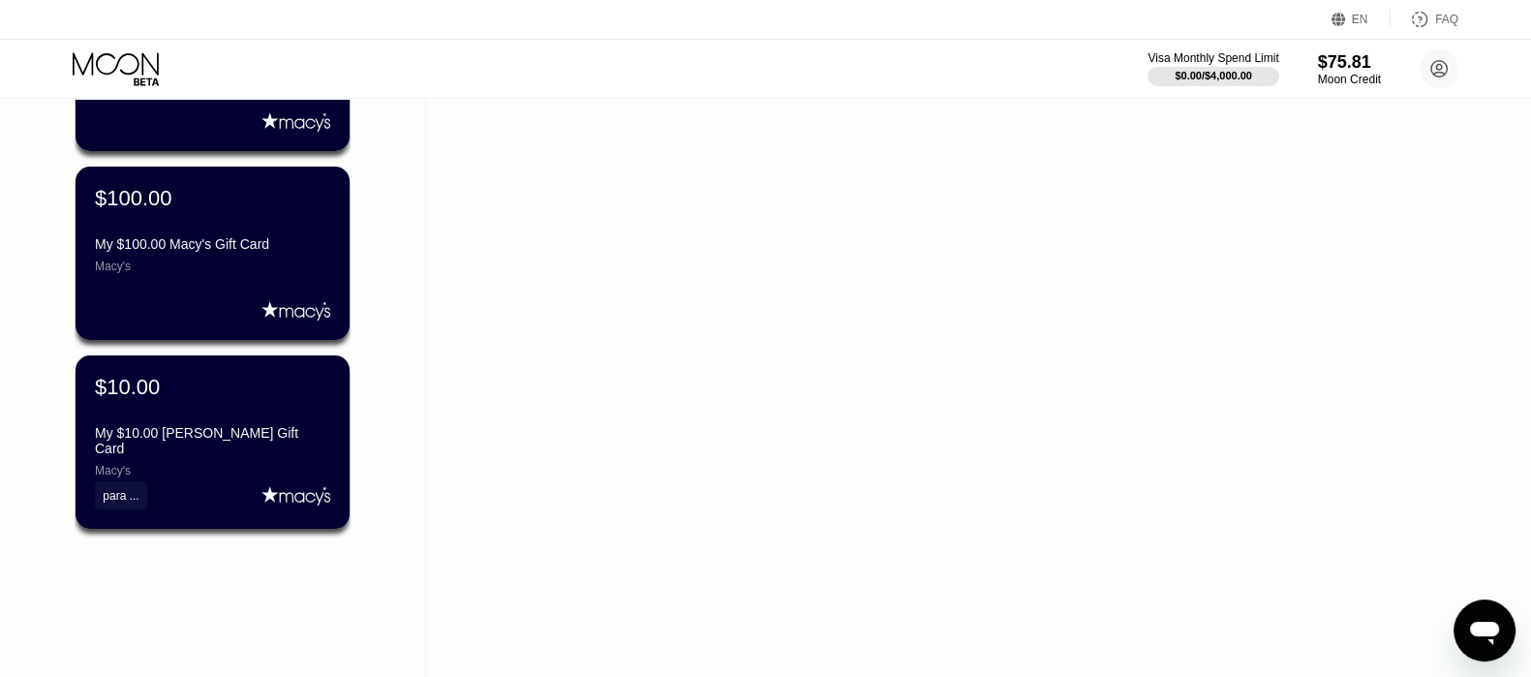
scroll to position [1573, 0]
